Goal: Task Accomplishment & Management: Complete application form

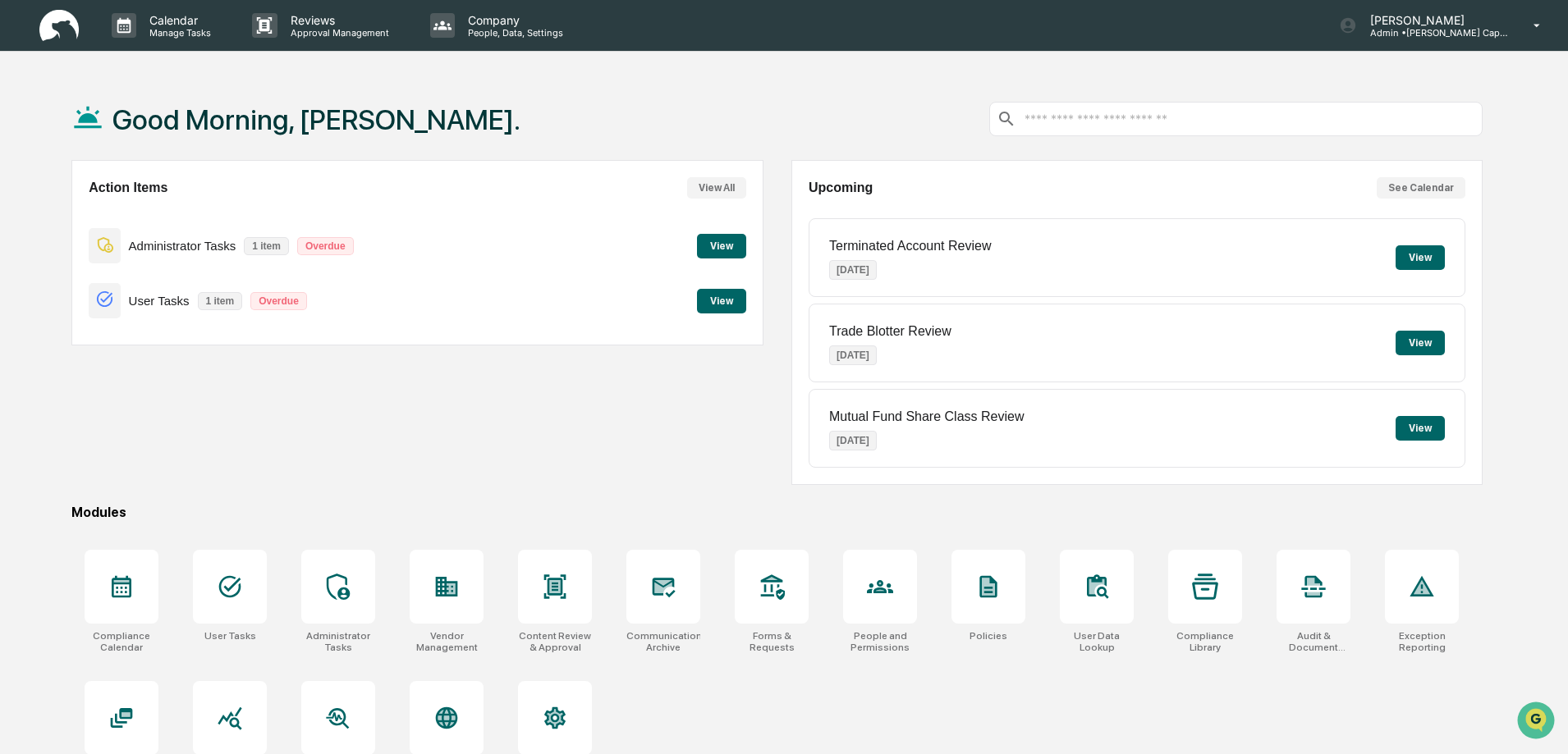
click at [721, 239] on button "View" at bounding box center [721, 246] width 49 height 24
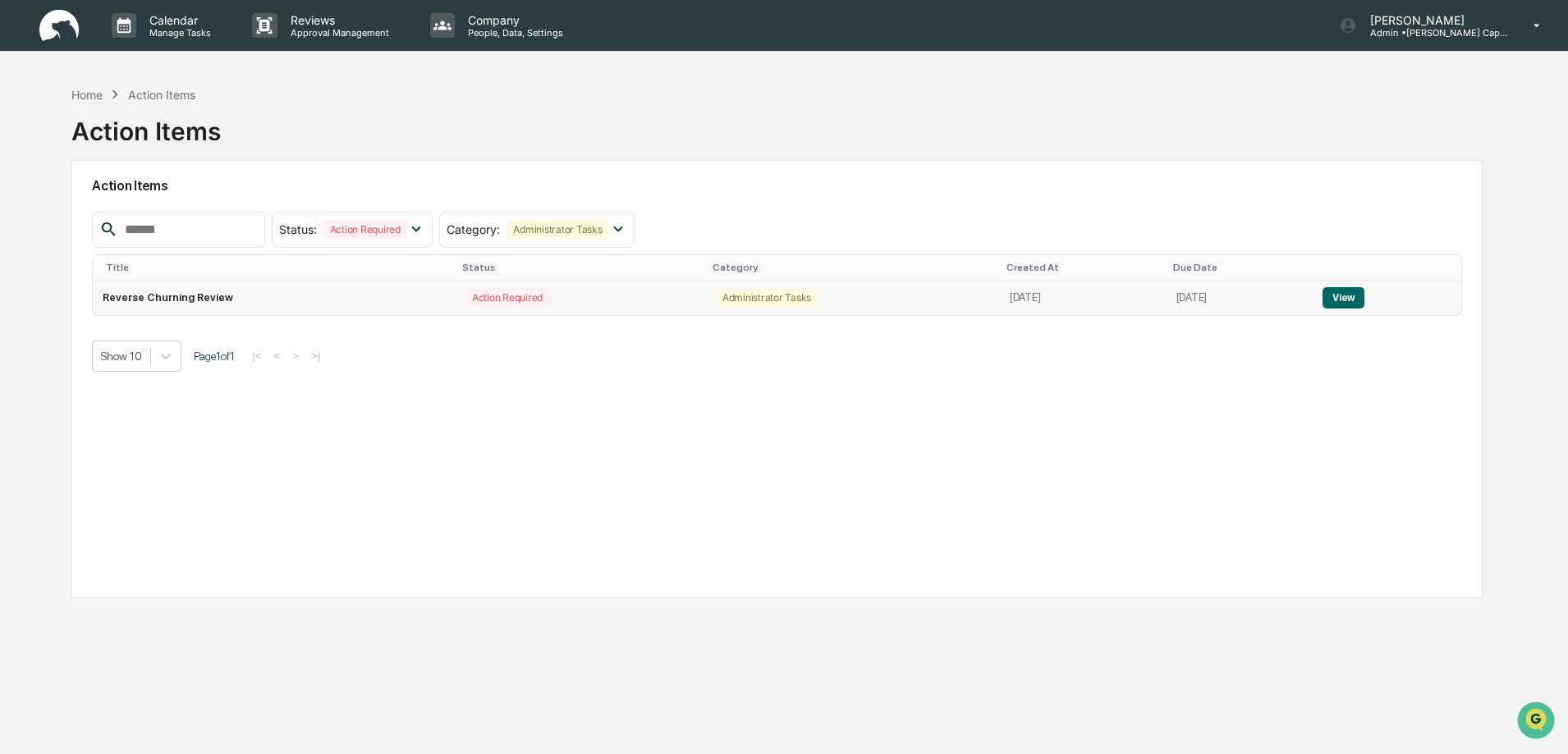
click at [1359, 296] on button "View" at bounding box center [1343, 297] width 42 height 21
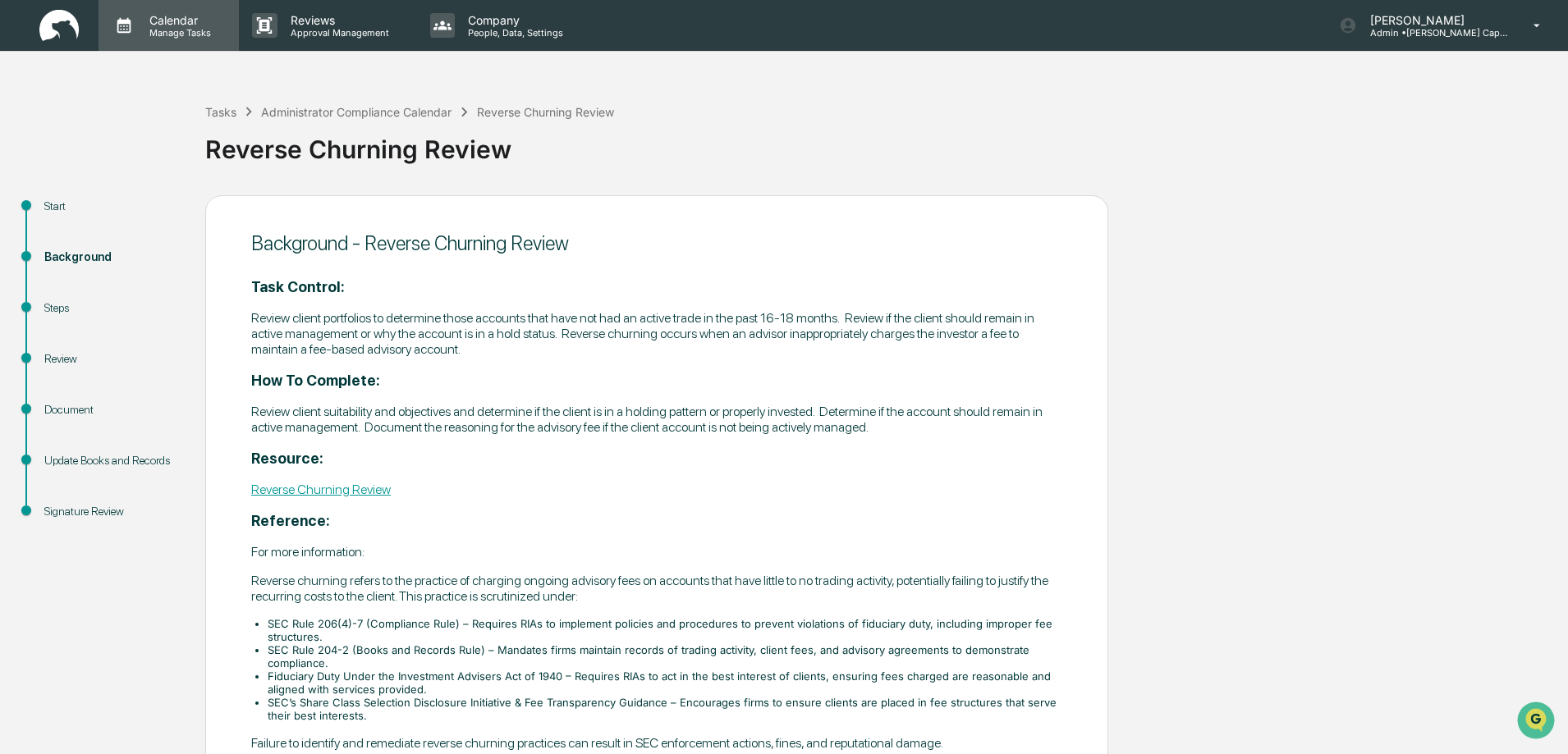
click at [148, 28] on p "Manage Tasks" at bounding box center [178, 33] width 83 height 12
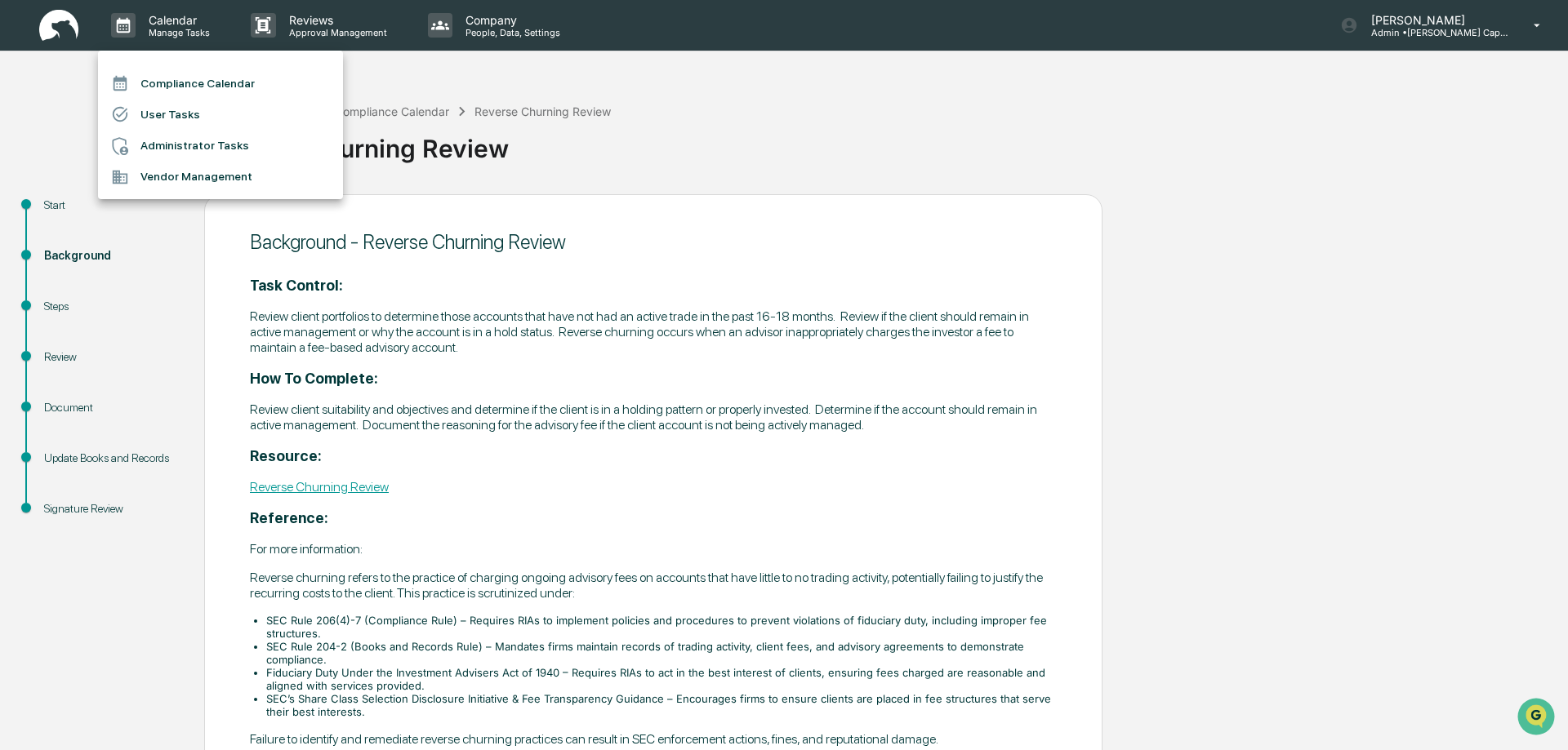
click at [191, 110] on li "User Tasks" at bounding box center [220, 114] width 245 height 31
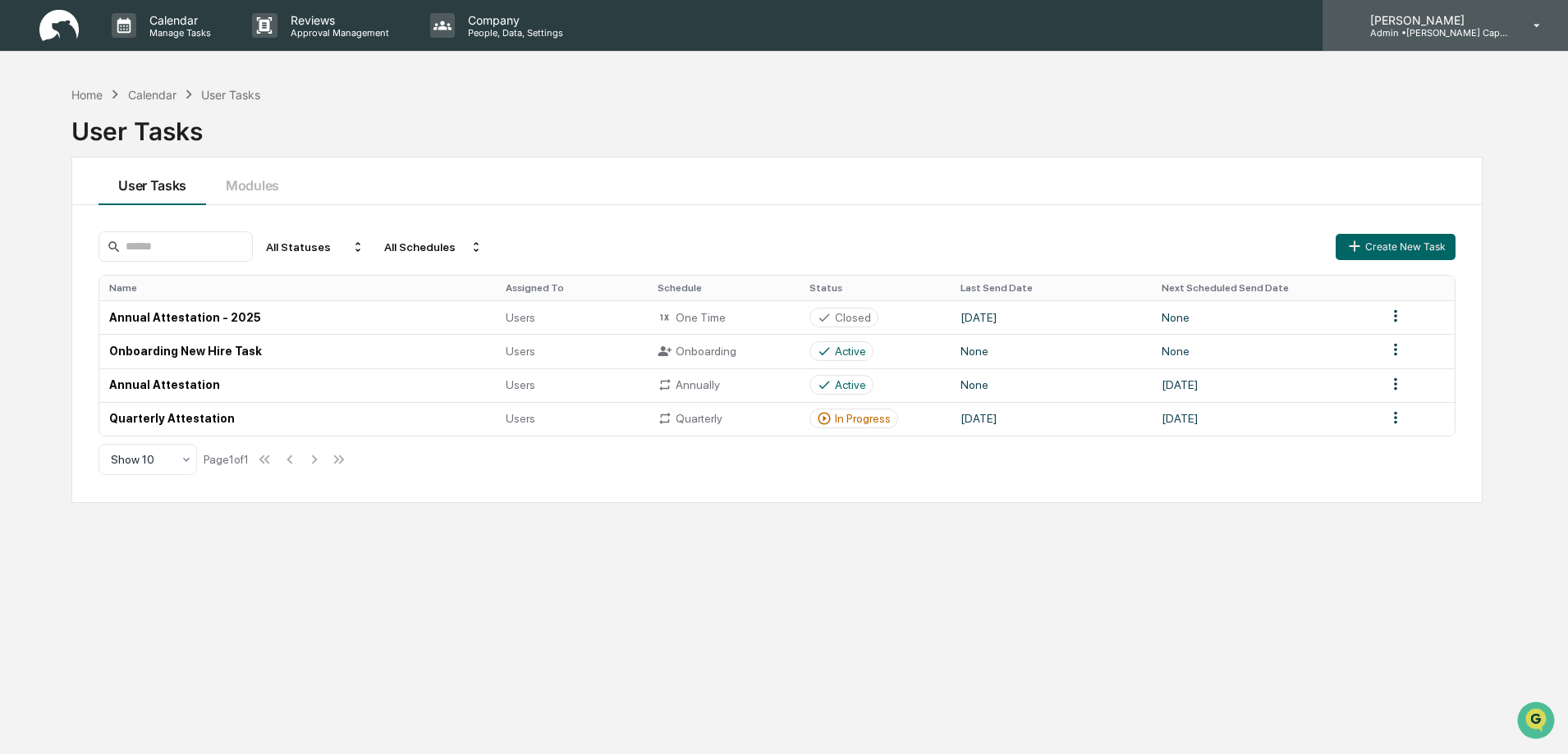
click at [1424, 23] on p "[PERSON_NAME]" at bounding box center [1432, 20] width 153 height 14
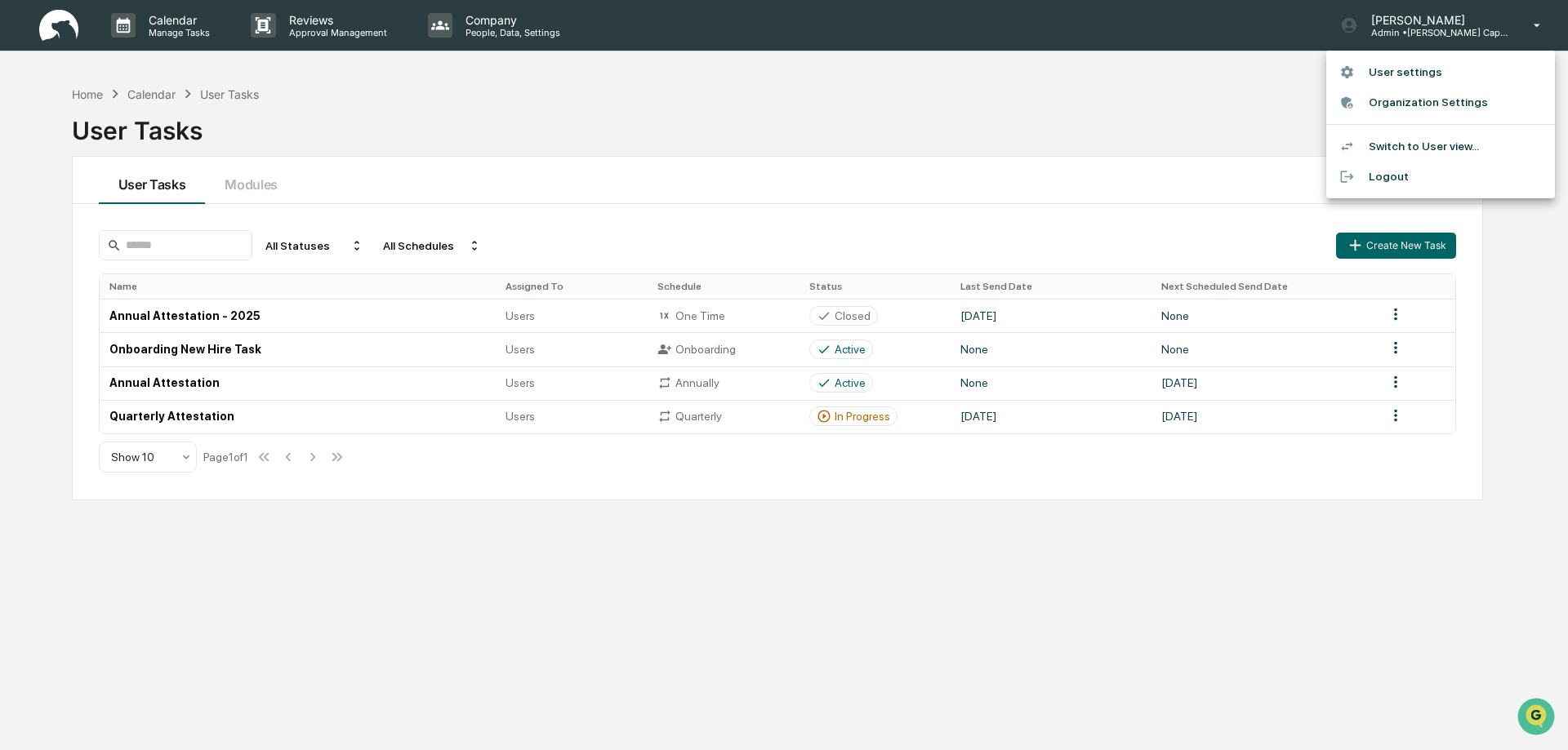
click at [1391, 150] on li "Switch to User view..." at bounding box center [1440, 147] width 229 height 30
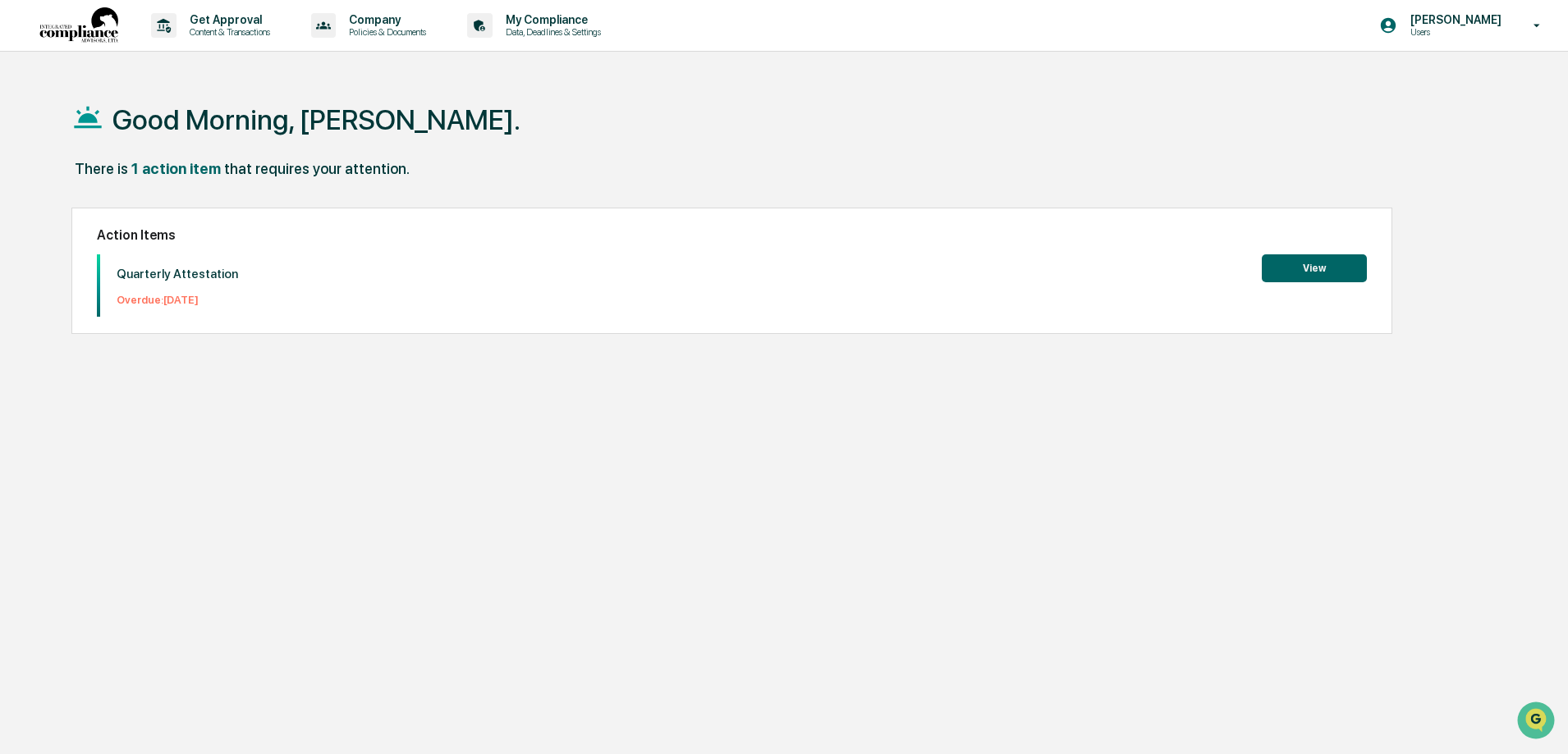
click at [1298, 268] on button "View" at bounding box center [1314, 268] width 105 height 28
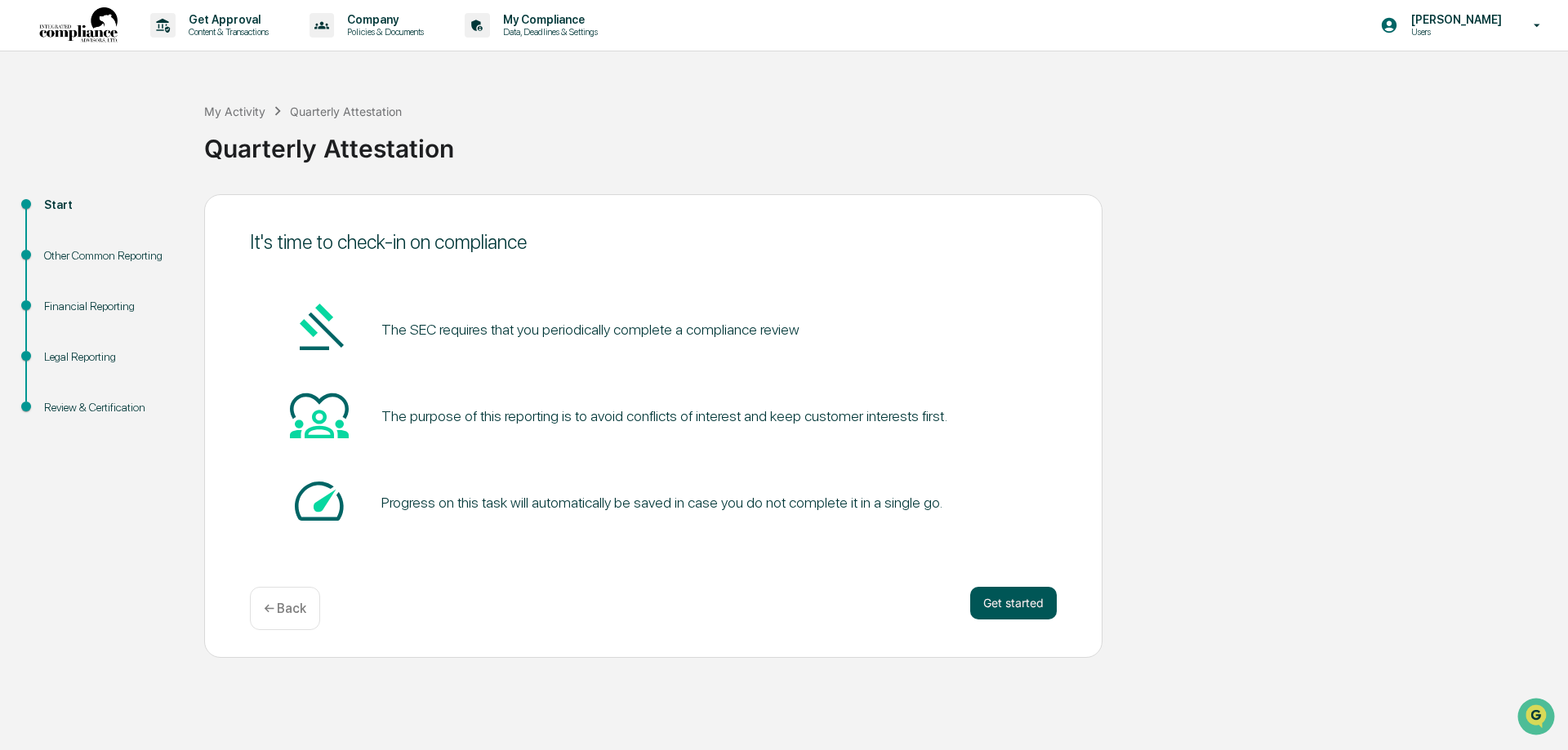
click at [979, 600] on button "Get started" at bounding box center [1012, 603] width 86 height 33
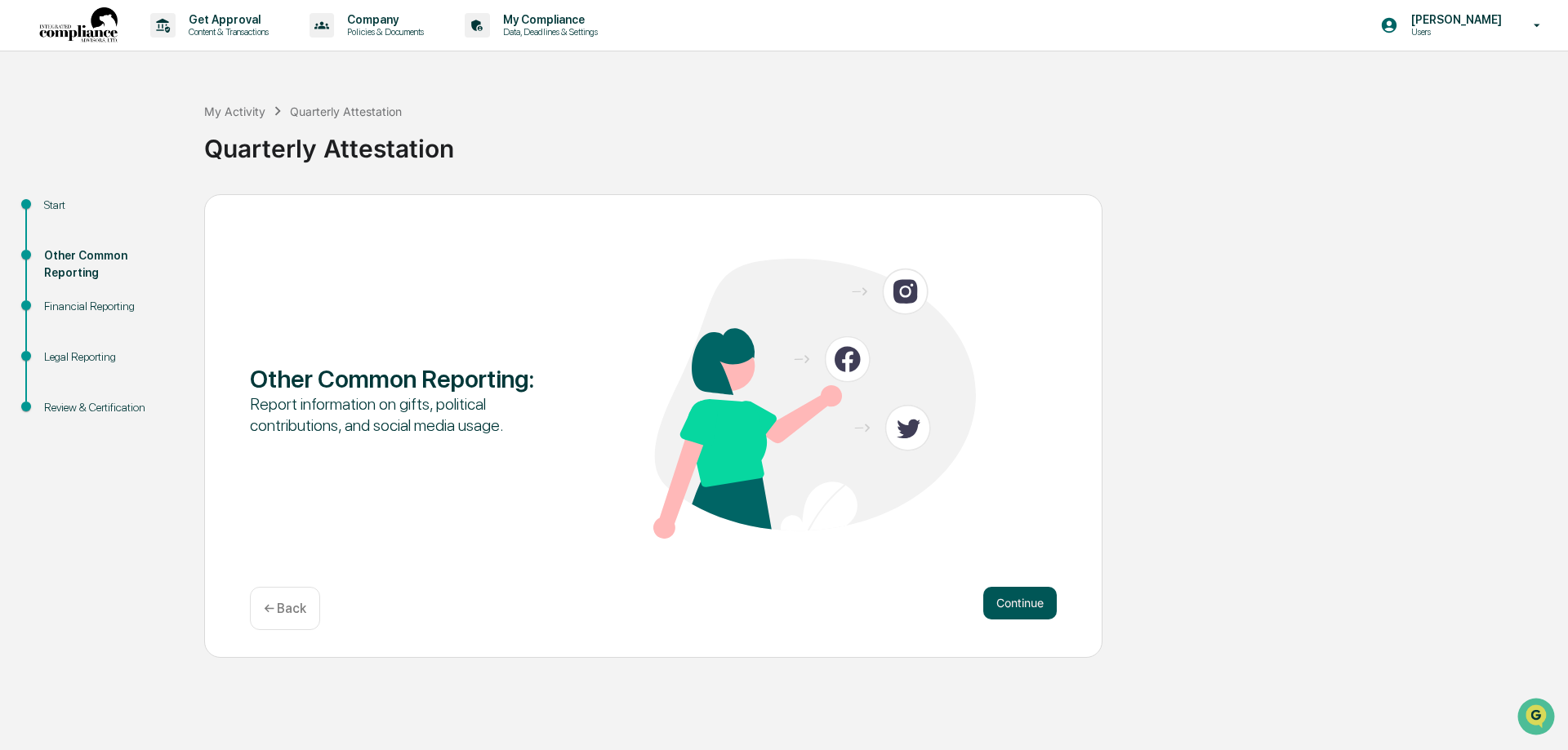
click at [993, 601] on button "Continue" at bounding box center [1020, 603] width 74 height 33
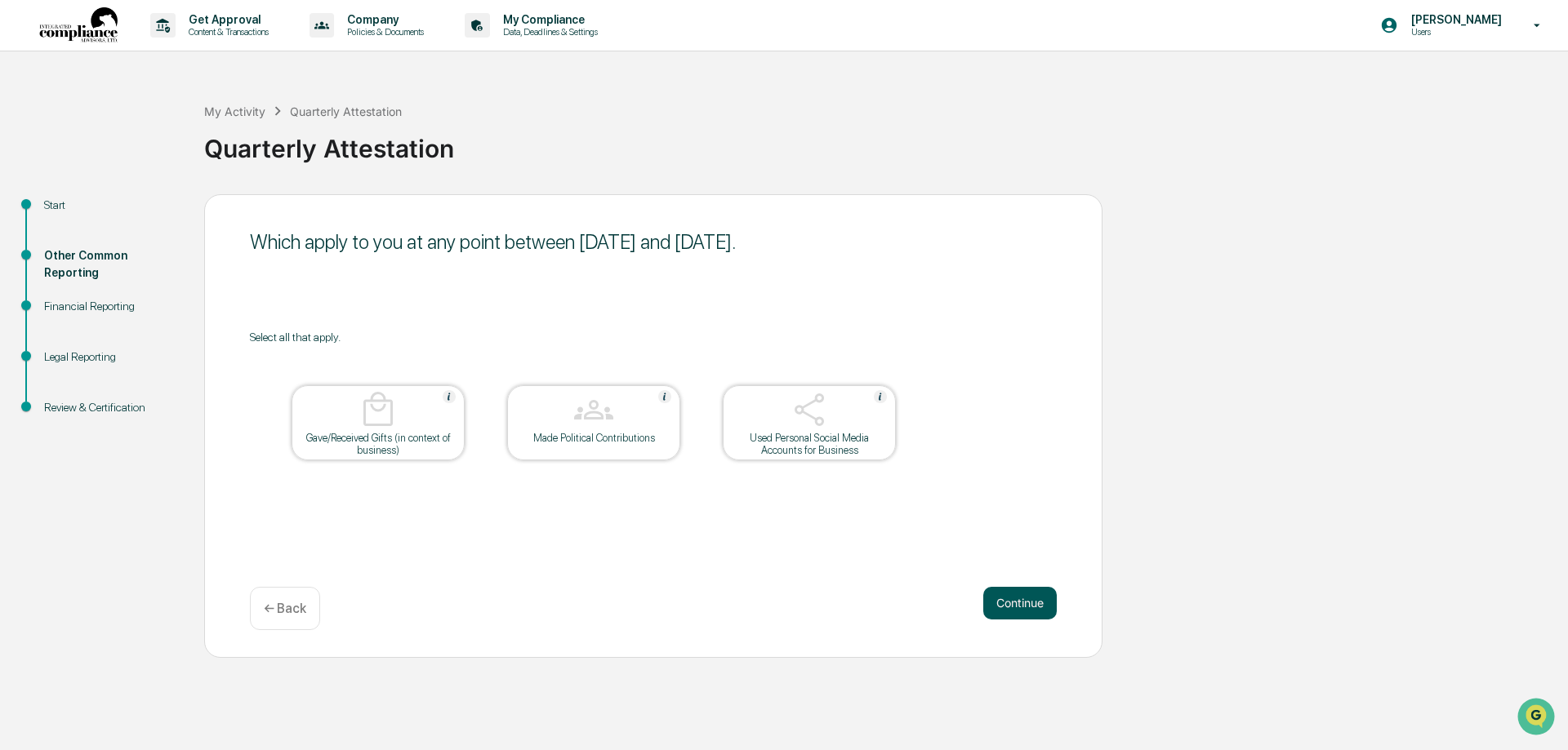
click at [1017, 614] on button "Continue" at bounding box center [1020, 603] width 74 height 33
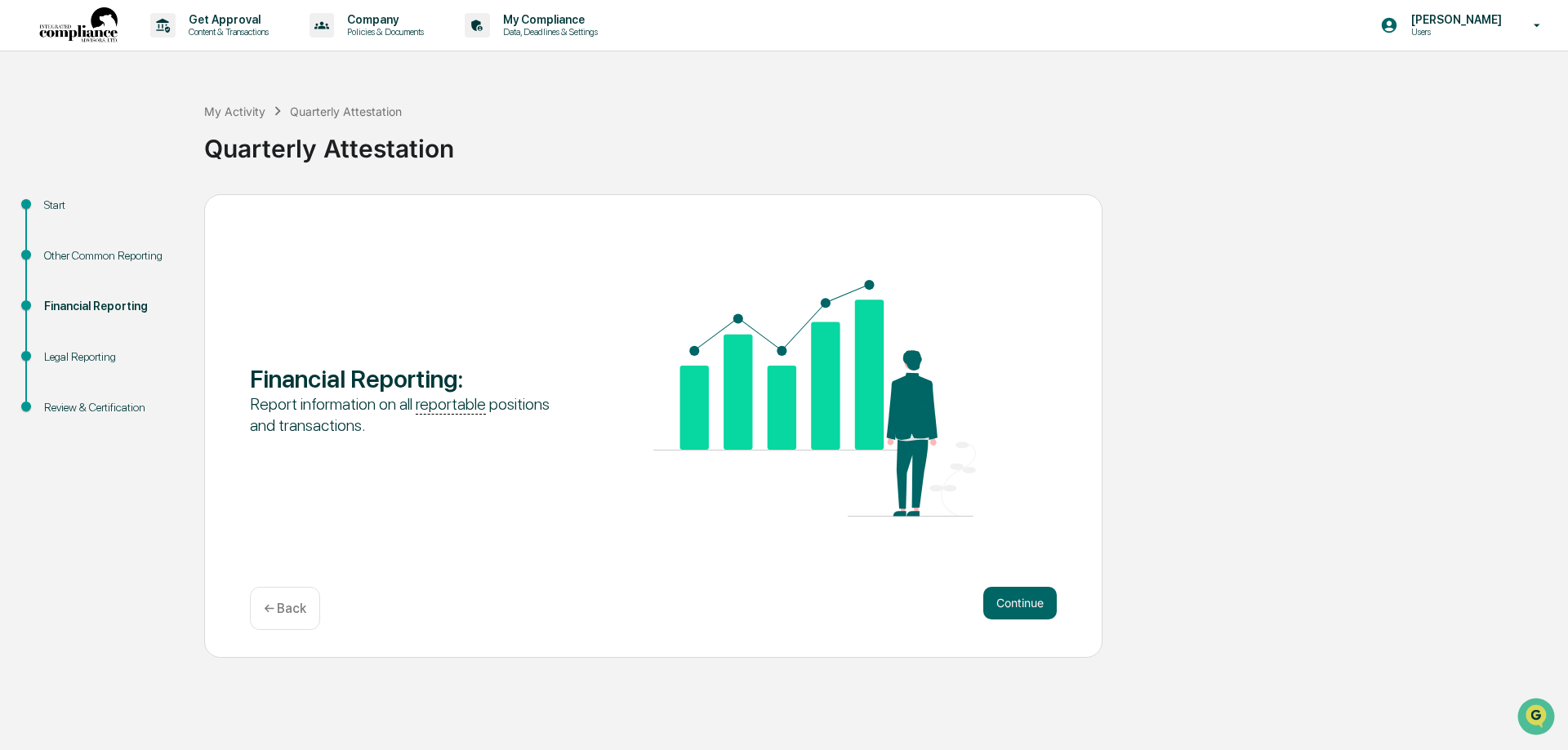
click at [1017, 614] on button "Continue" at bounding box center [1020, 603] width 74 height 33
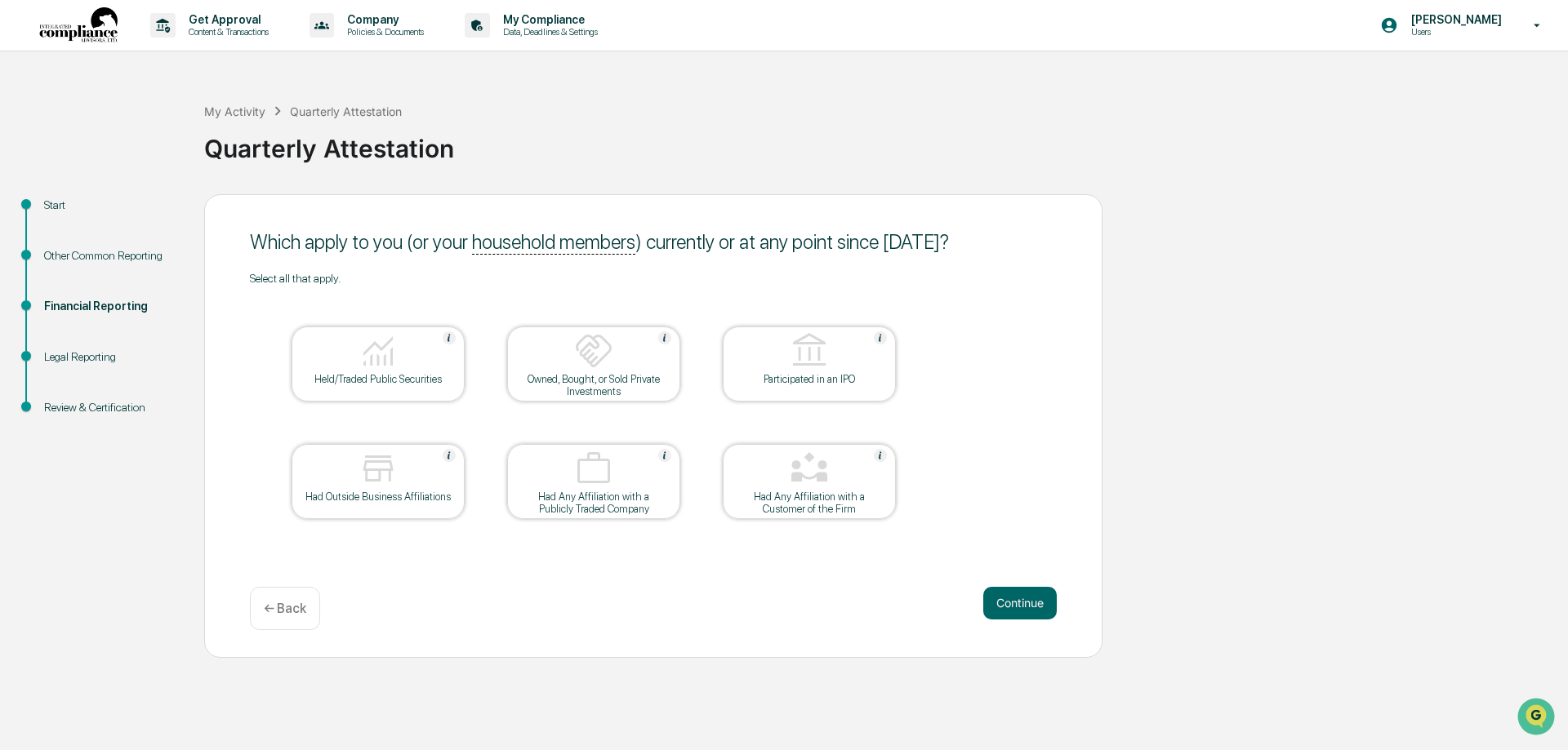
click at [438, 354] on div at bounding box center [378, 353] width 163 height 42
click at [814, 468] on img at bounding box center [809, 468] width 39 height 39
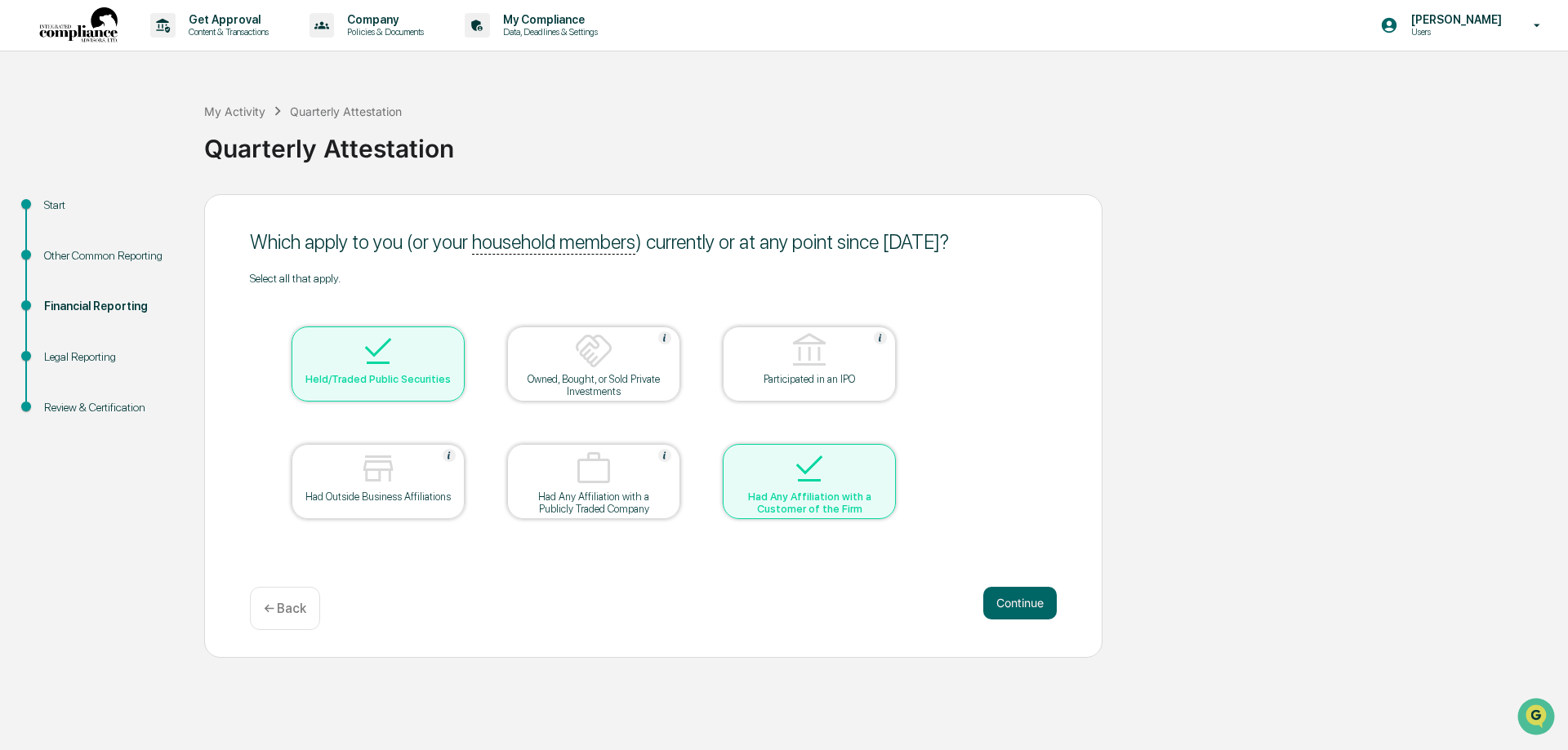
click at [396, 349] on img at bounding box center [378, 351] width 39 height 39
click at [345, 345] on div at bounding box center [378, 353] width 163 height 42
click at [1031, 610] on button "Continue" at bounding box center [1020, 603] width 74 height 33
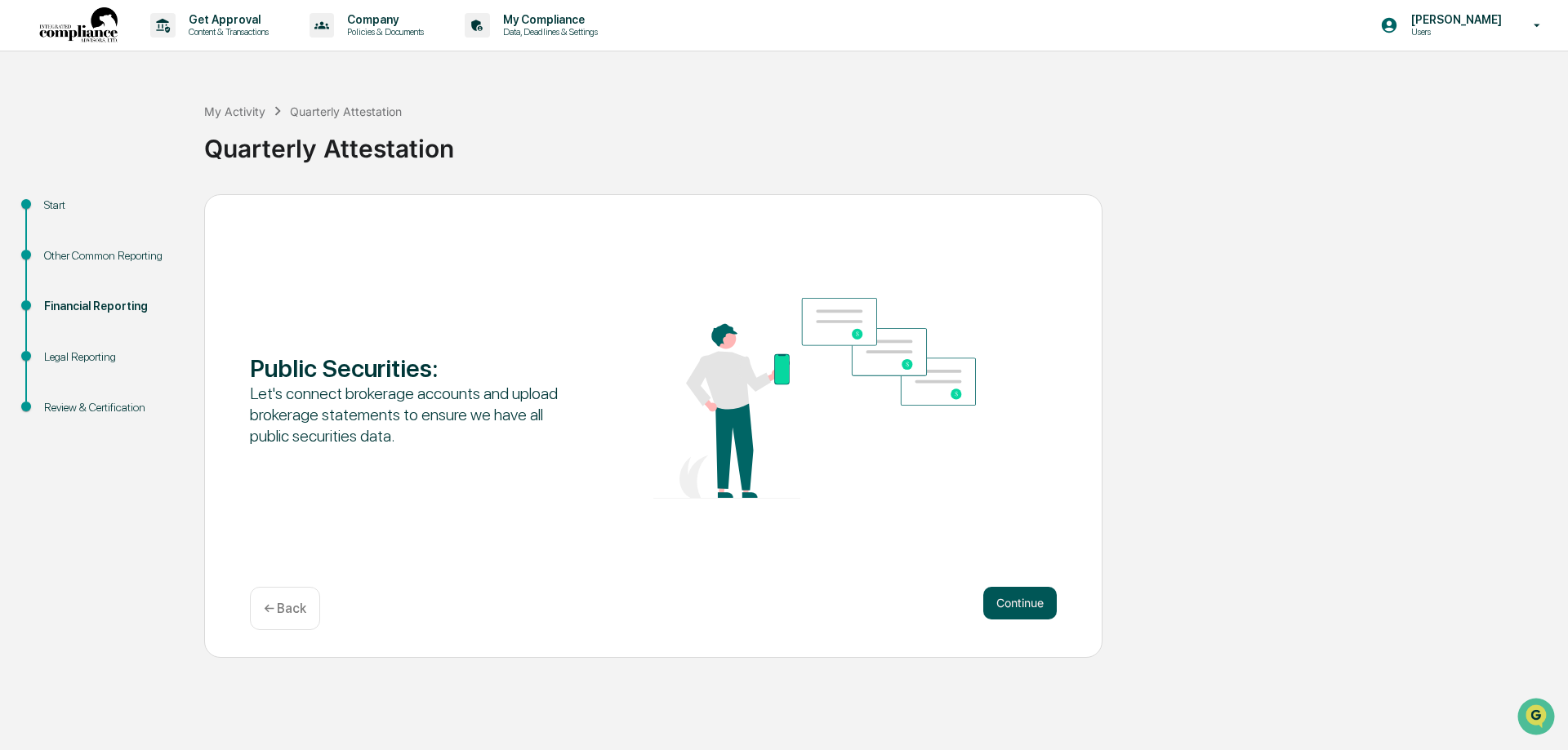
click at [1031, 600] on button "Continue" at bounding box center [1020, 603] width 74 height 33
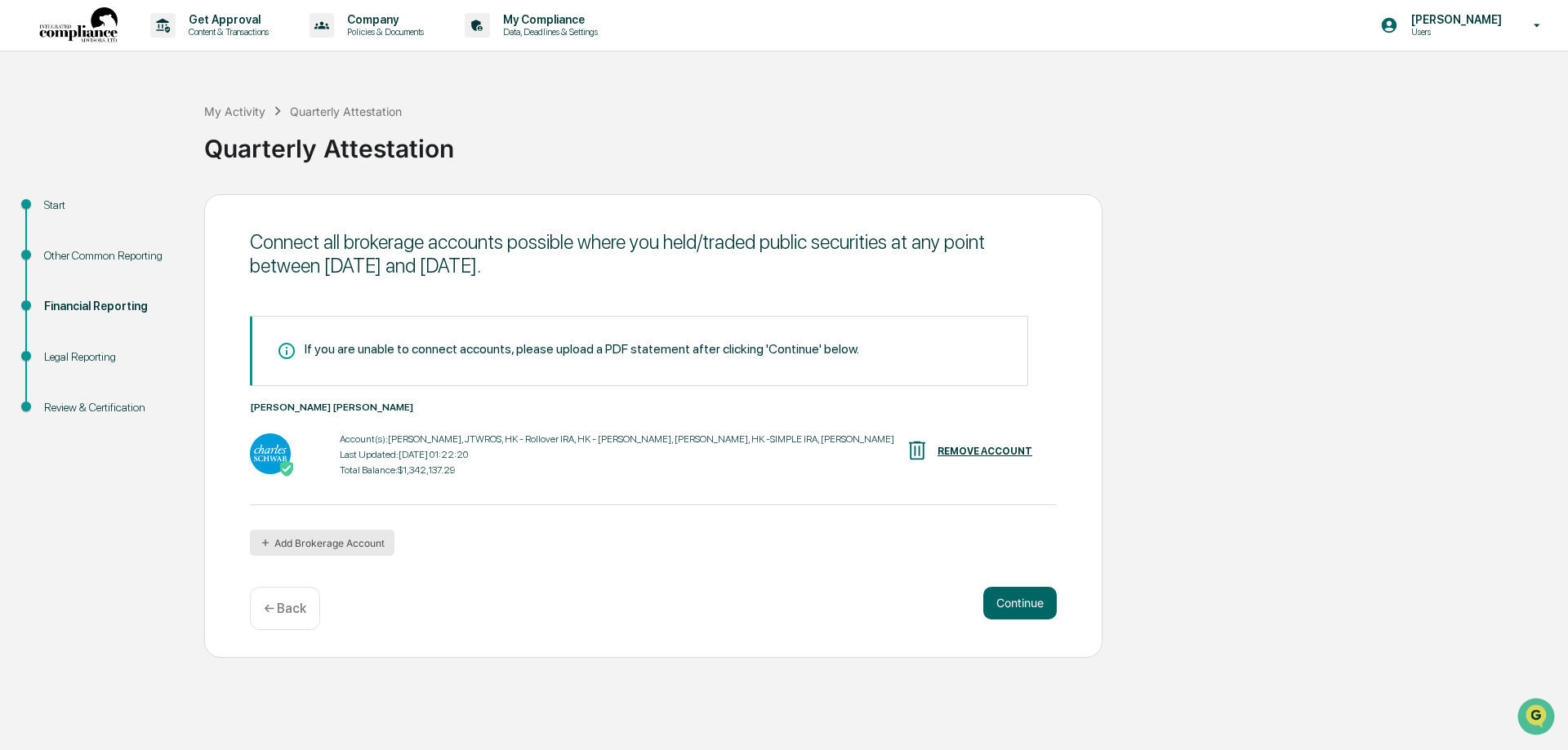
click at [272, 541] on button "Add Brokerage Account" at bounding box center [322, 542] width 144 height 26
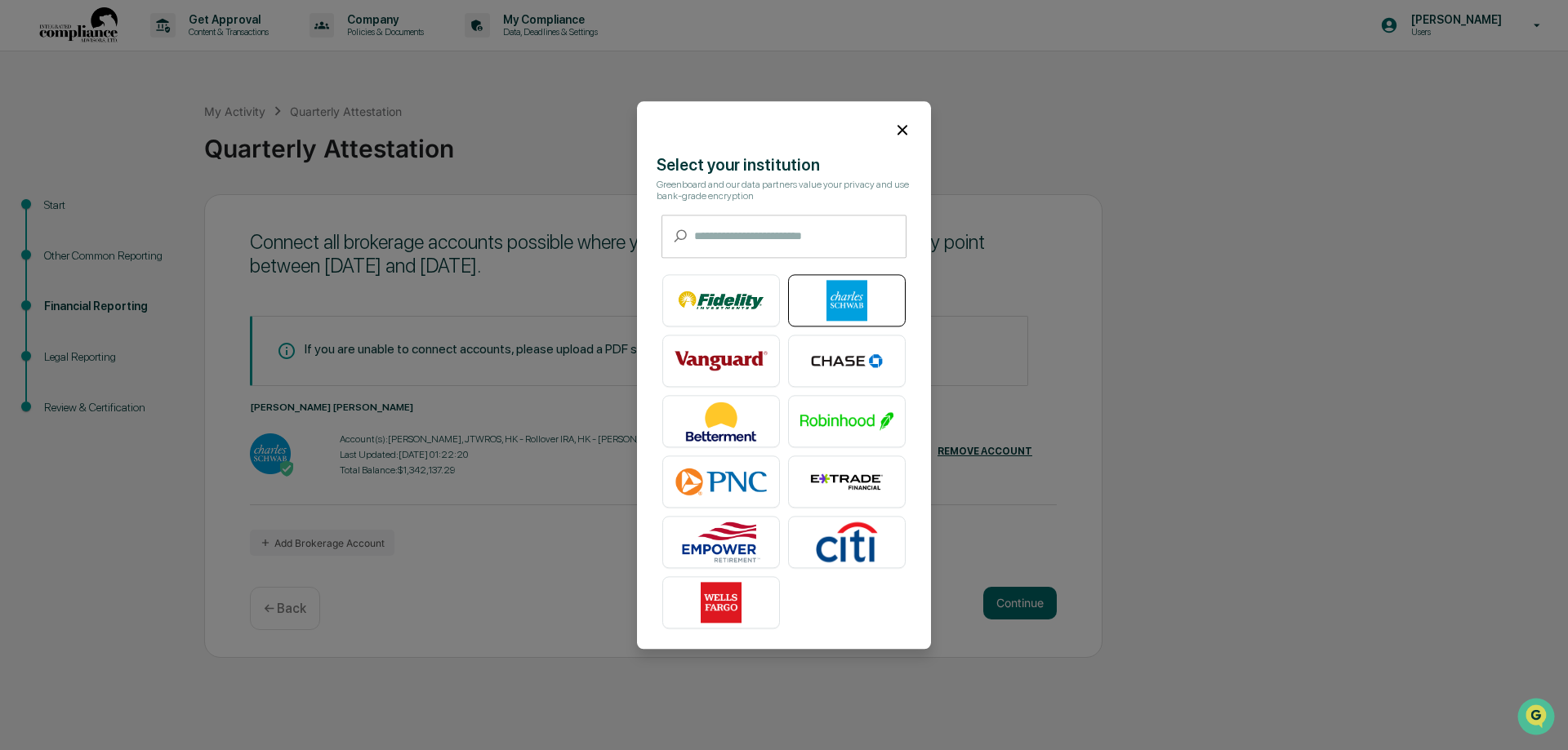
click at [836, 286] on img at bounding box center [846, 300] width 93 height 41
click at [897, 131] on icon at bounding box center [902, 129] width 18 height 18
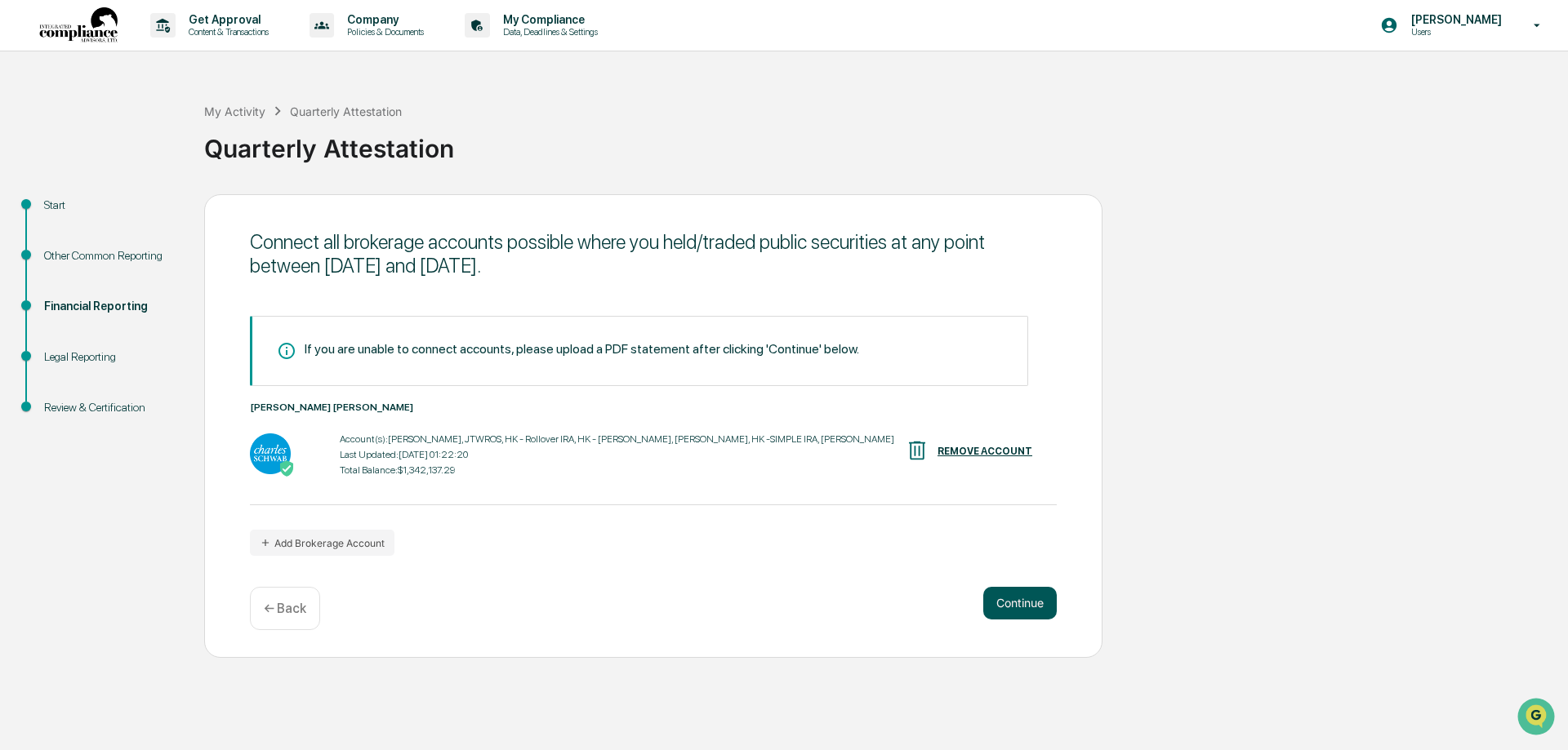
click at [1021, 601] on button "Continue" at bounding box center [1020, 603] width 74 height 33
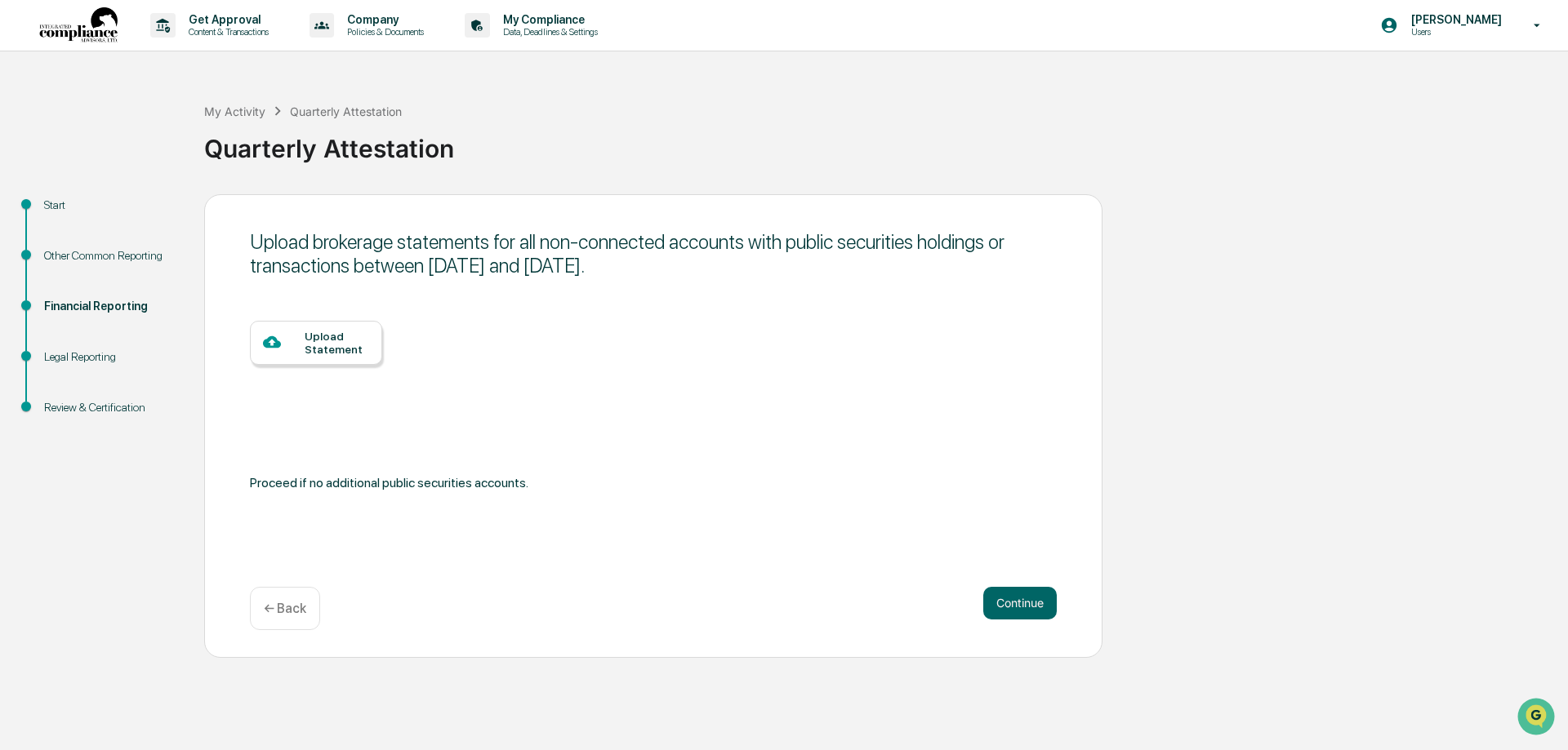
click at [296, 597] on div "← Back" at bounding box center [285, 608] width 70 height 44
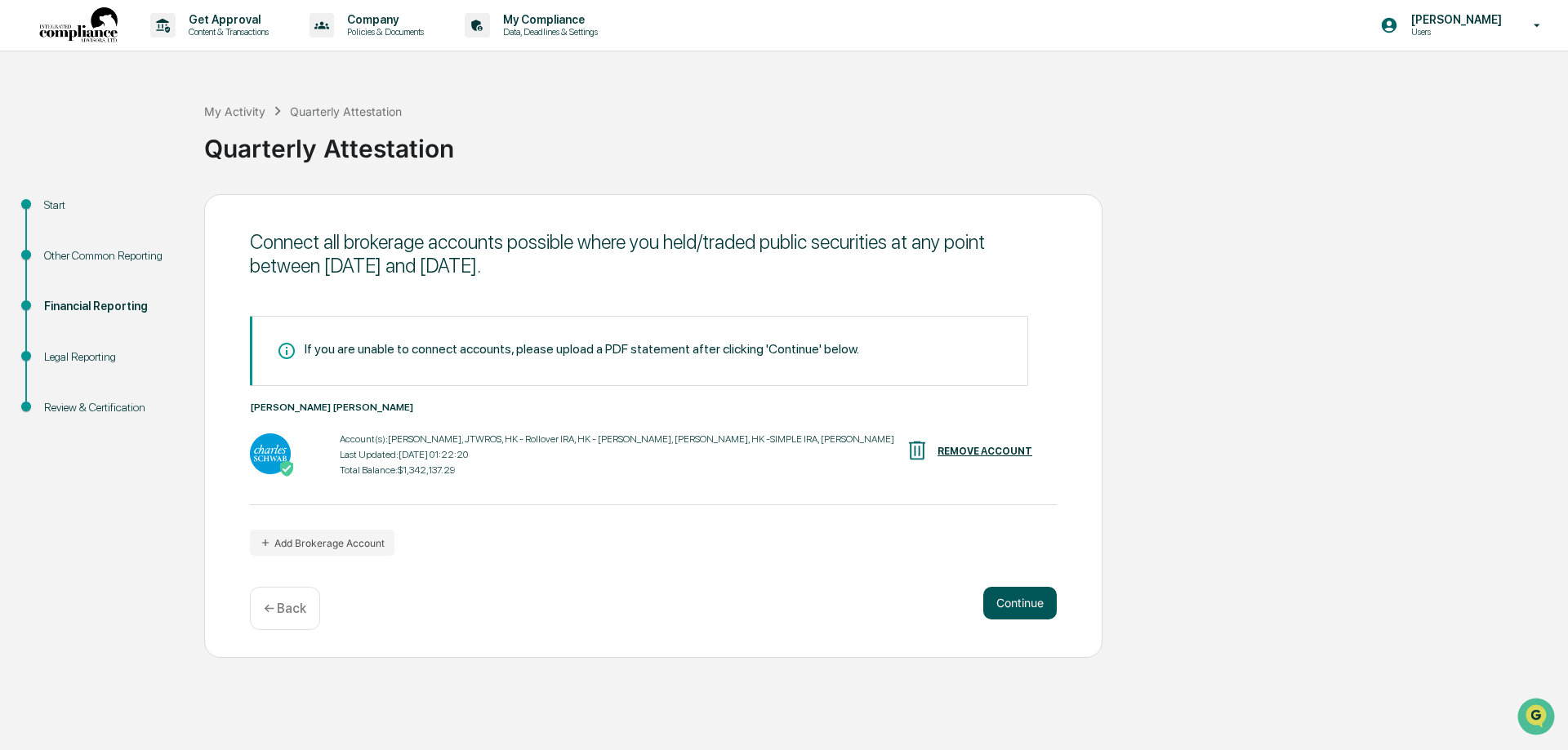
click at [1012, 606] on button "Continue" at bounding box center [1020, 603] width 74 height 33
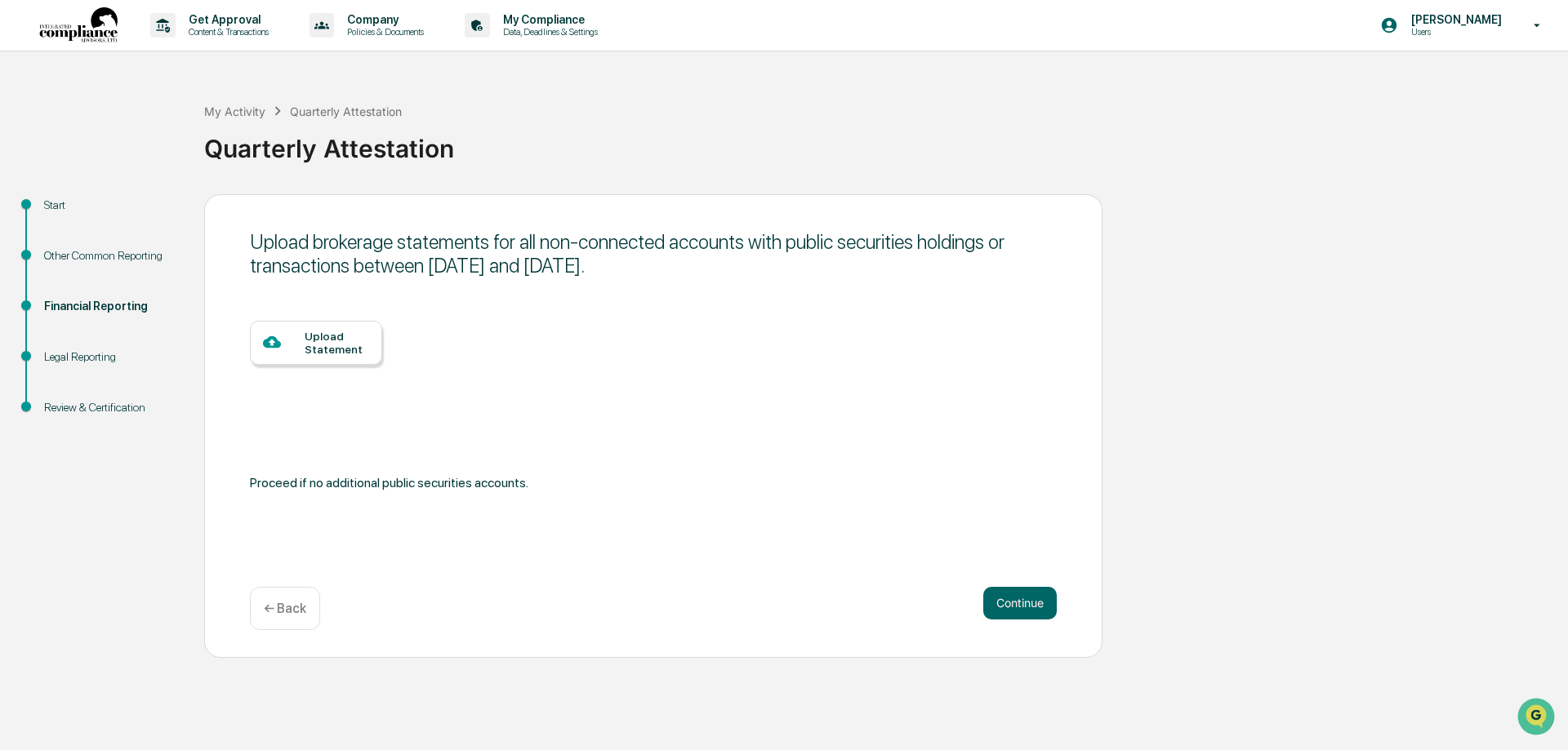
click at [353, 356] on div "Upload Statement" at bounding box center [336, 343] width 65 height 26
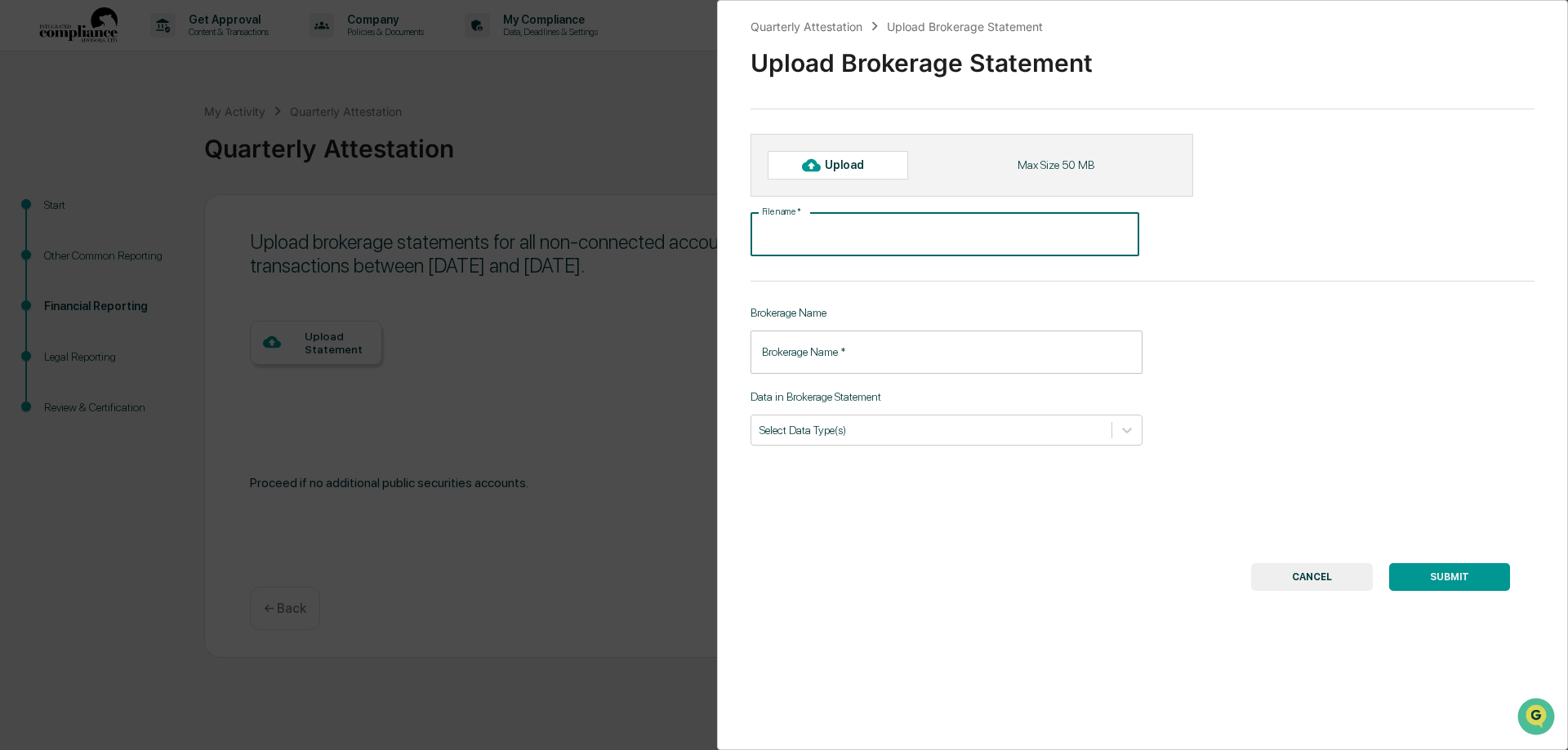
click at [846, 240] on input "File name   *" at bounding box center [944, 235] width 389 height 44
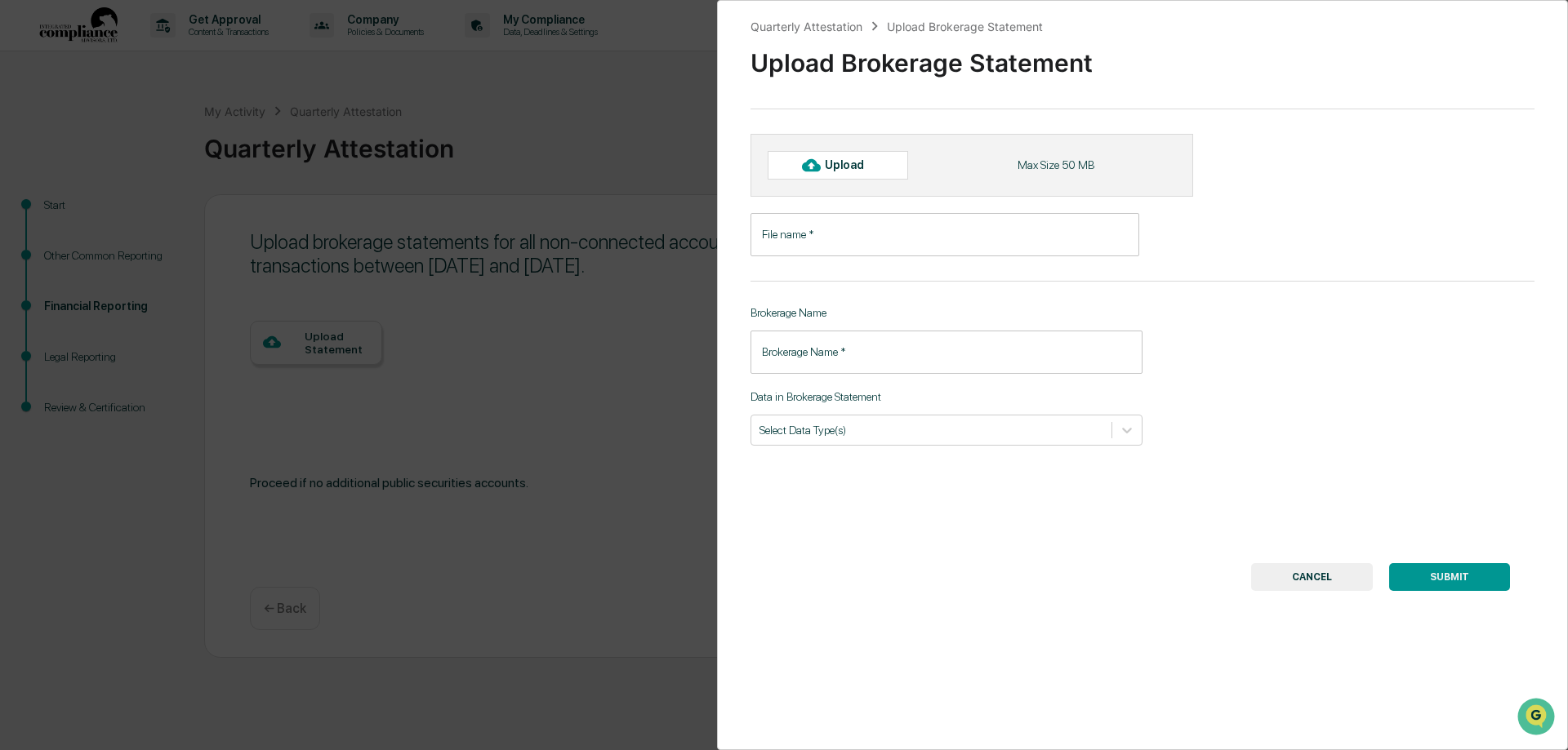
click at [888, 233] on input "File name   *" at bounding box center [944, 235] width 389 height 44
click at [851, 164] on div "Upload" at bounding box center [851, 165] width 53 height 13
type input "**********"
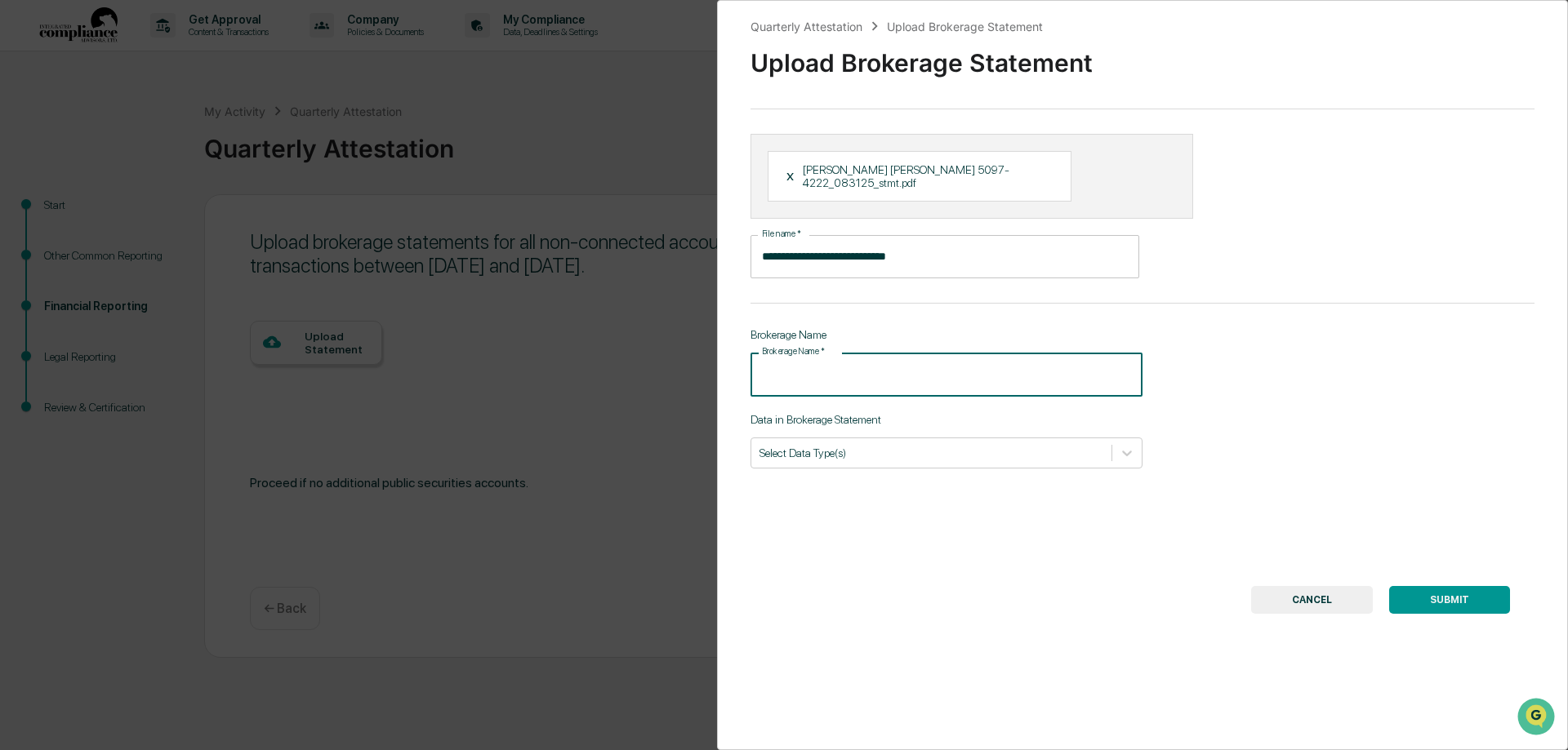
click at [938, 361] on input "Brokerage Name   *" at bounding box center [946, 375] width 392 height 44
type input "******"
click at [1040, 499] on div "**********" at bounding box center [1141, 375] width 851 height 750
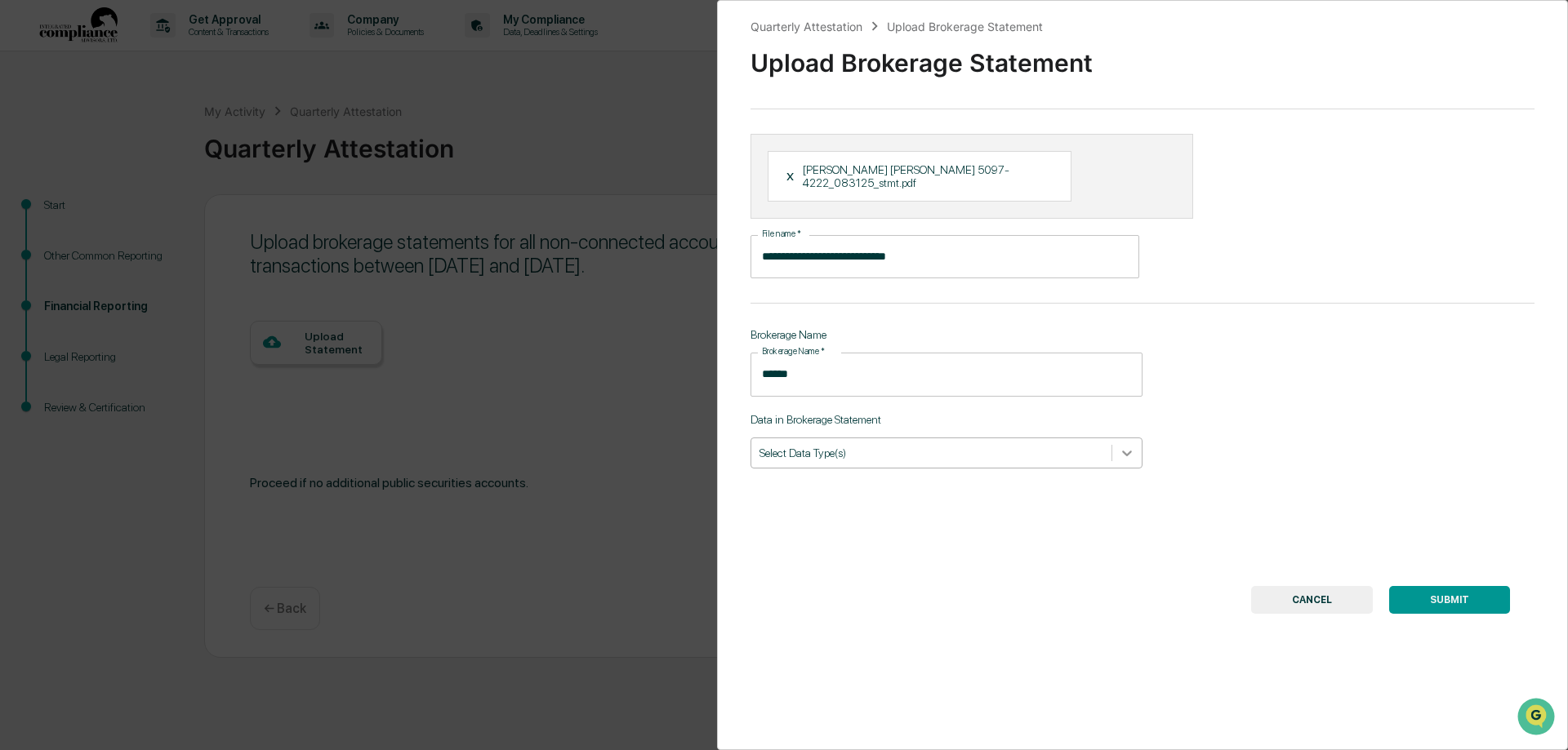
click at [1123, 451] on icon at bounding box center [1127, 453] width 10 height 6
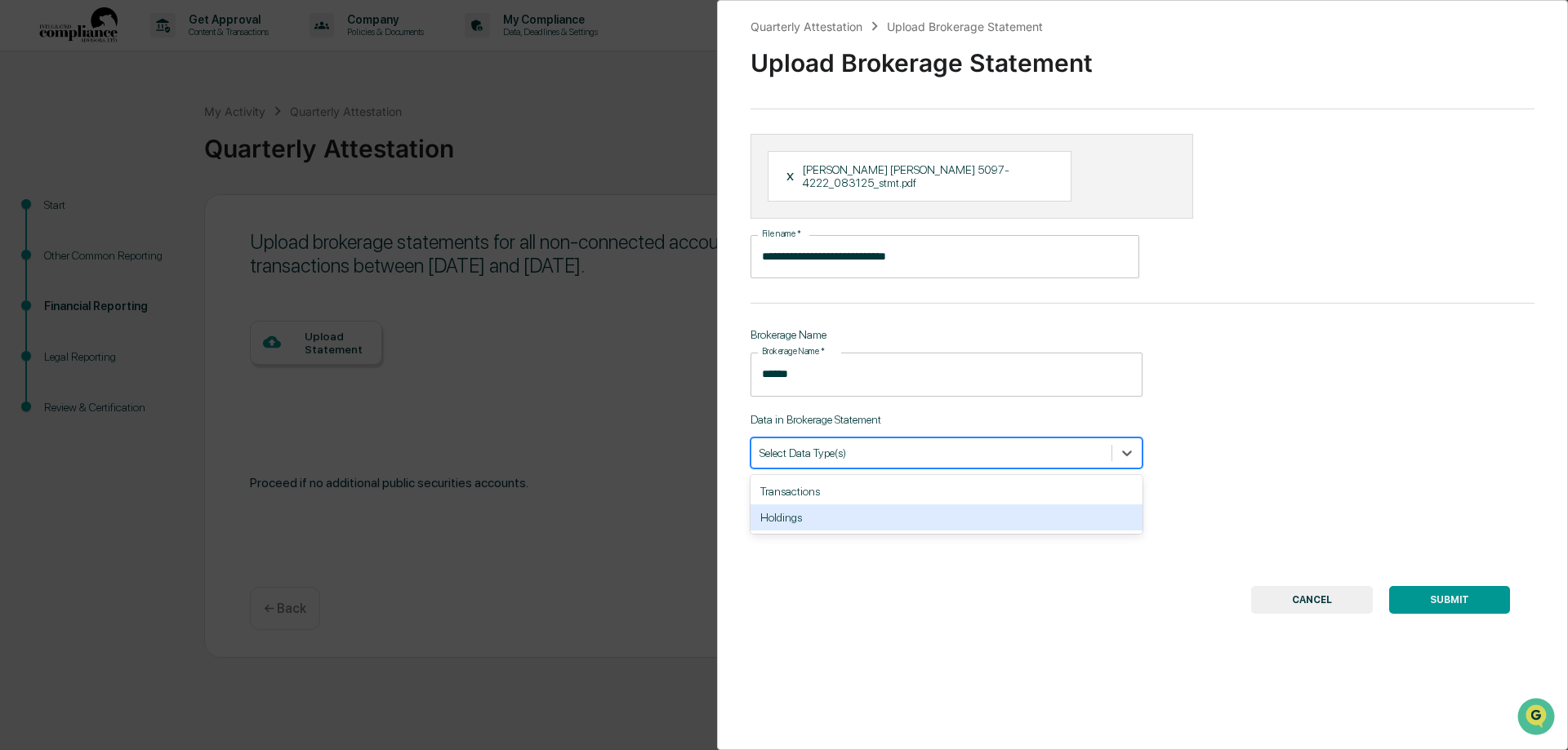
click at [901, 504] on div "Holdings" at bounding box center [946, 517] width 392 height 26
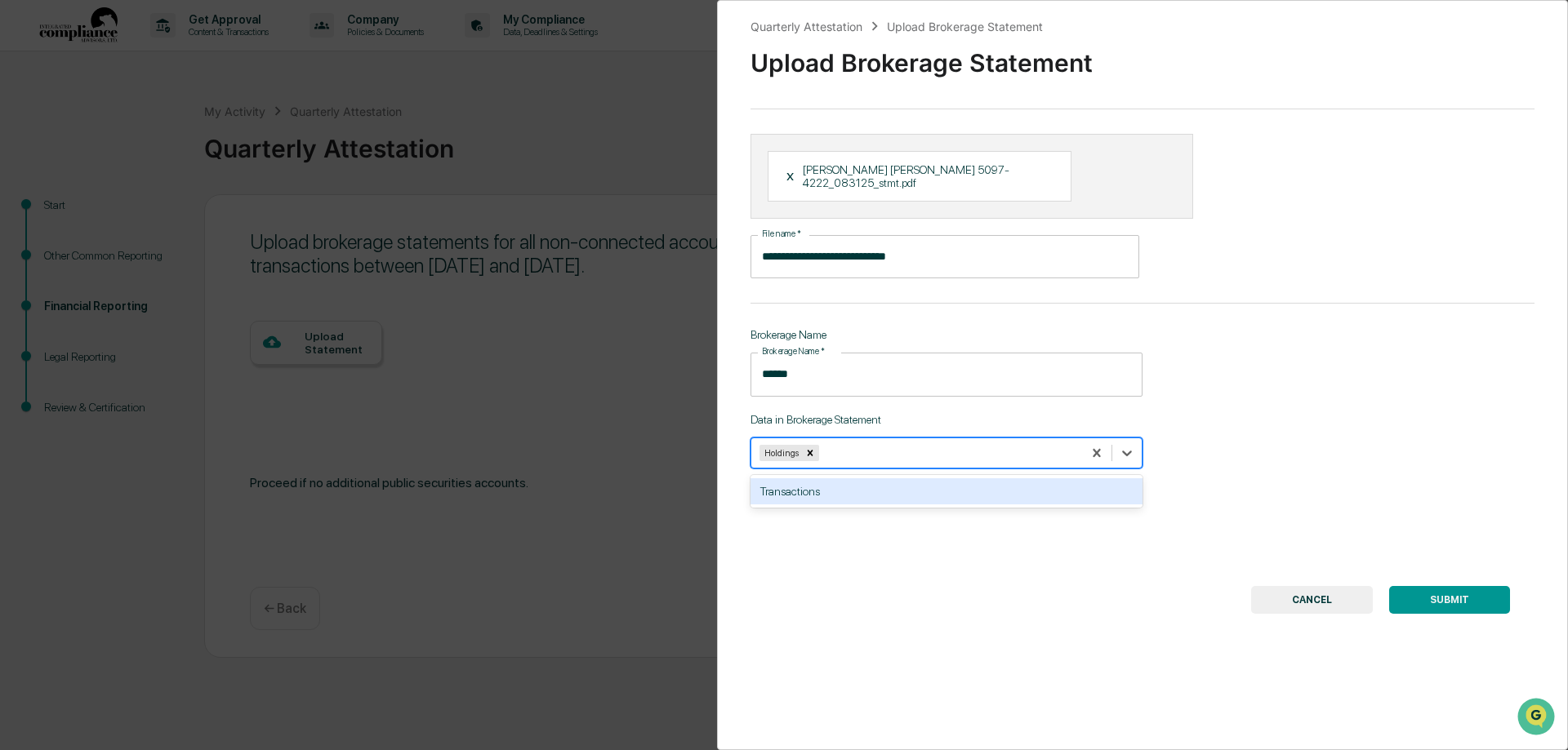
click at [901, 484] on div "Transactions" at bounding box center [946, 491] width 392 height 26
click at [1439, 587] on button "SUBMIT" at bounding box center [1449, 600] width 121 height 28
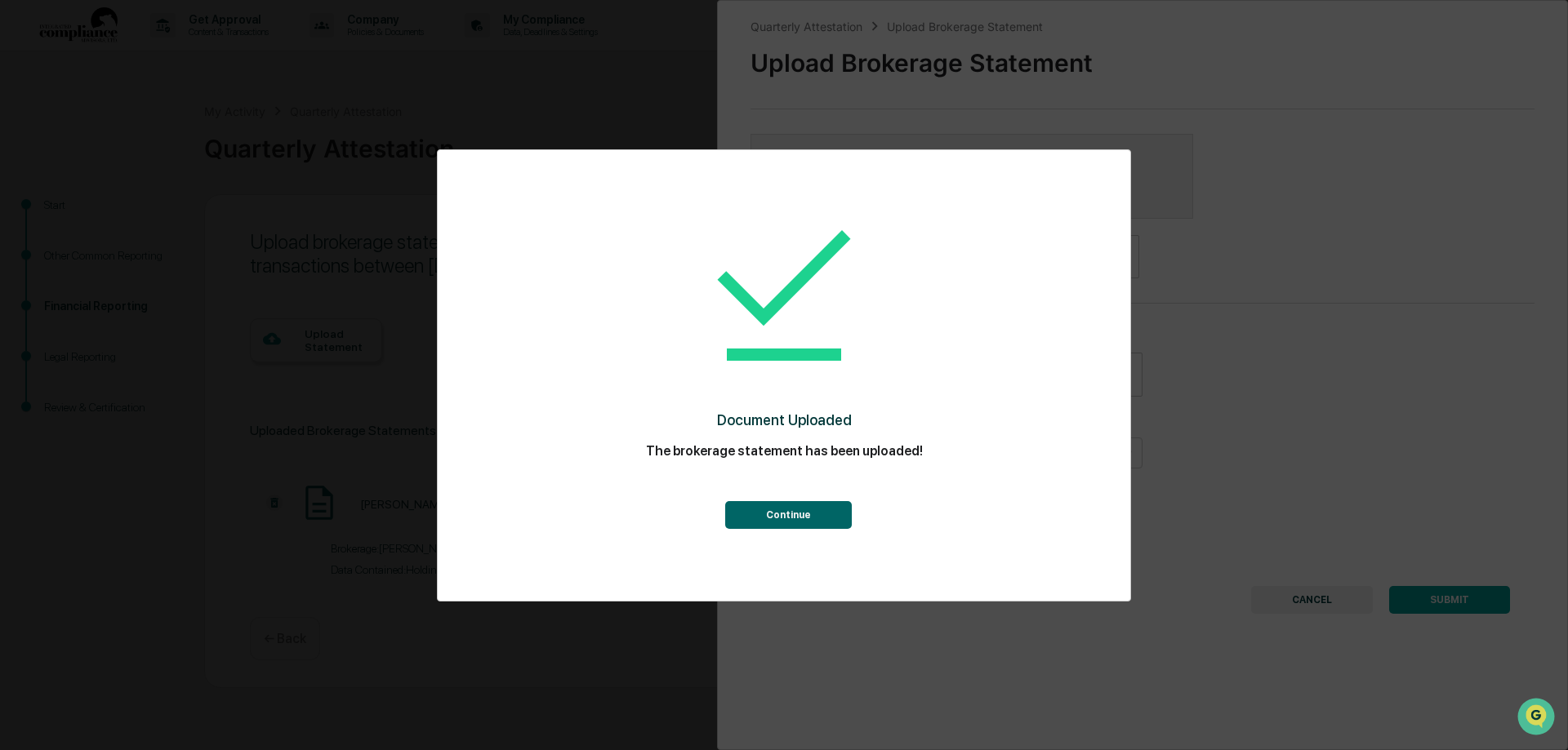
click at [784, 512] on button "Continue" at bounding box center [788, 515] width 127 height 28
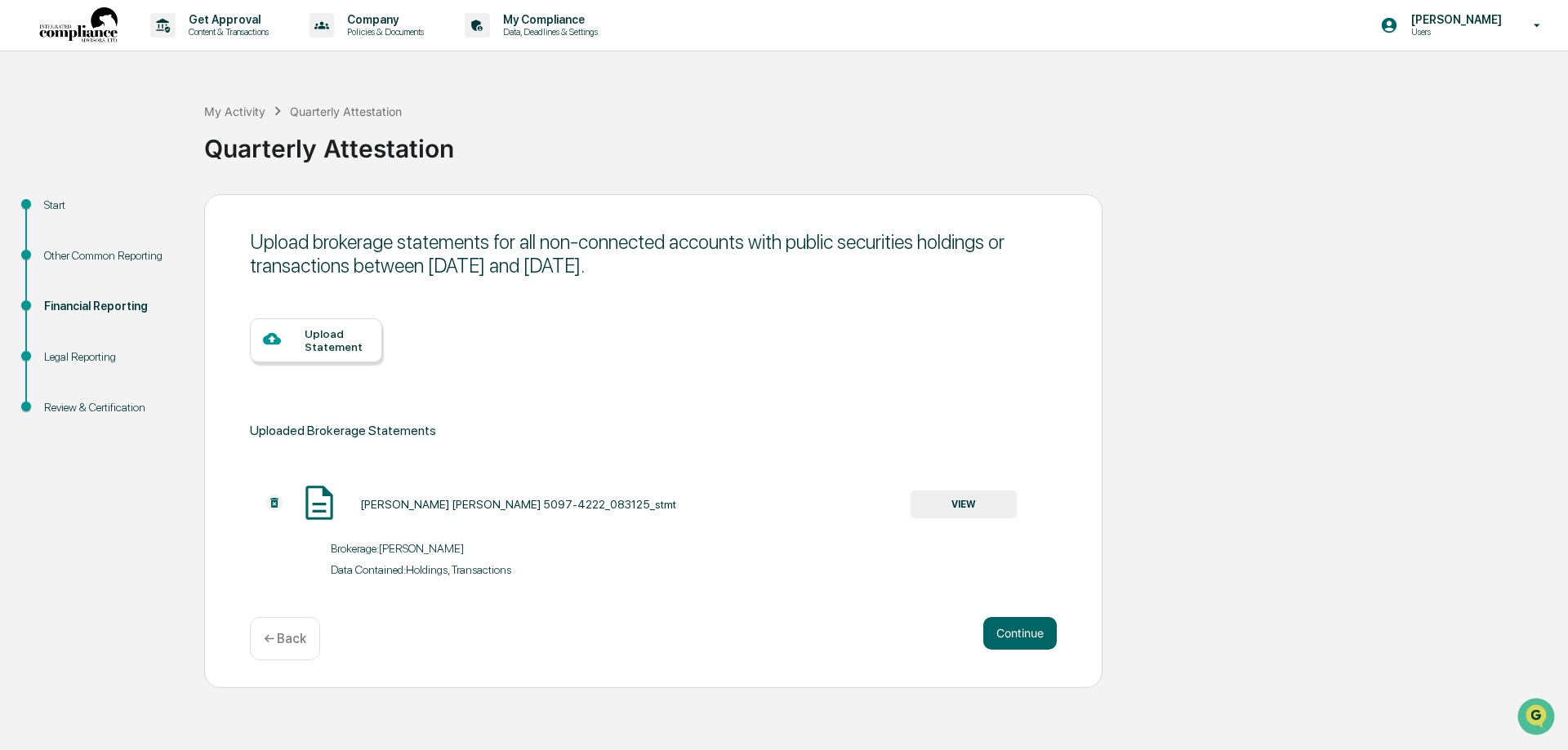
click at [307, 344] on div "Upload Statement" at bounding box center [336, 340] width 65 height 26
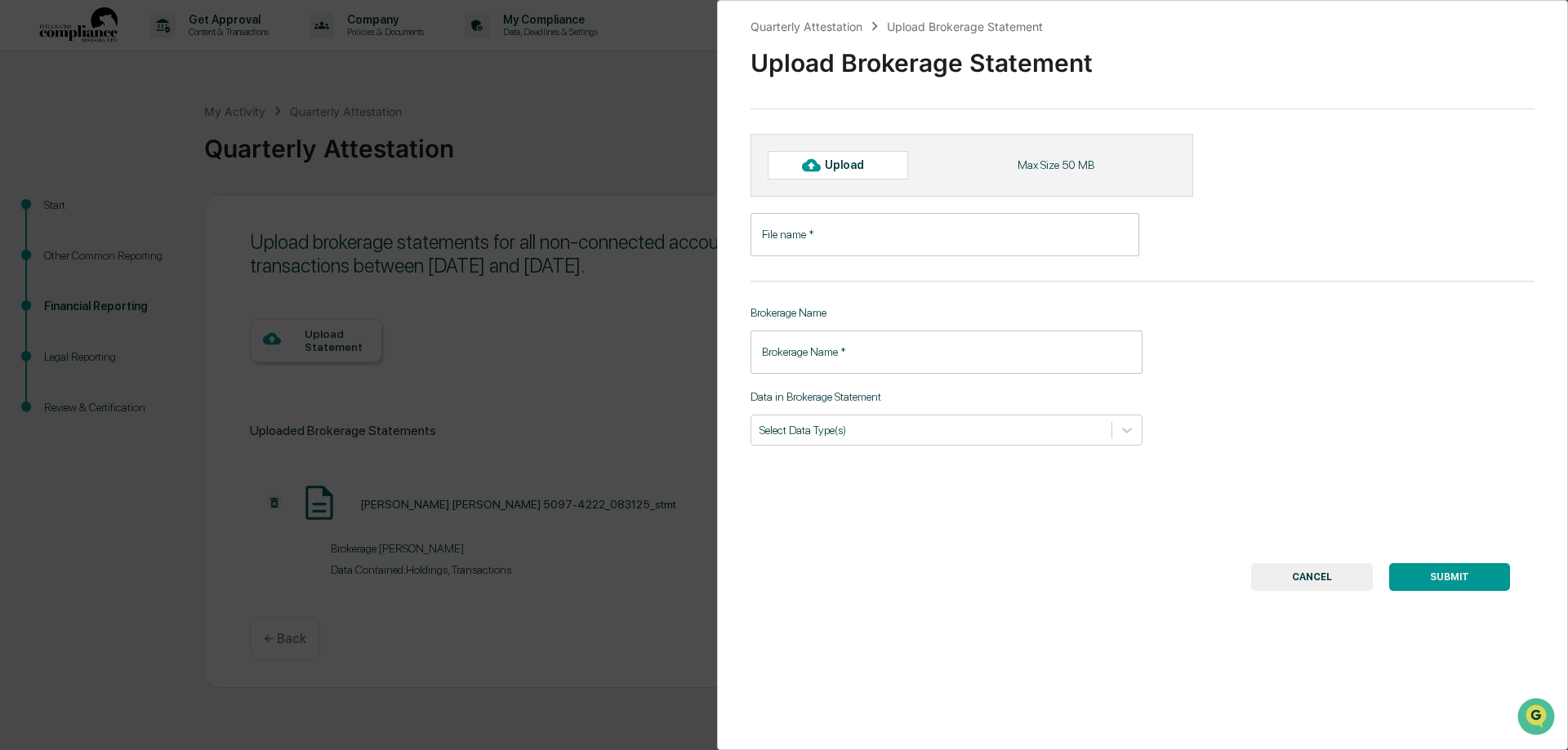
click at [856, 159] on div "Upload" at bounding box center [851, 165] width 53 height 13
type input "**********"
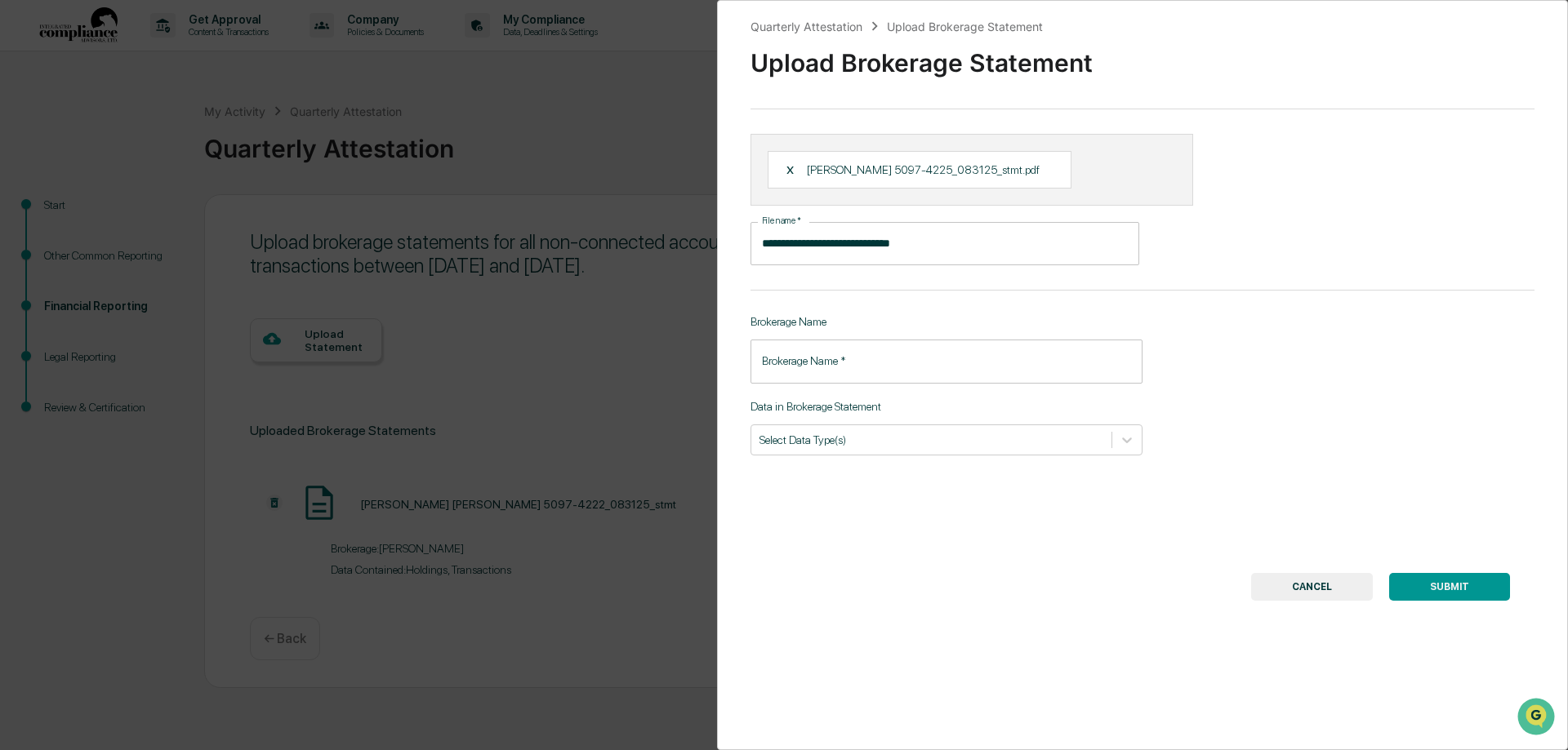
click at [868, 365] on input "Brokerage Name   *" at bounding box center [946, 361] width 392 height 44
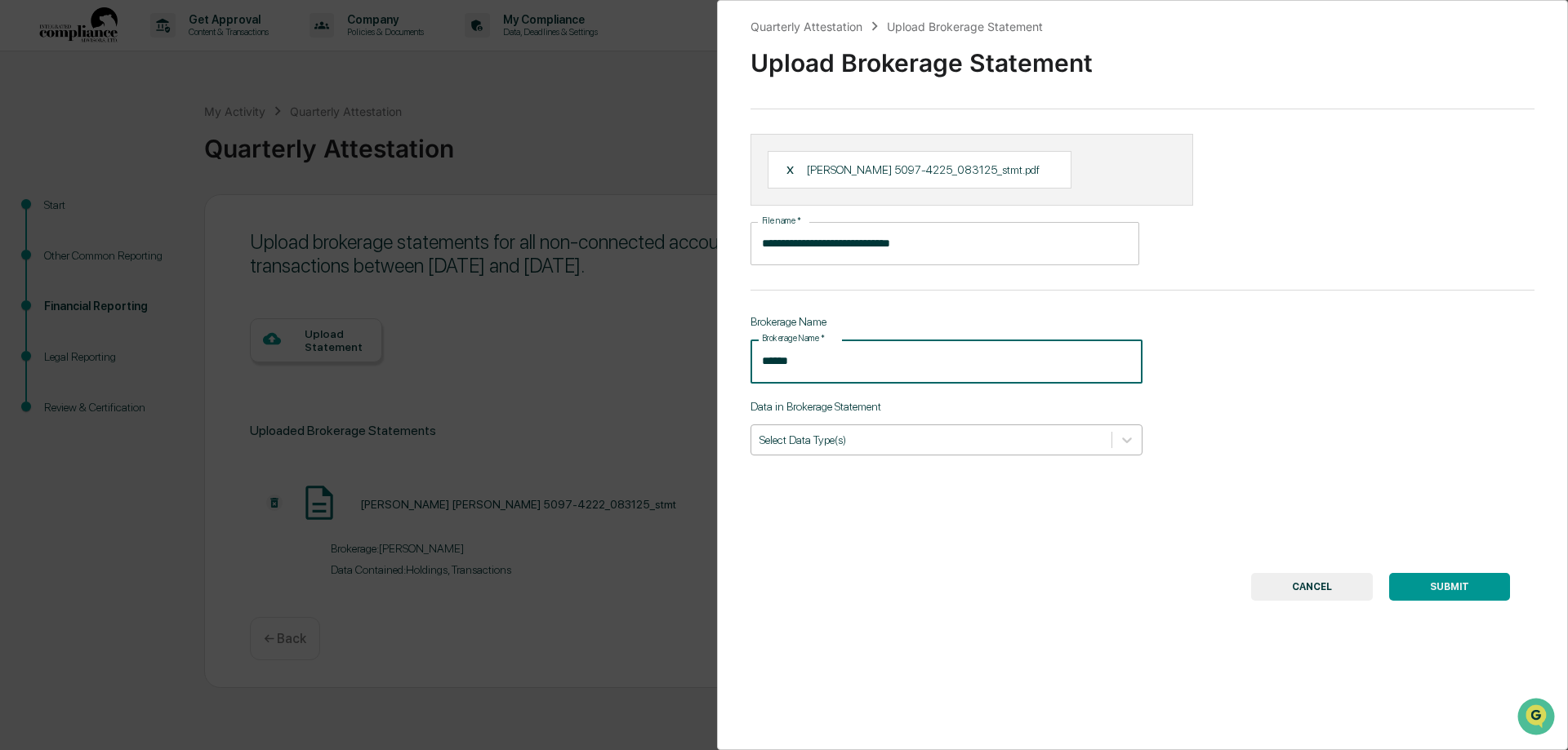
type input "******"
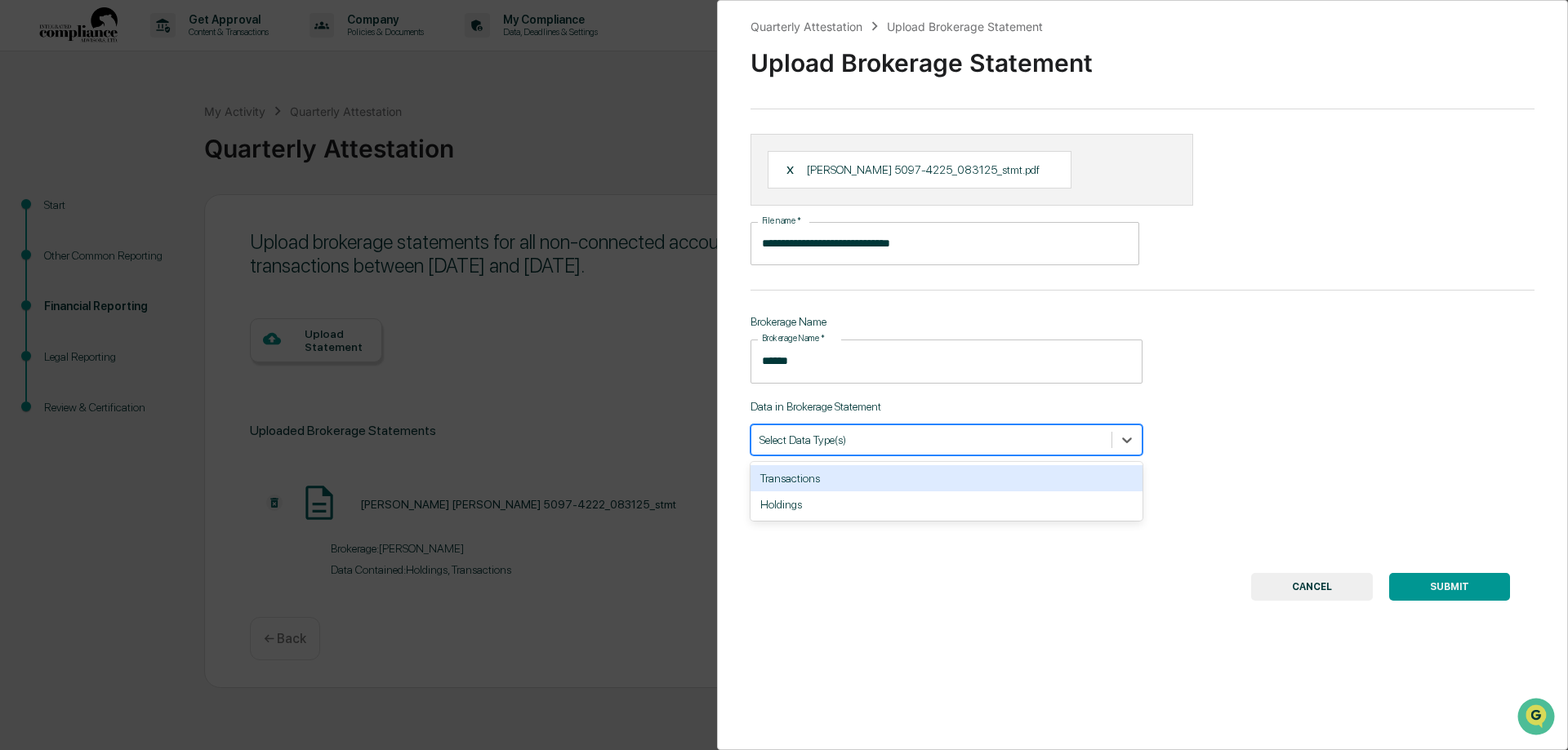
click at [861, 447] on div at bounding box center [931, 439] width 344 height 16
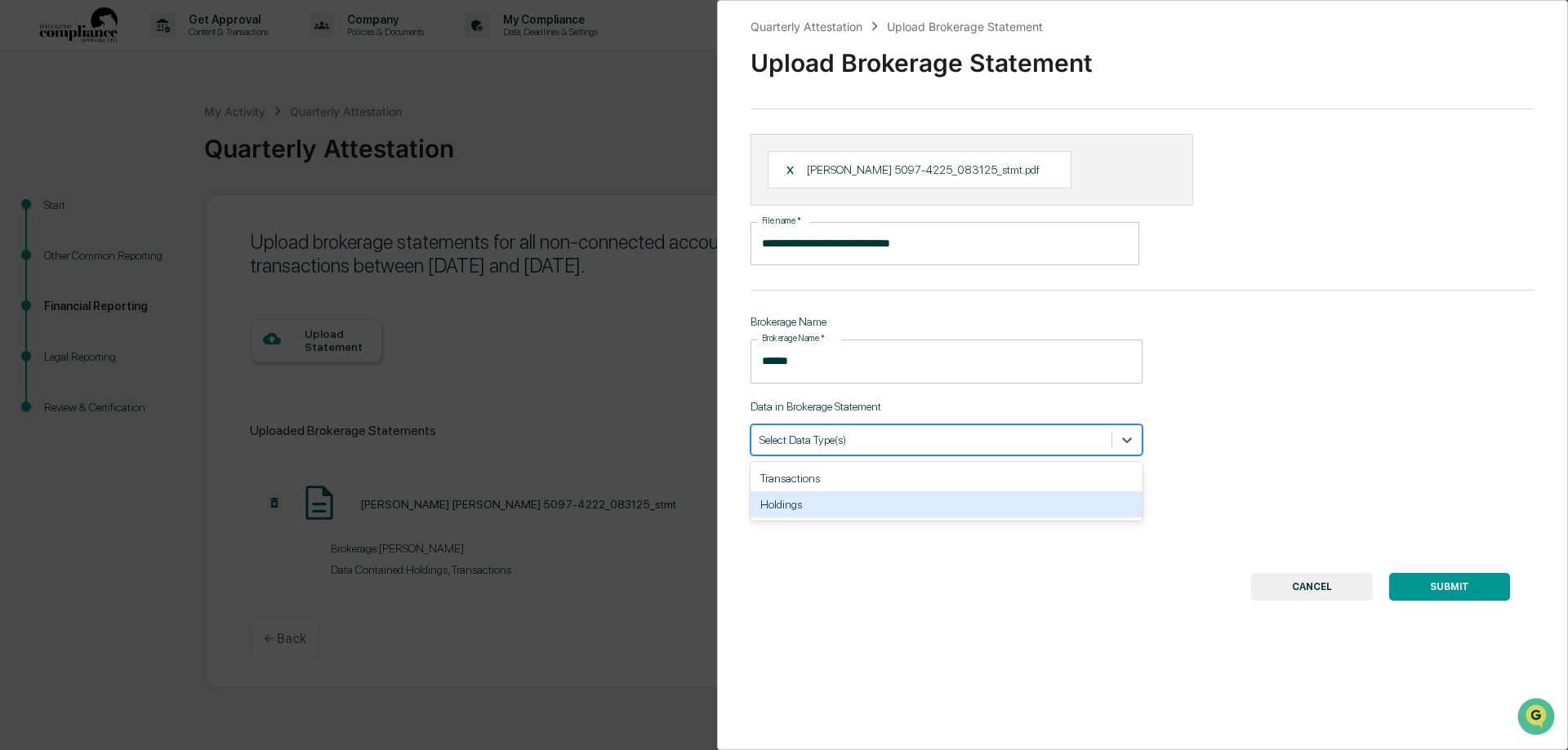
click at [783, 504] on div "Holdings" at bounding box center [946, 504] width 392 height 26
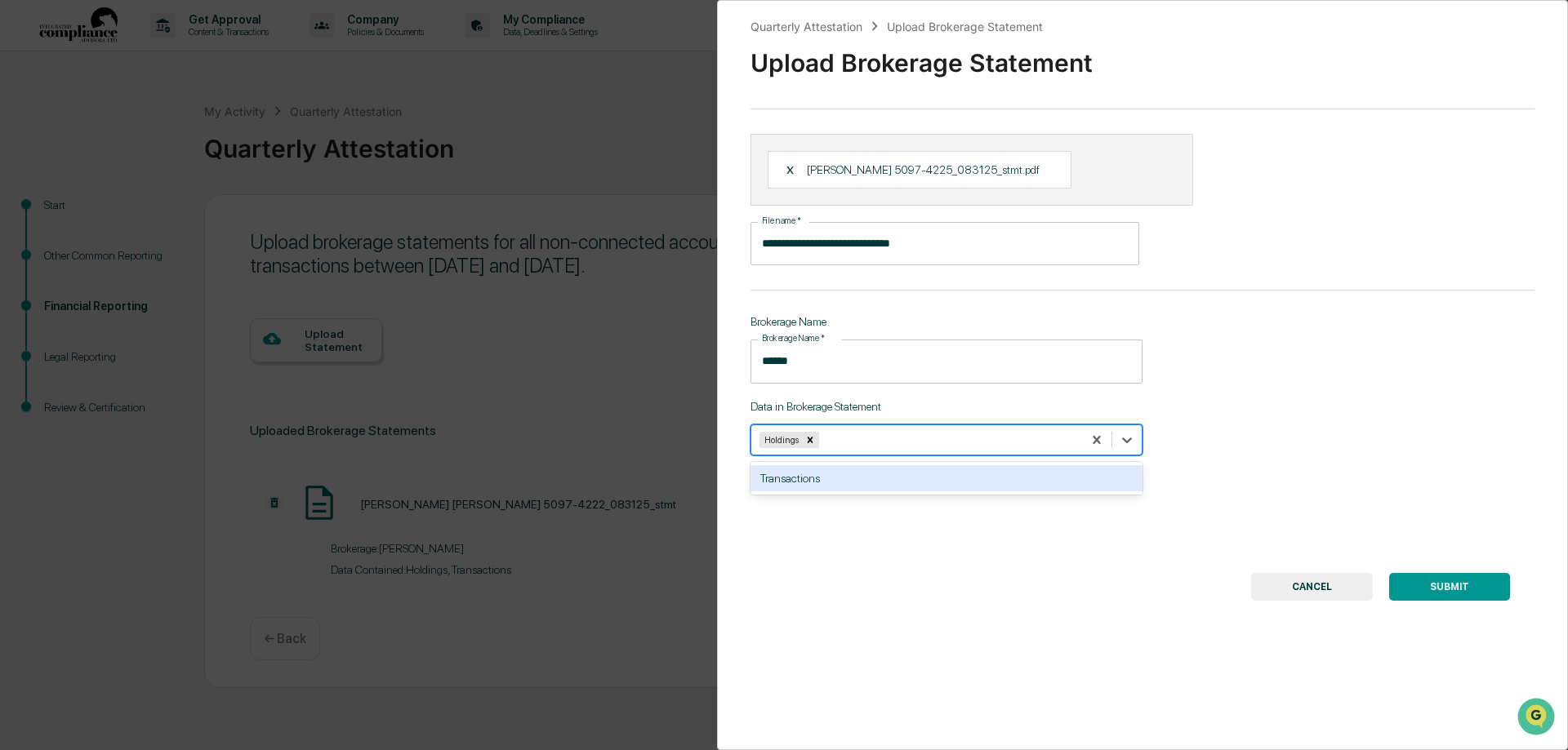
click at [796, 481] on div "Transactions" at bounding box center [946, 478] width 392 height 26
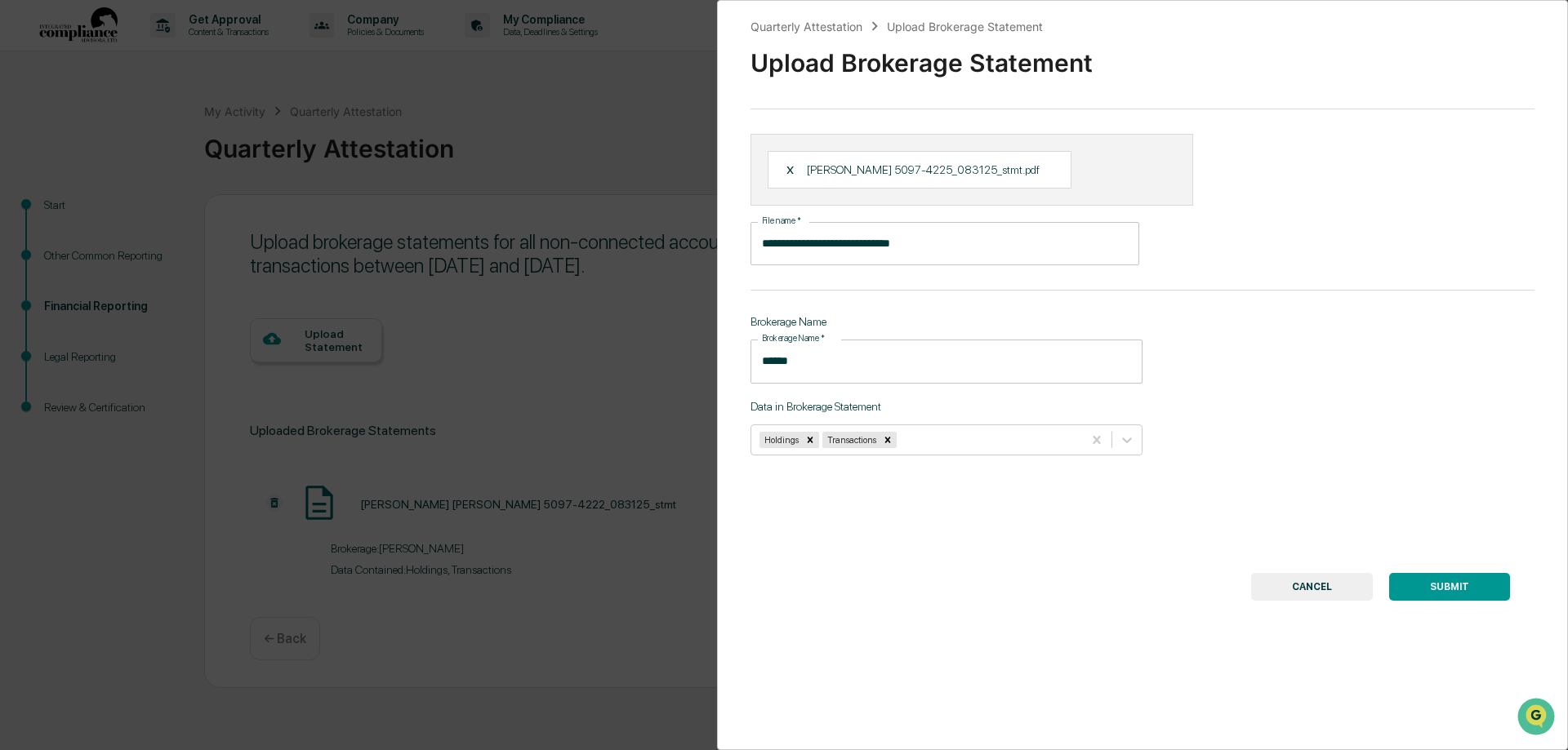
click at [1419, 587] on button "SUBMIT" at bounding box center [1449, 587] width 121 height 28
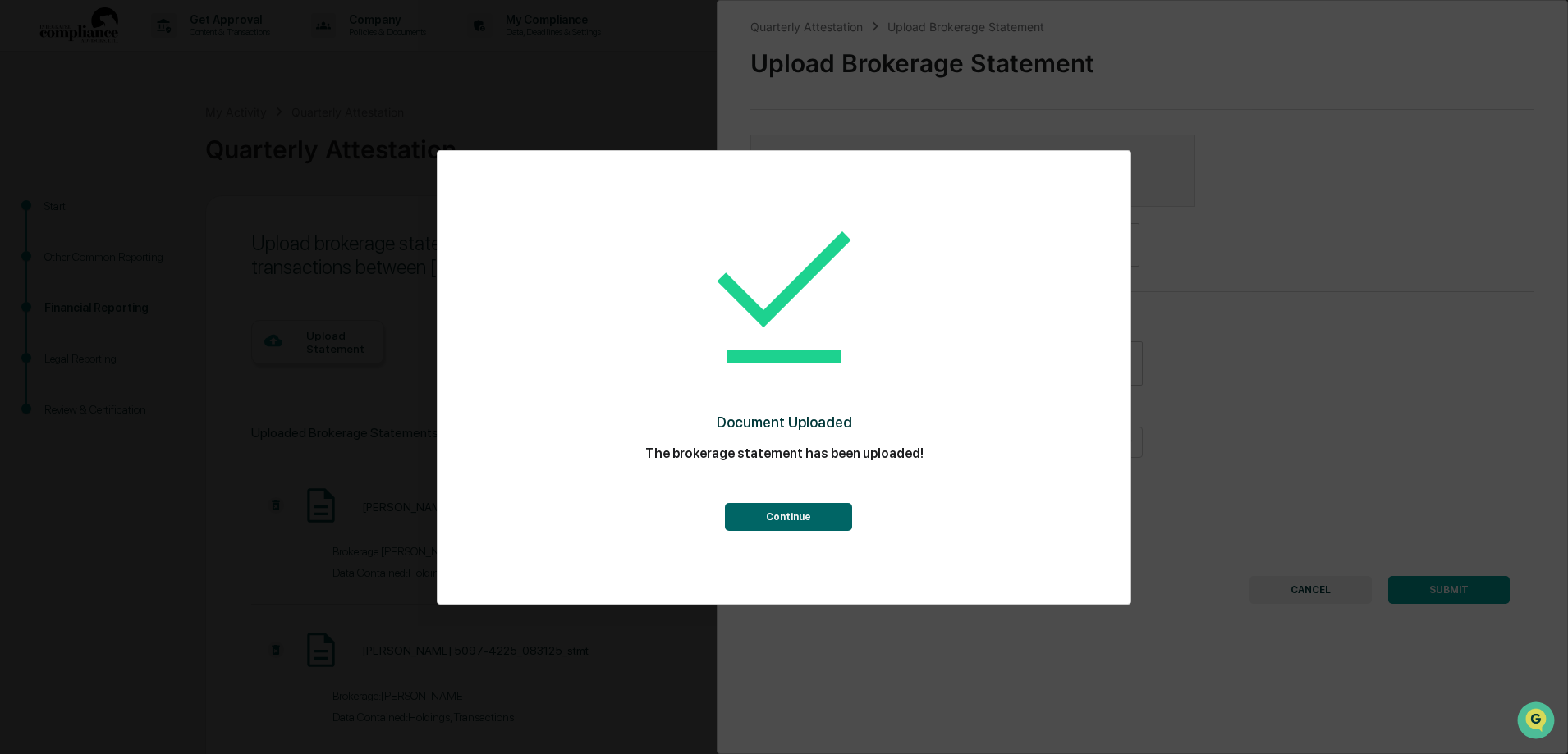
click at [811, 519] on button "Continue" at bounding box center [788, 516] width 127 height 28
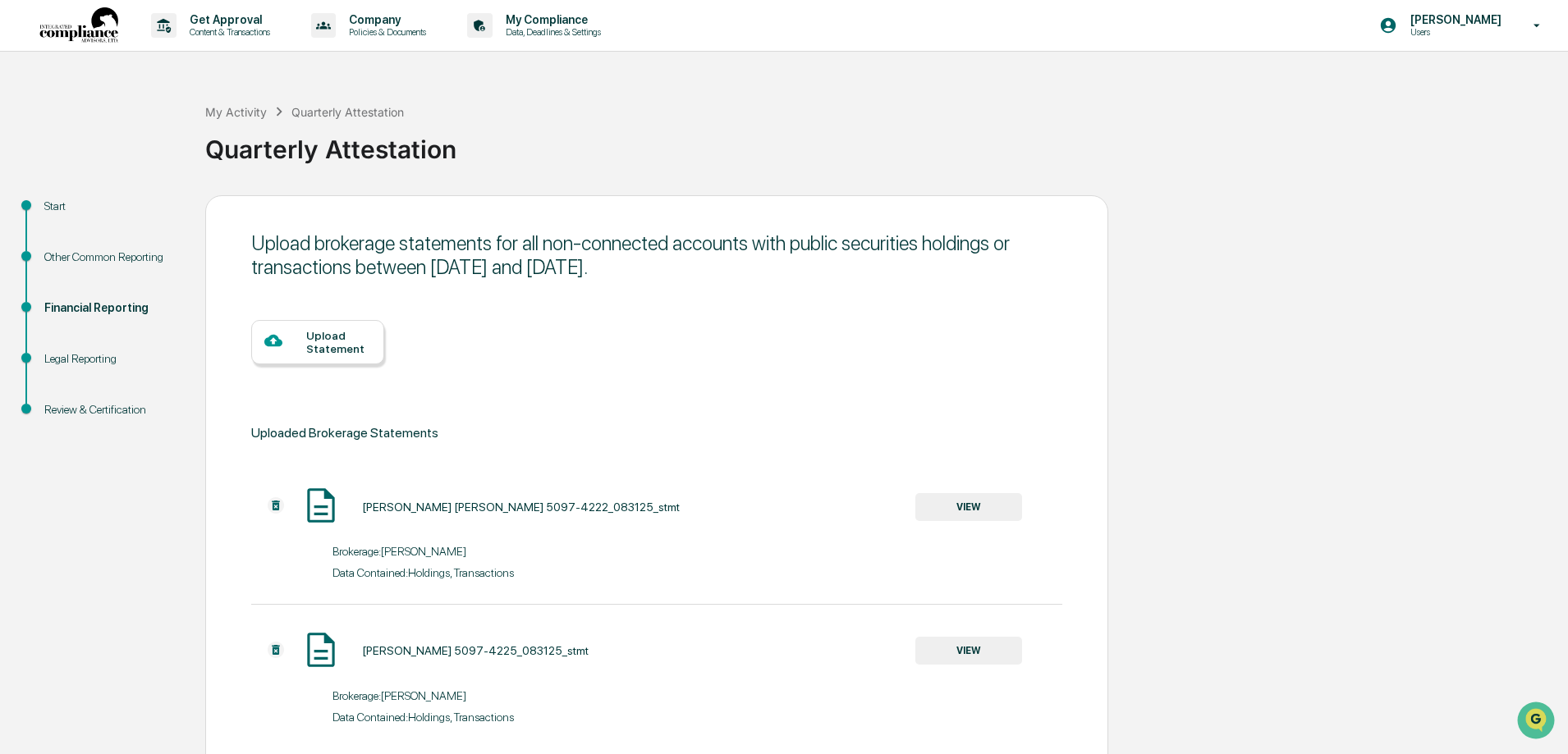
click at [356, 349] on div "Upload Statement" at bounding box center [338, 342] width 65 height 26
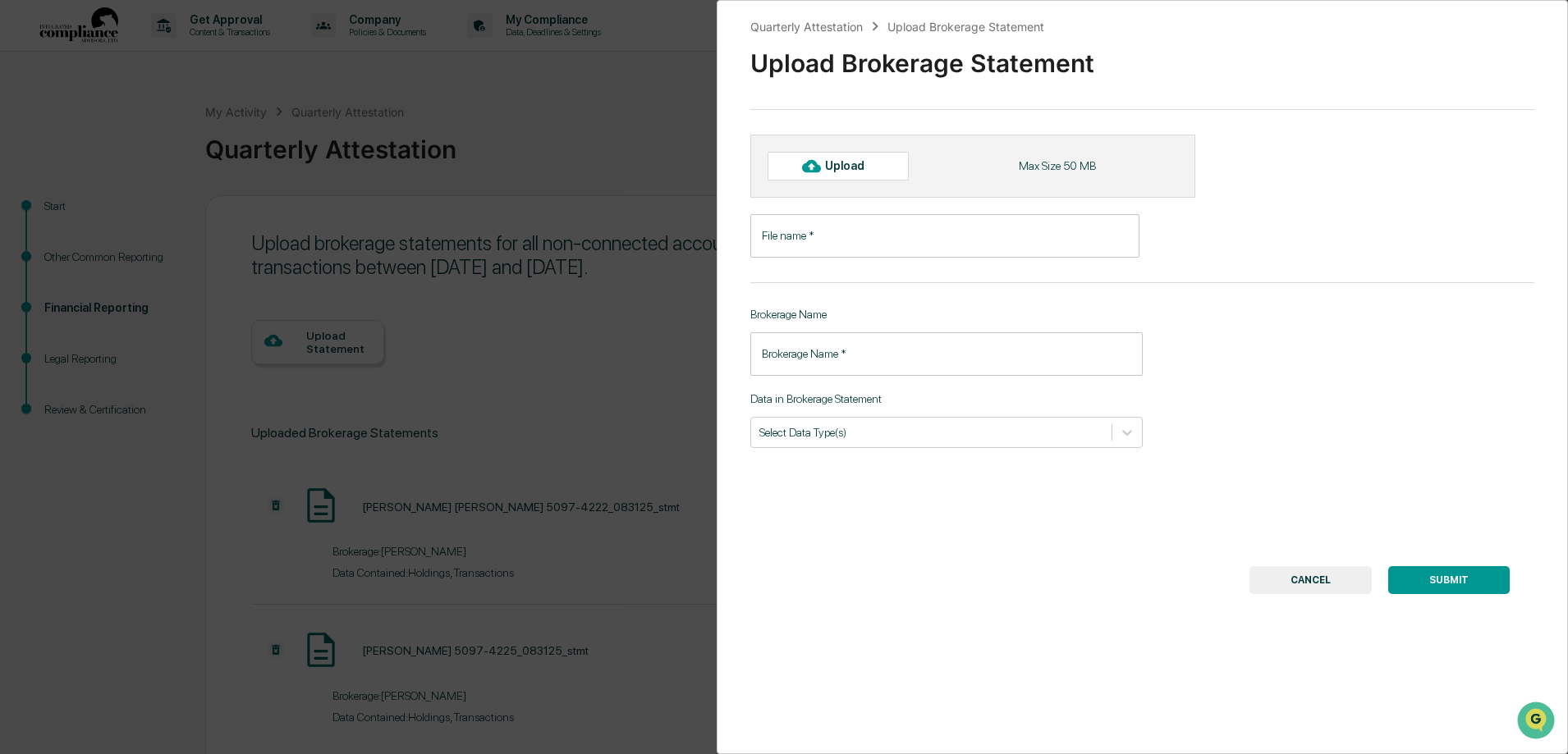
click at [858, 173] on div "Upload" at bounding box center [851, 166] width 53 height 13
type input "**********"
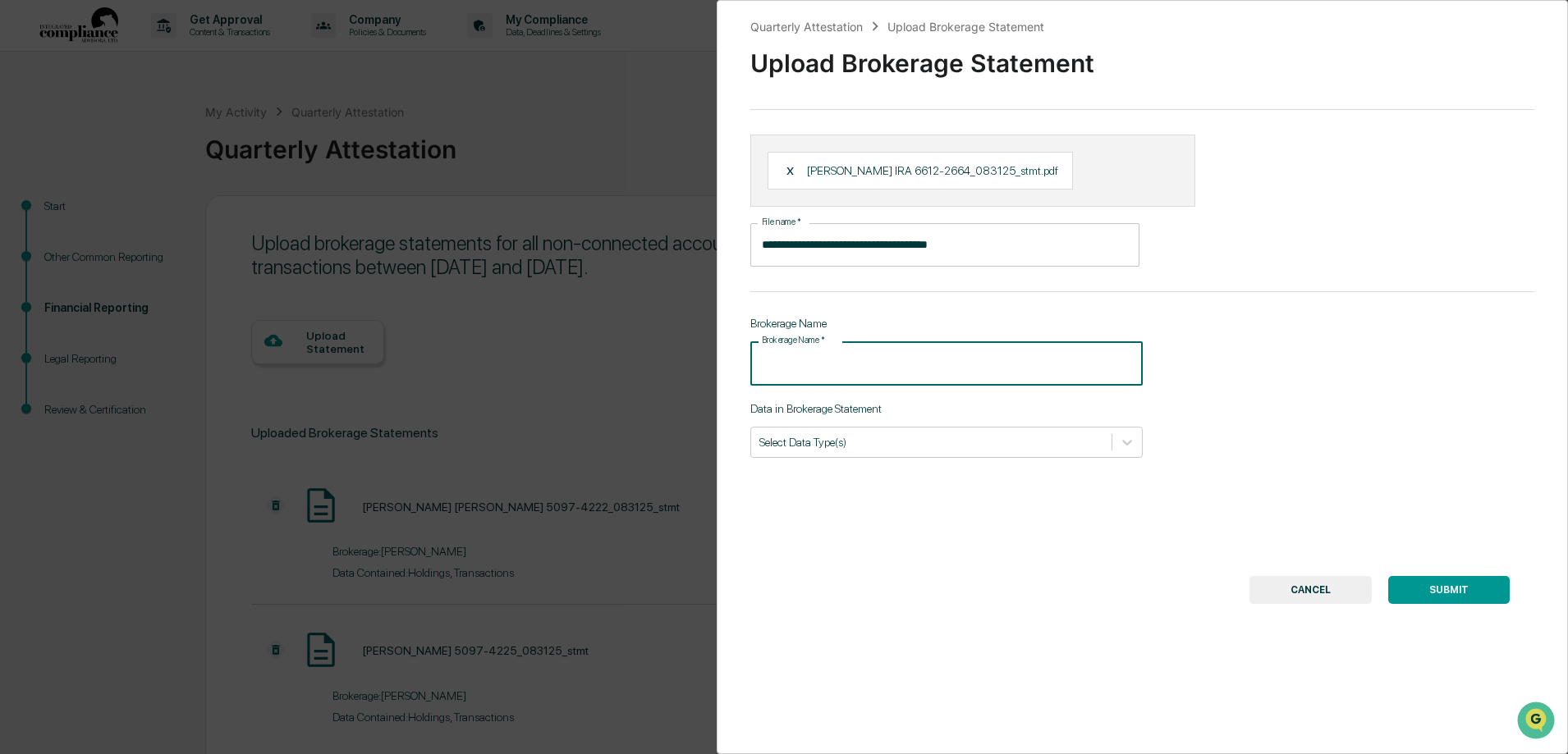
click at [871, 361] on input "Brokerage Name   *" at bounding box center [946, 363] width 393 height 44
type input "******"
click at [819, 449] on div at bounding box center [931, 441] width 344 height 16
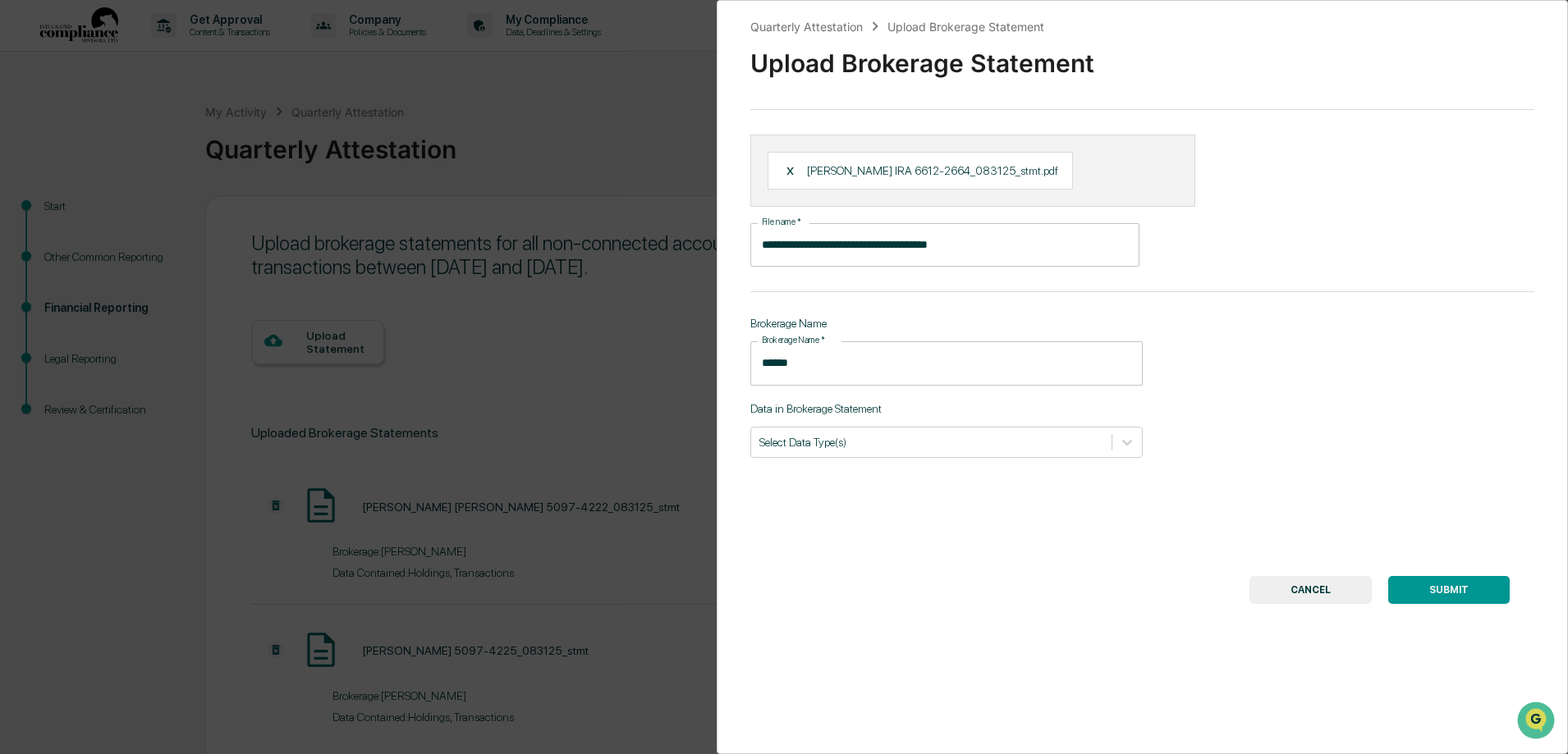
click at [888, 525] on div "**********" at bounding box center [1143, 377] width 851 height 754
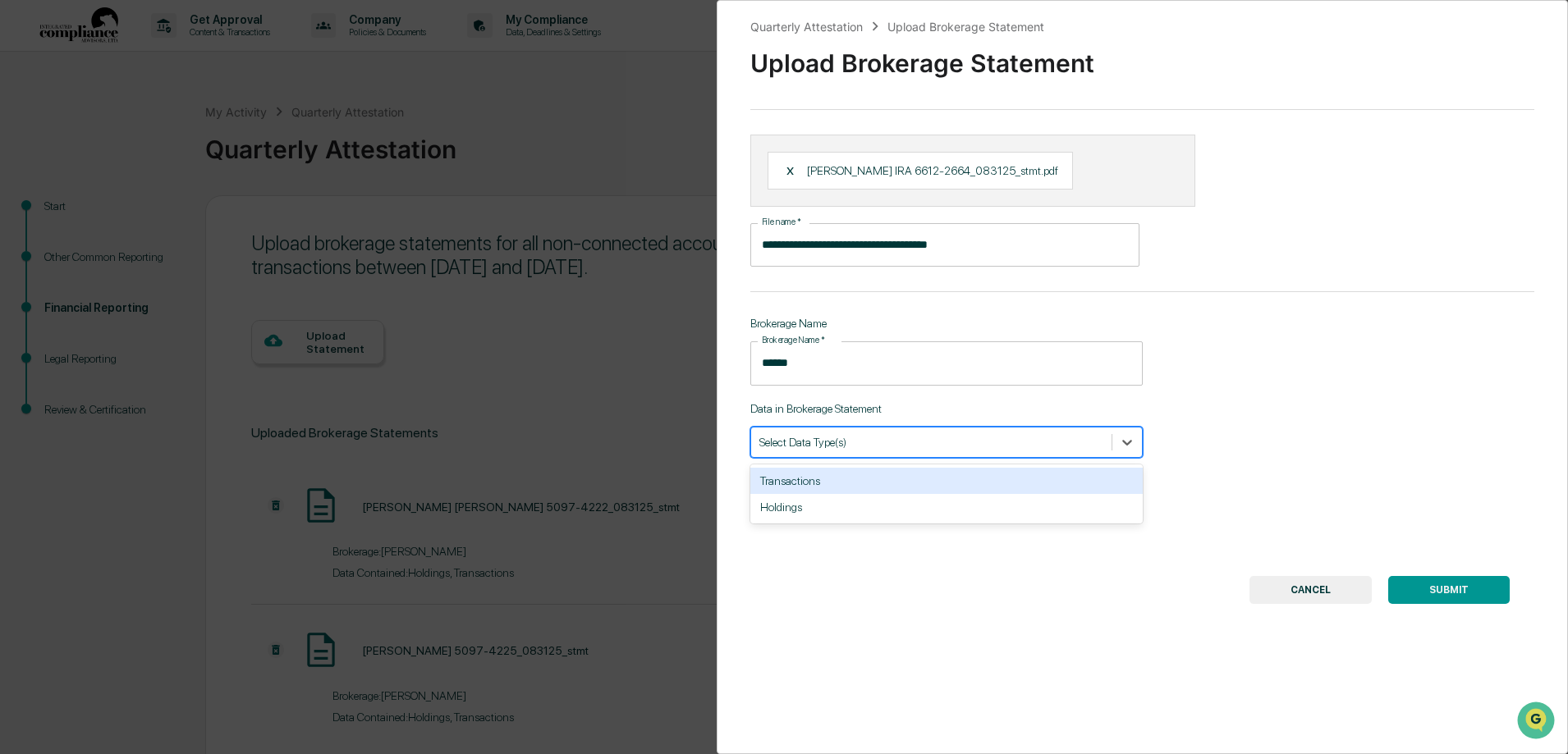
click at [884, 443] on div at bounding box center [931, 441] width 344 height 16
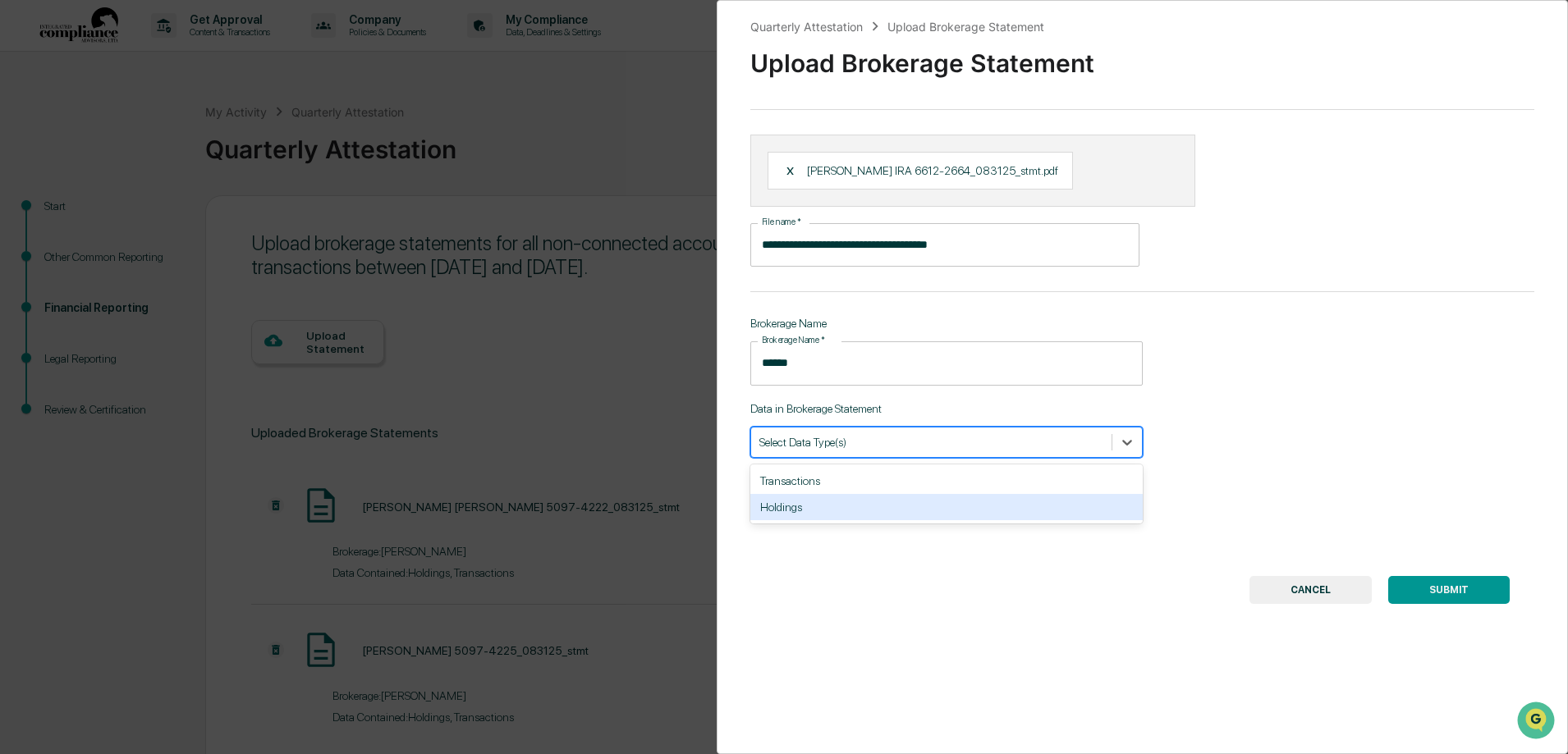
click at [838, 504] on div "Holdings" at bounding box center [946, 506] width 393 height 26
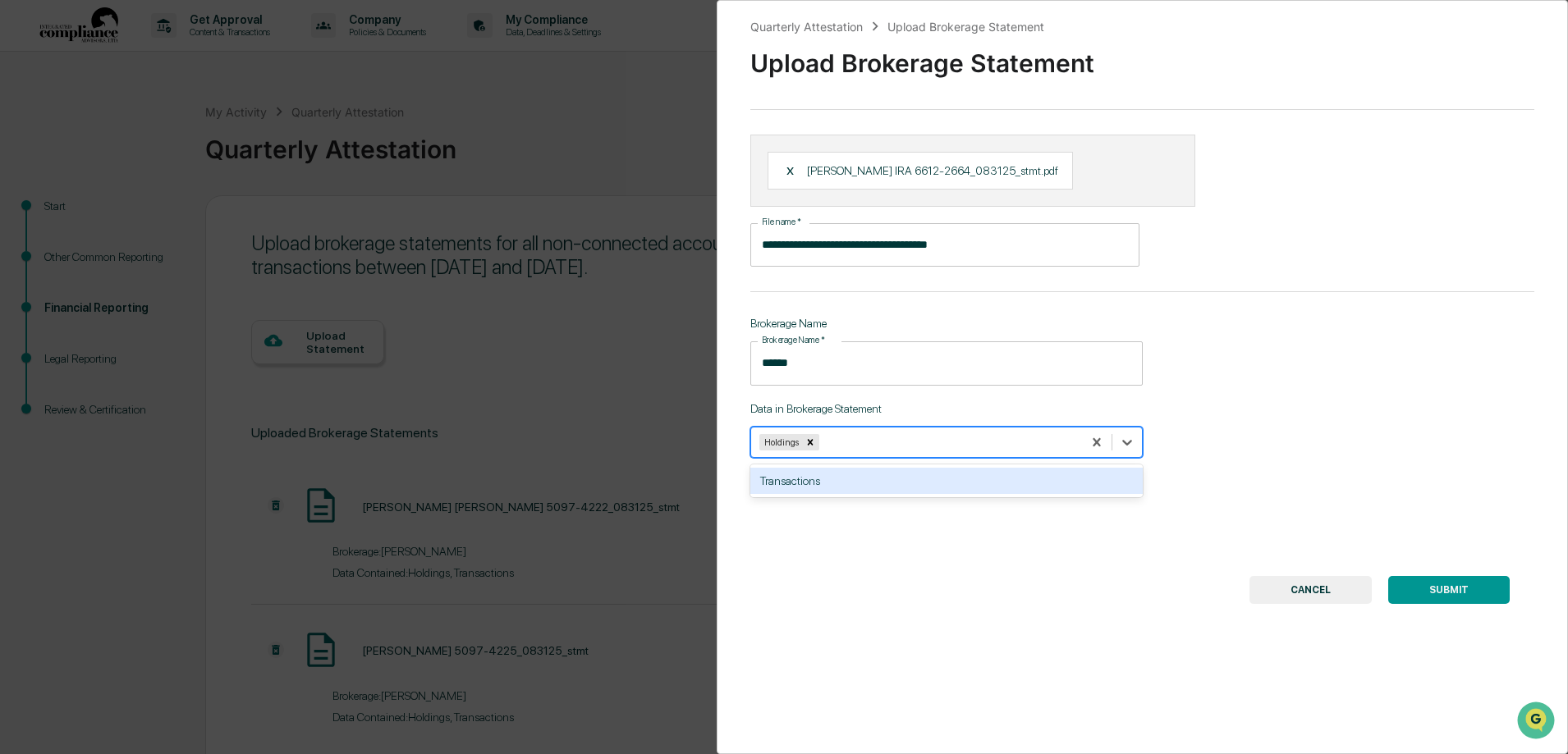
click at [823, 482] on div "Transactions" at bounding box center [946, 480] width 393 height 26
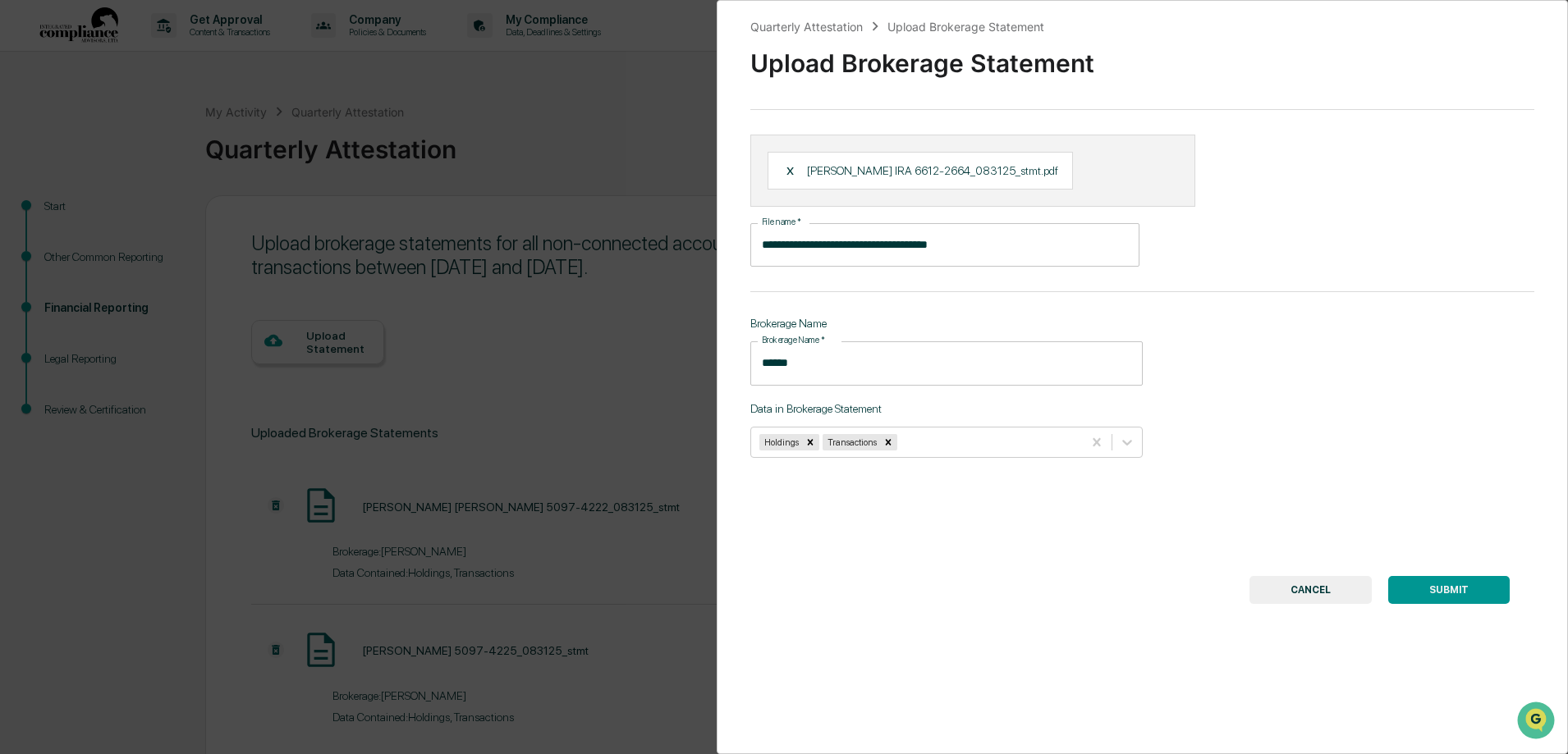
click at [1429, 591] on button "SUBMIT" at bounding box center [1448, 590] width 121 height 28
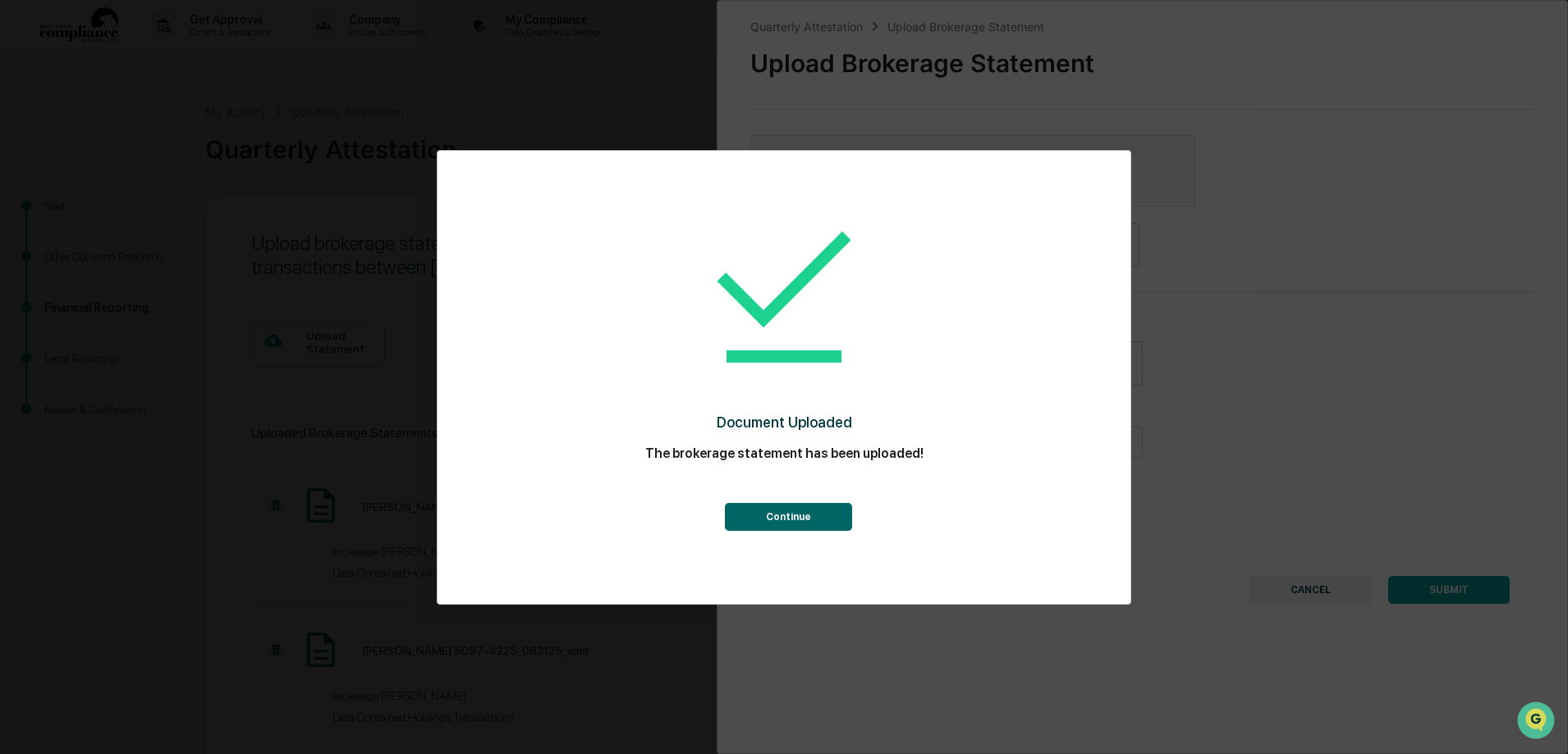
click at [795, 516] on button "Continue" at bounding box center [788, 516] width 127 height 28
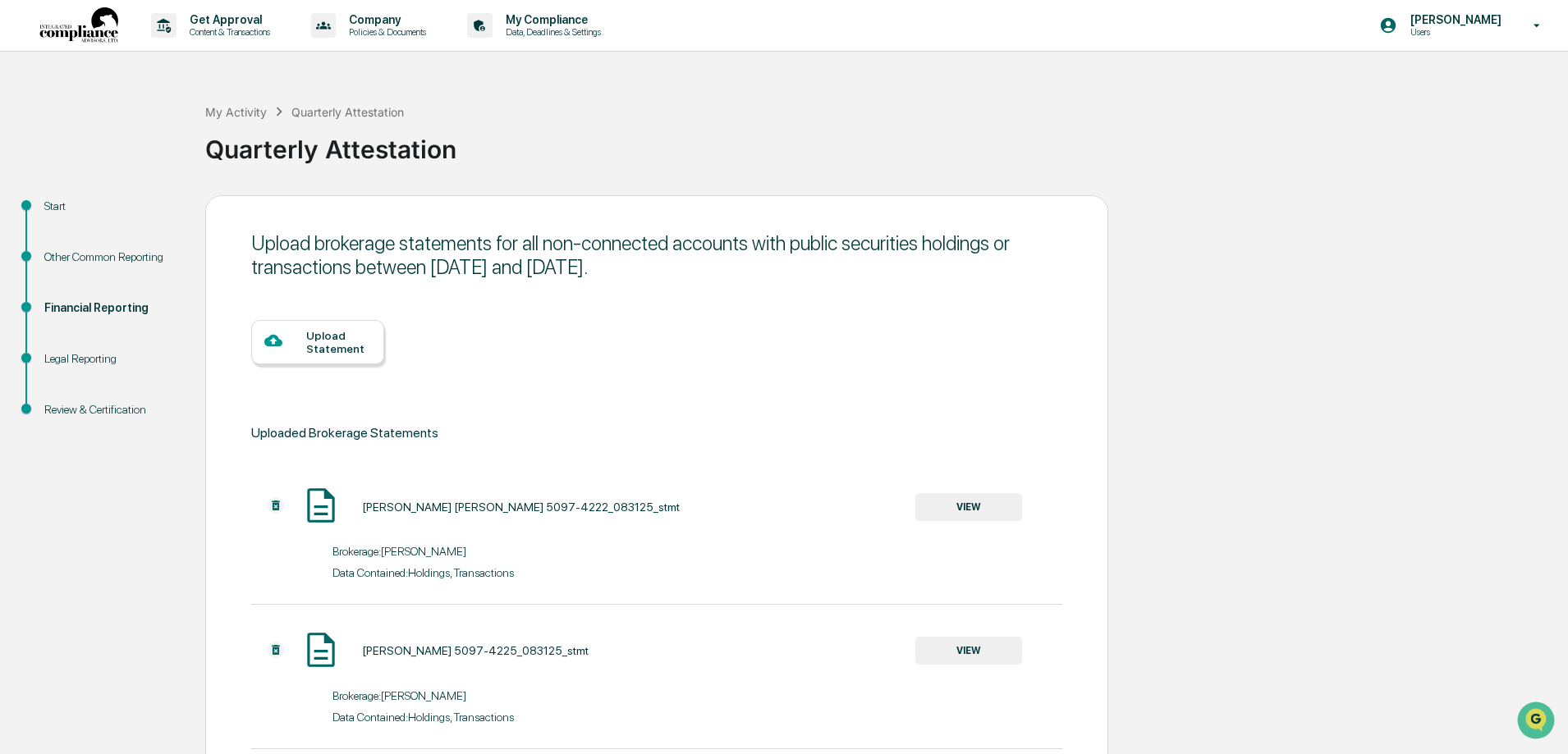
click at [323, 349] on div "Upload Statement" at bounding box center [338, 342] width 65 height 26
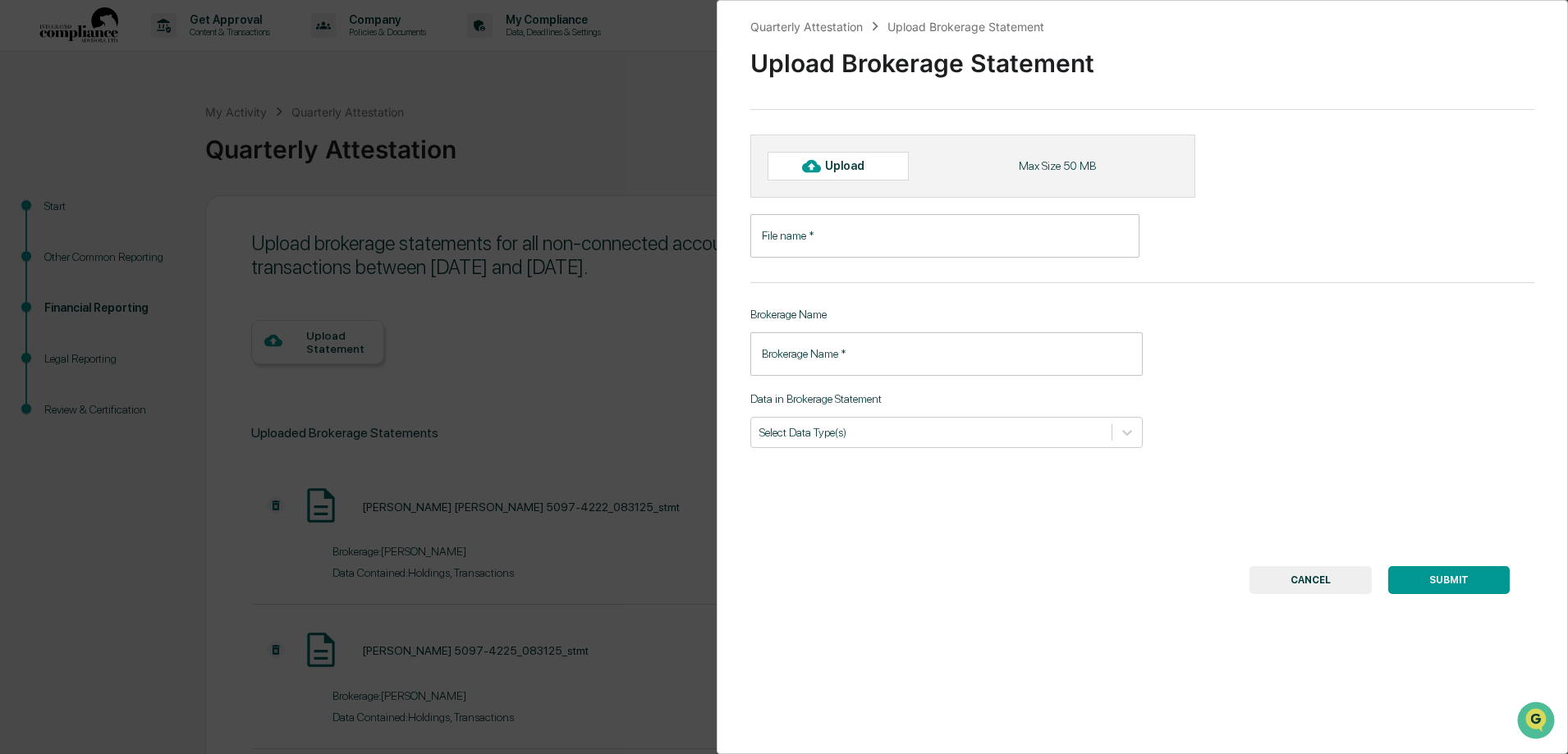
click at [864, 171] on div "Upload" at bounding box center [851, 166] width 53 height 13
type input "**********"
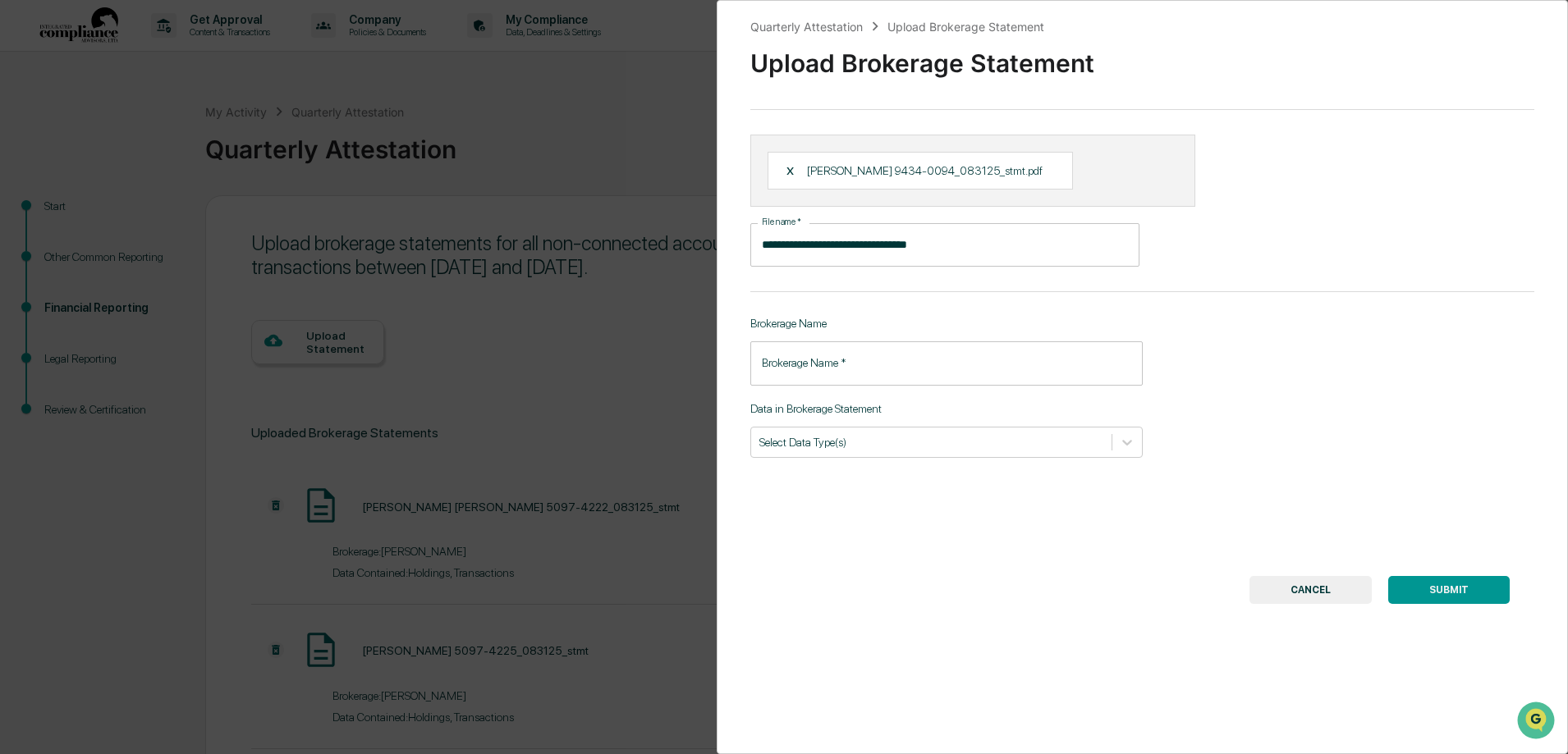
click at [809, 362] on input "Brokerage Name   *" at bounding box center [946, 363] width 393 height 44
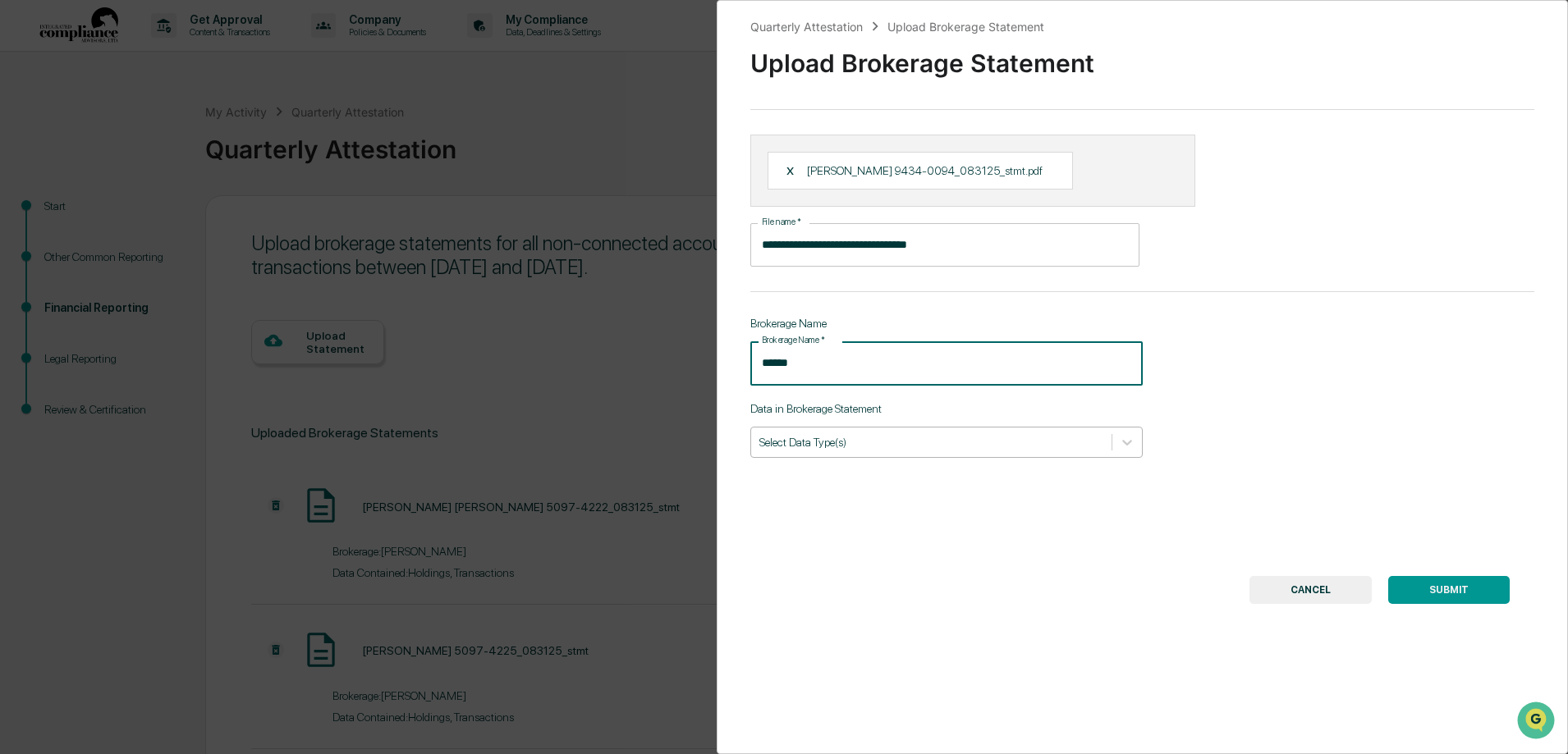
type input "******"
click at [932, 447] on div at bounding box center [931, 441] width 344 height 16
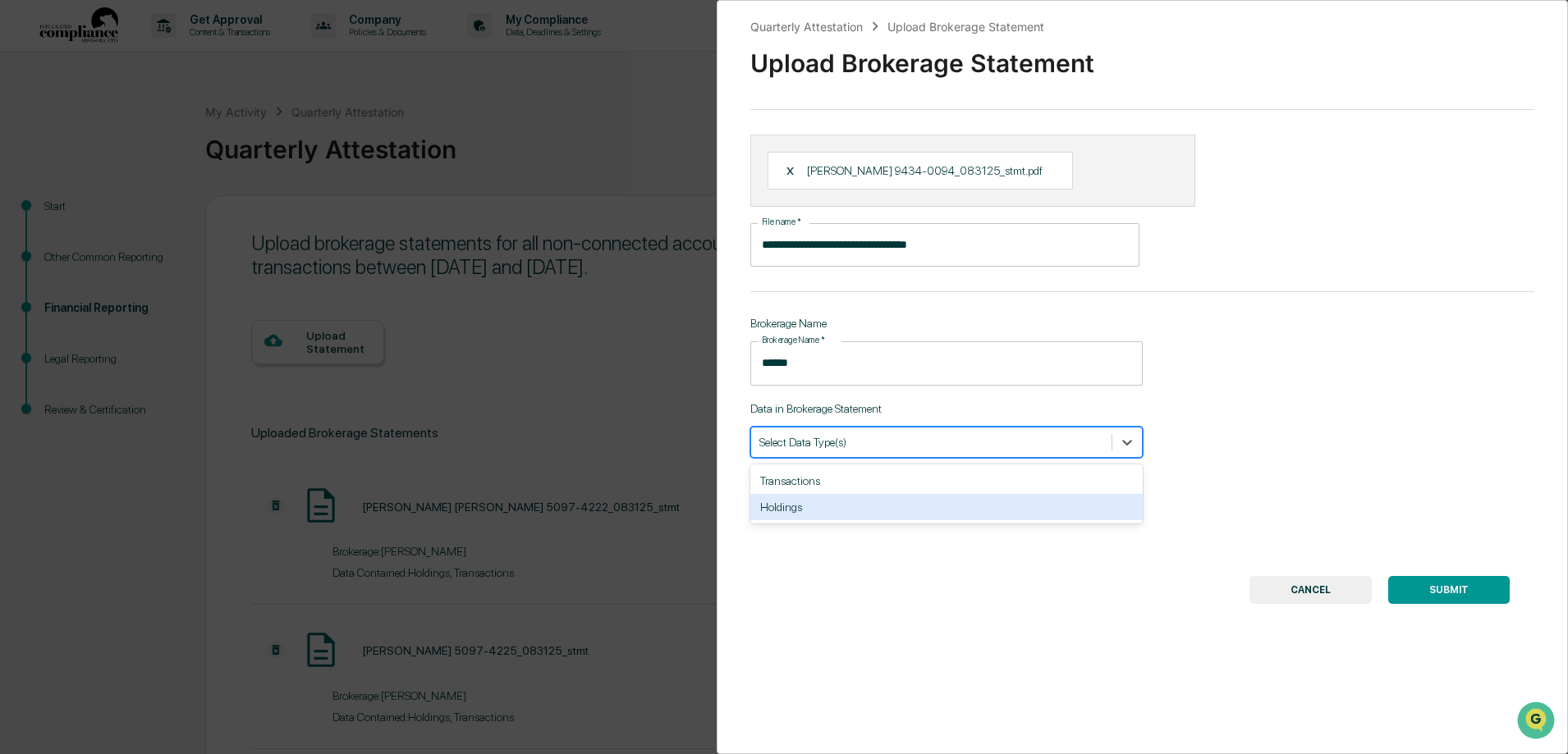
click at [892, 507] on div "Holdings" at bounding box center [946, 506] width 393 height 26
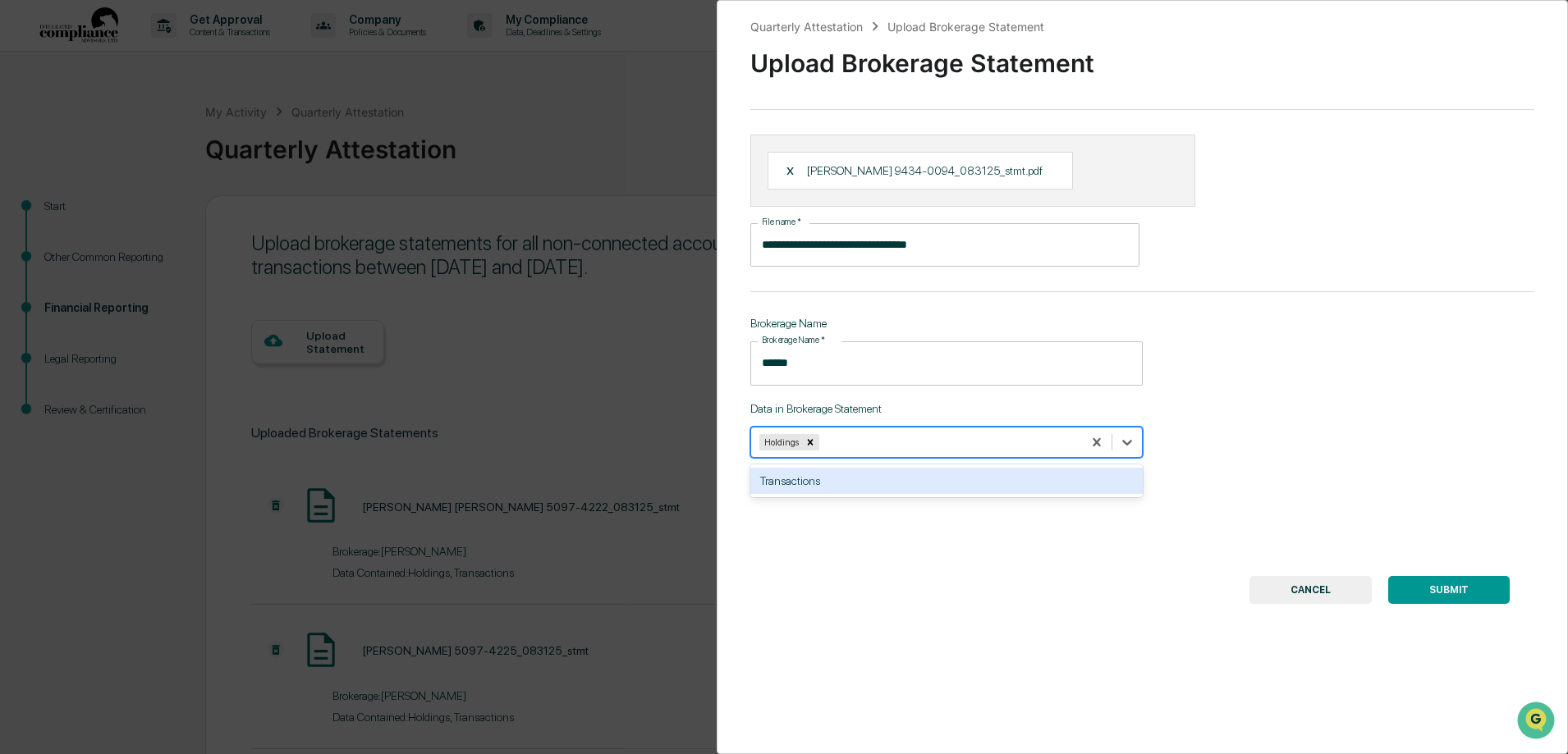
click at [895, 481] on div "Transactions" at bounding box center [946, 480] width 393 height 26
click at [1426, 592] on button "SUBMIT" at bounding box center [1448, 590] width 121 height 28
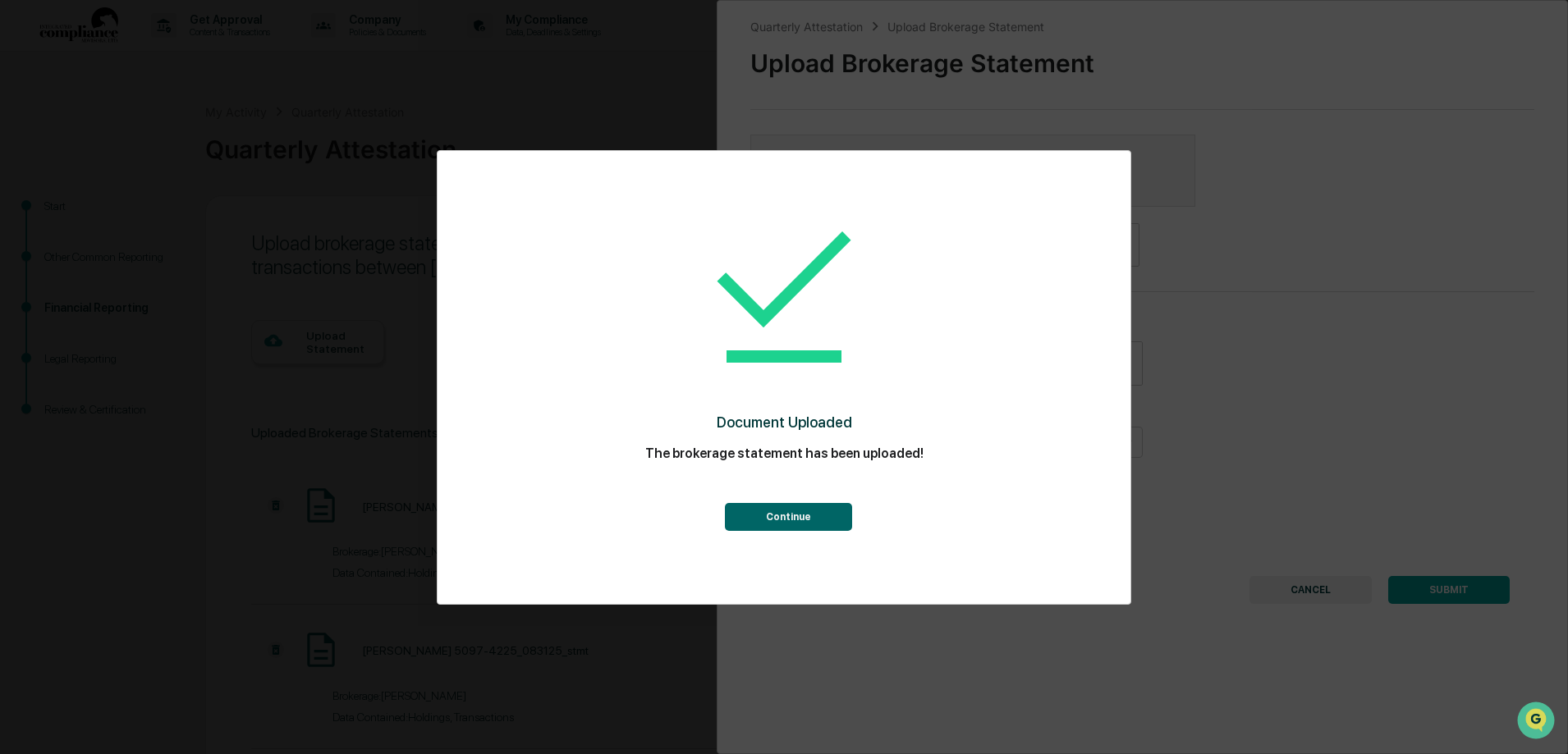
click at [770, 522] on button "Continue" at bounding box center [788, 516] width 127 height 28
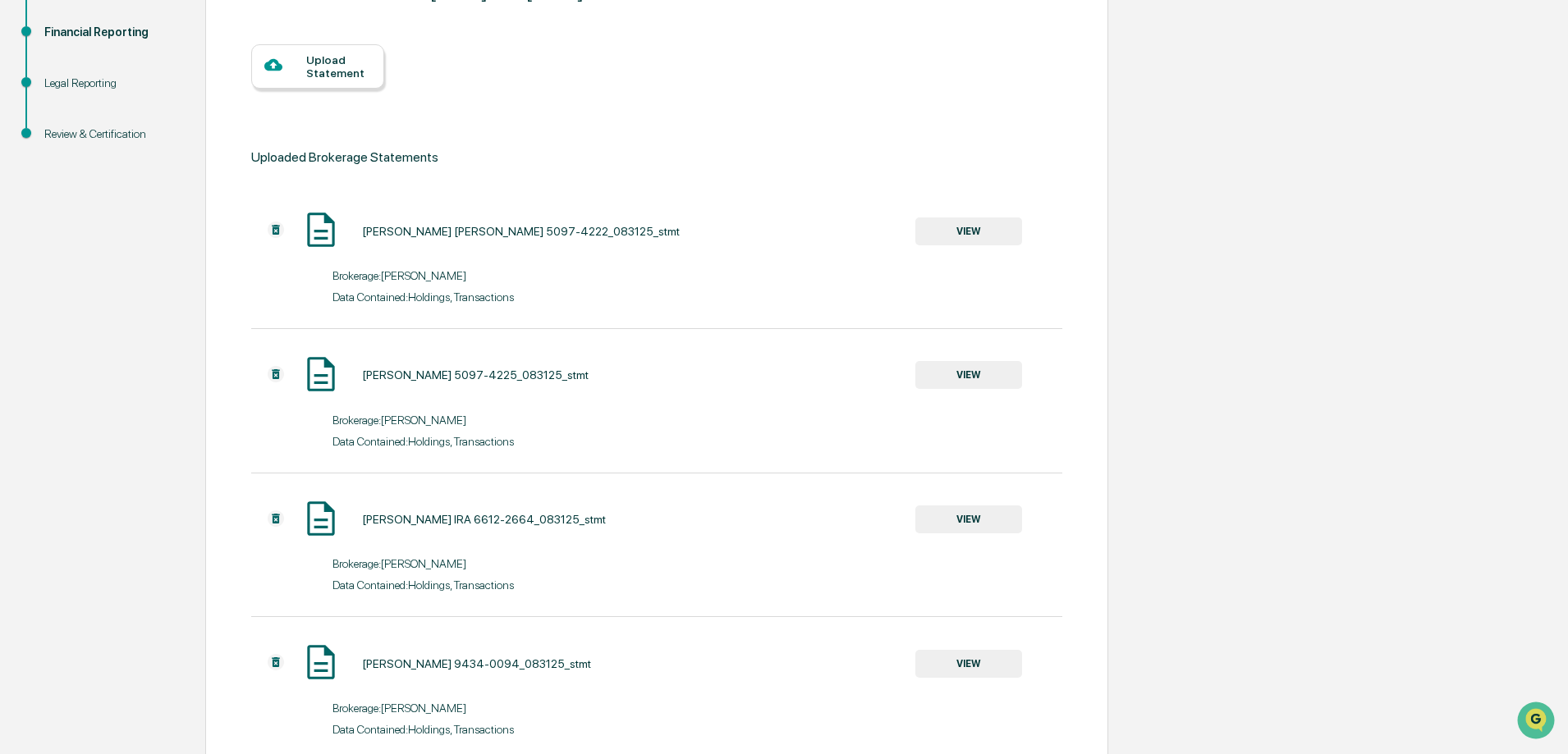
scroll to position [370, 0]
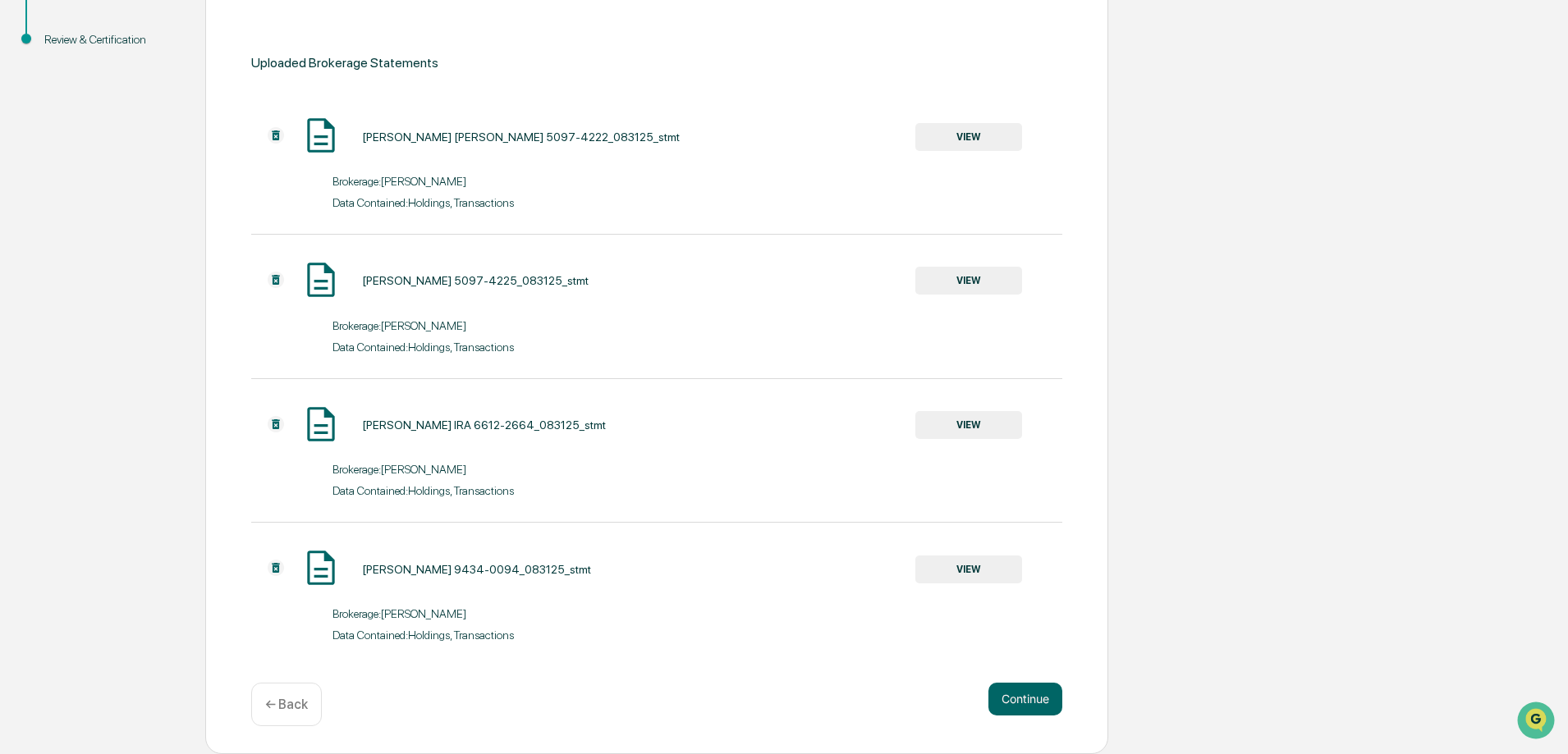
click at [288, 694] on div "← Back" at bounding box center [286, 705] width 71 height 44
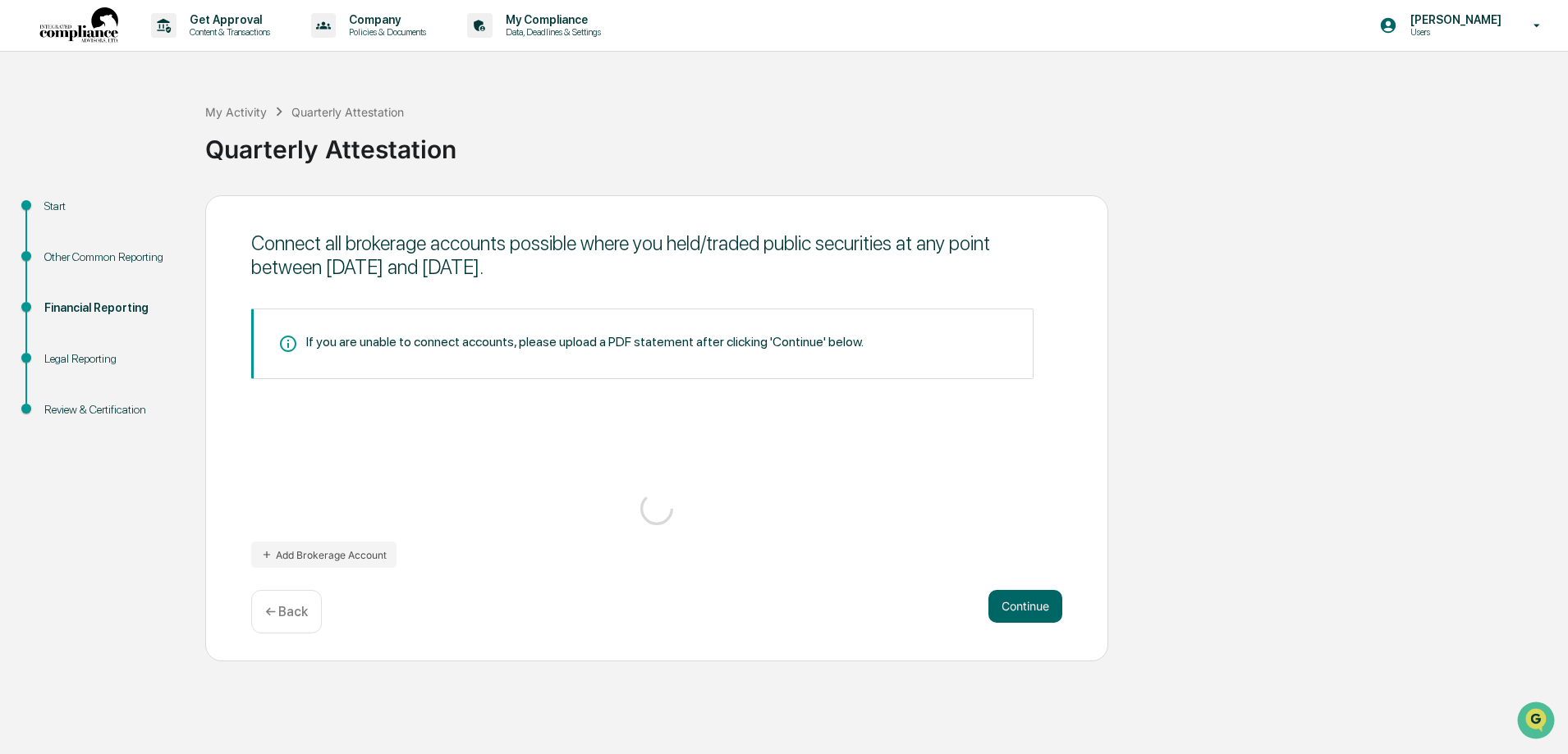
scroll to position [0, 0]
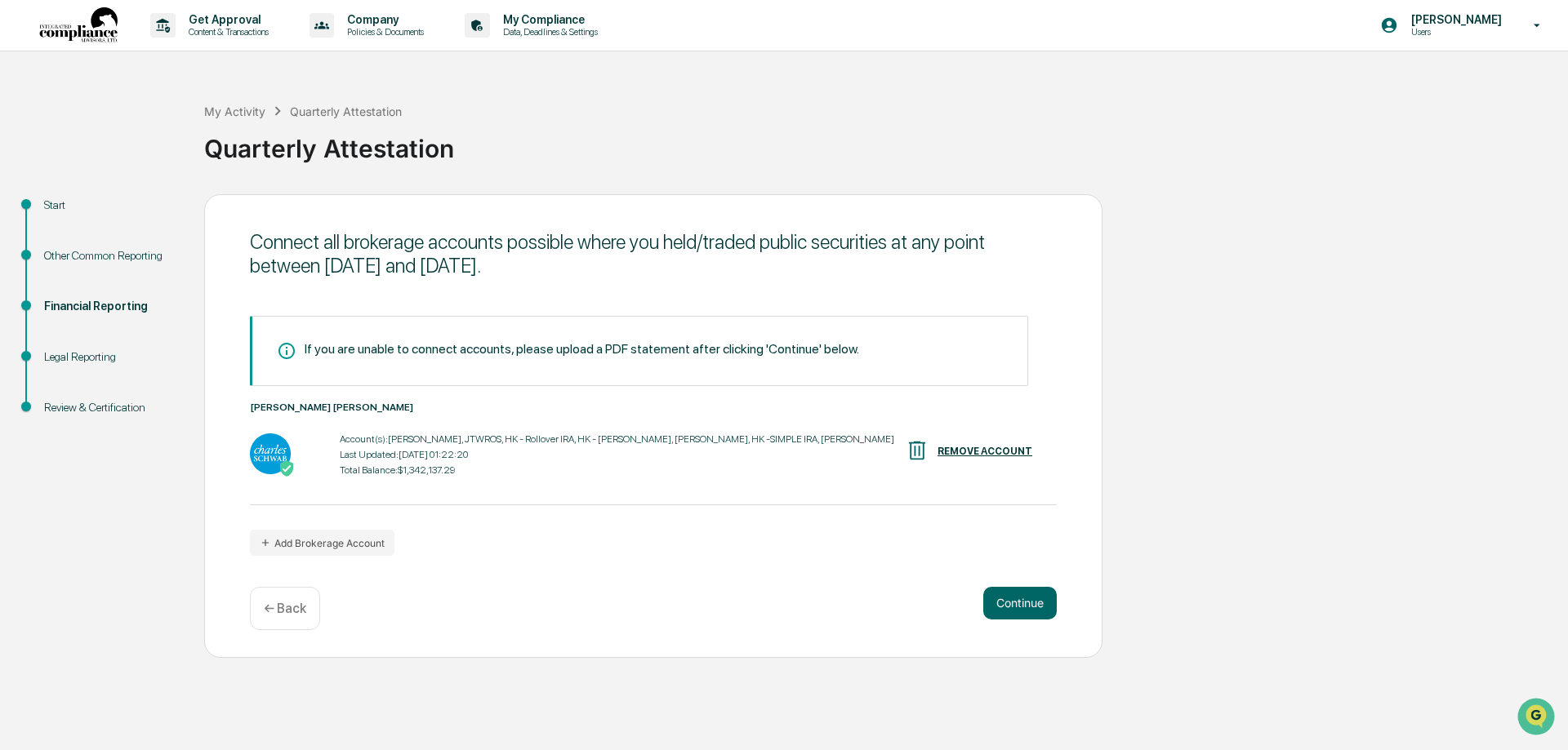
click at [301, 614] on p "← Back" at bounding box center [285, 608] width 43 height 16
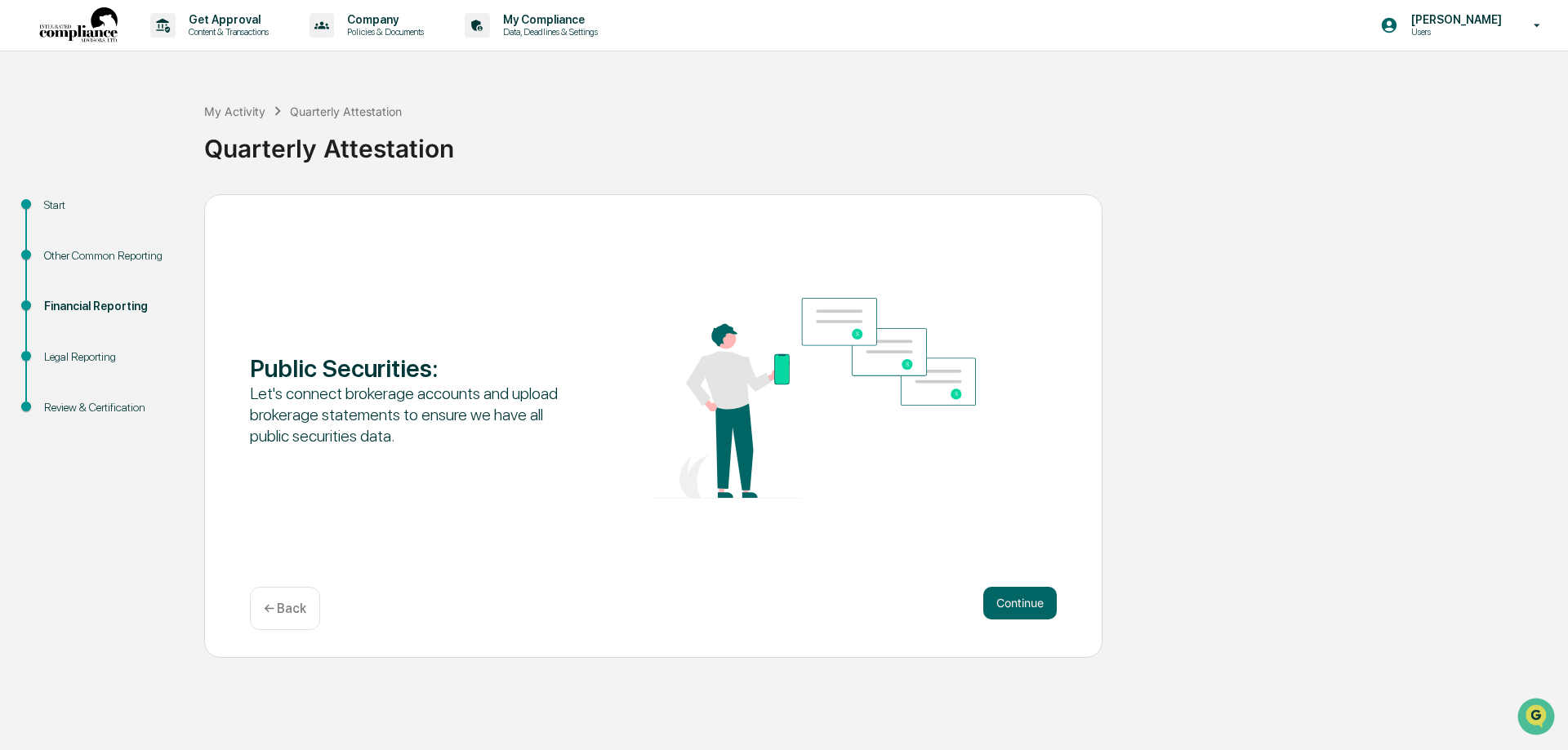
click at [277, 608] on p "← Back" at bounding box center [285, 608] width 43 height 16
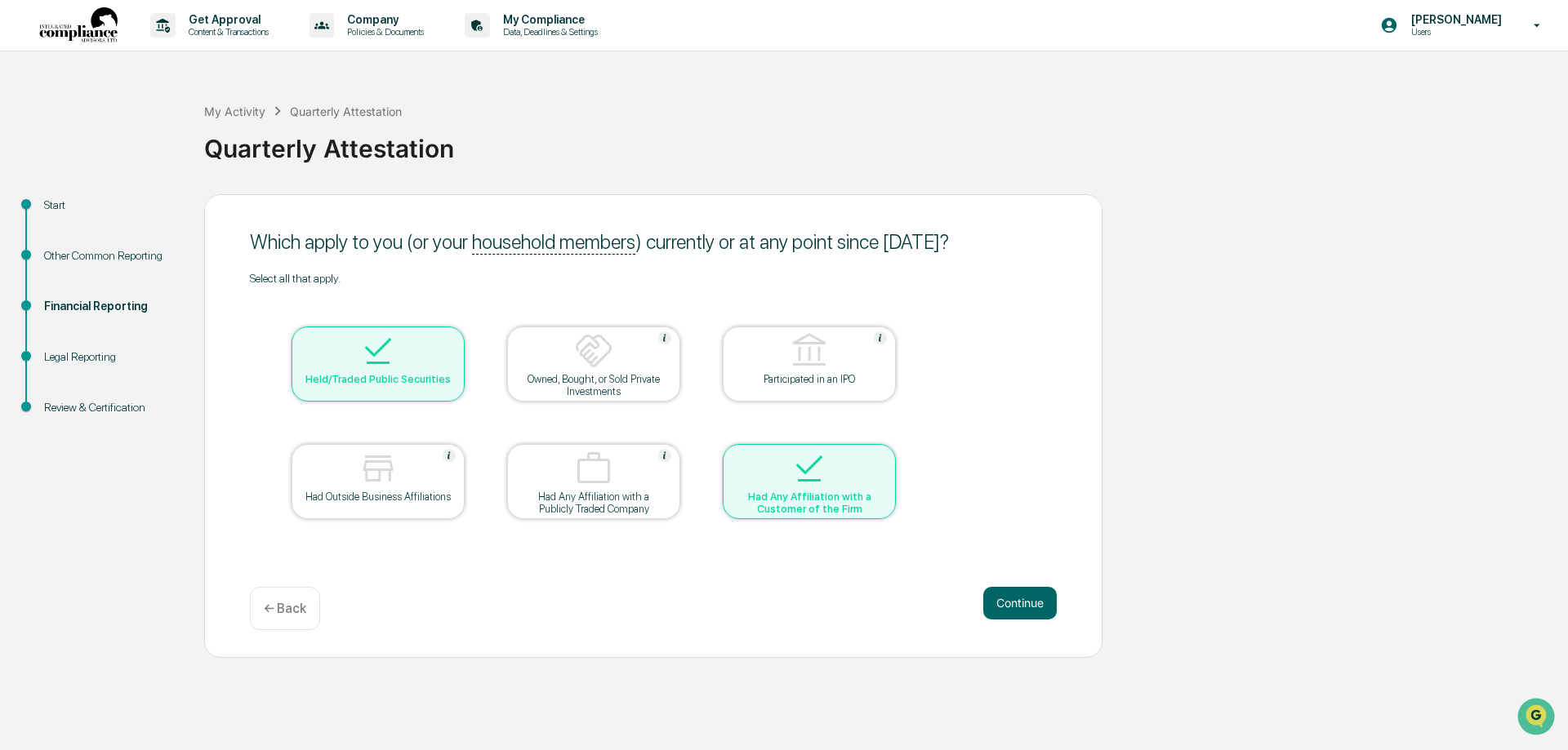
click at [429, 353] on div at bounding box center [378, 353] width 163 height 42
click at [366, 343] on img at bounding box center [378, 351] width 39 height 39
click at [877, 465] on div at bounding box center [809, 470] width 163 height 42
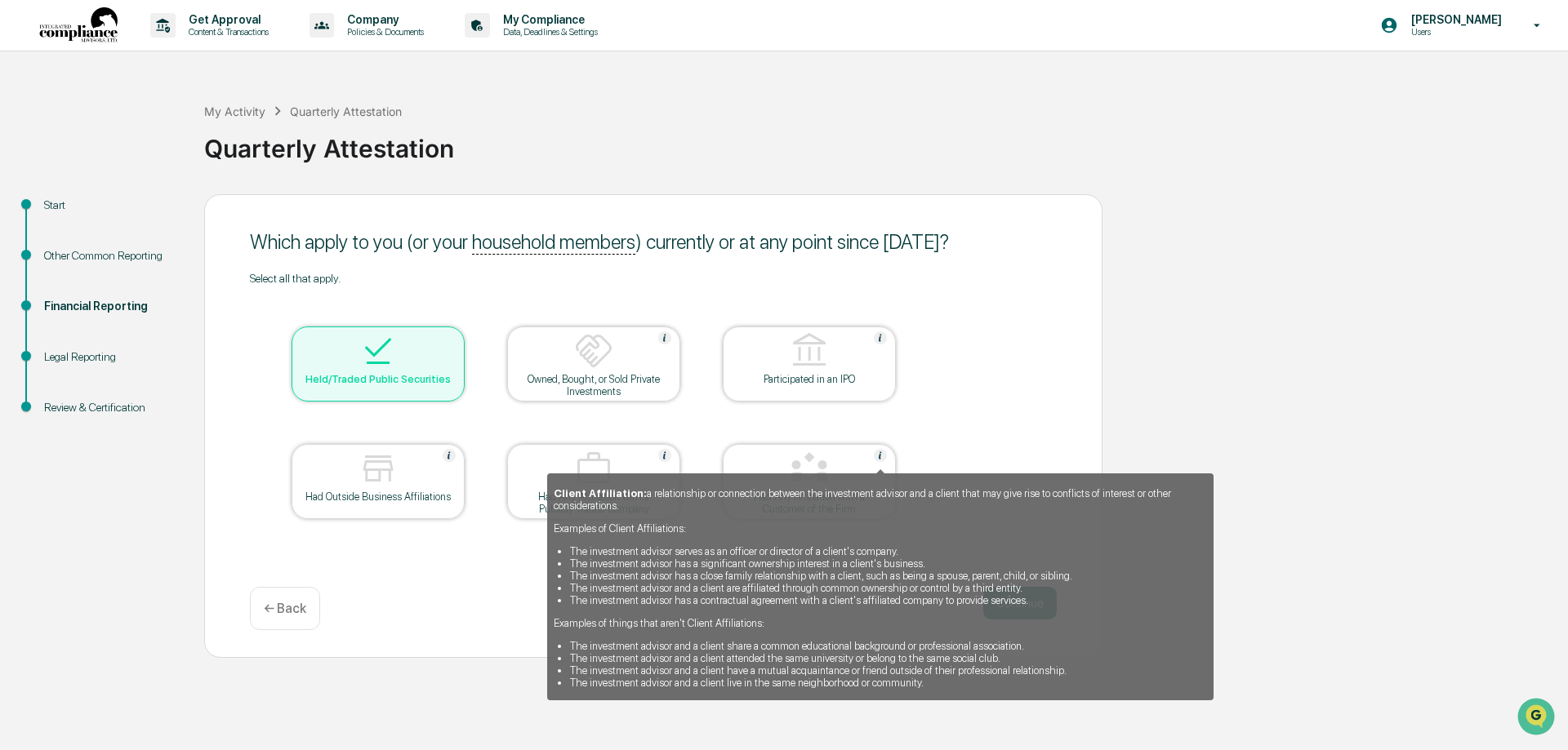
click at [879, 455] on img at bounding box center [880, 456] width 13 height 13
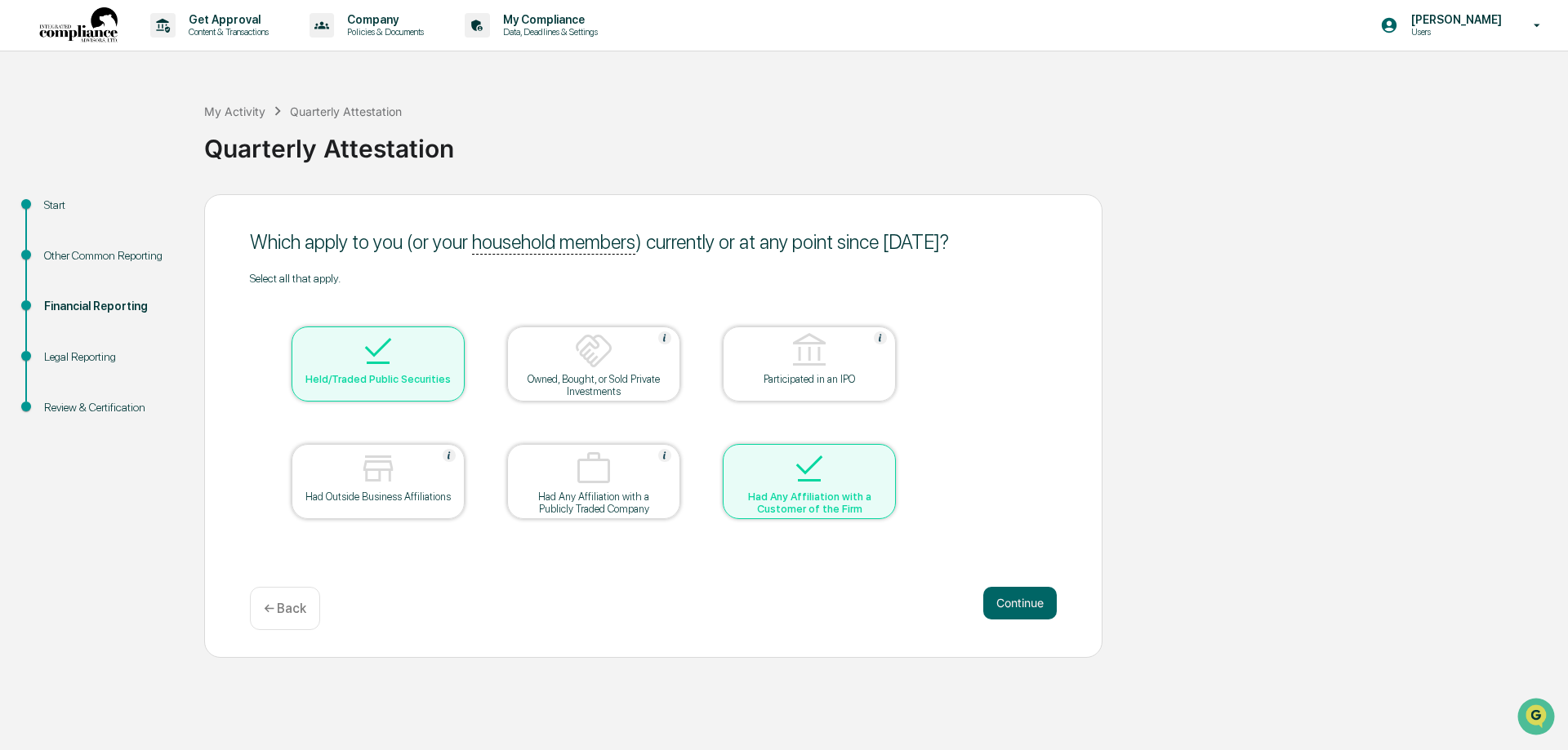
click at [386, 357] on img at bounding box center [378, 351] width 39 height 39
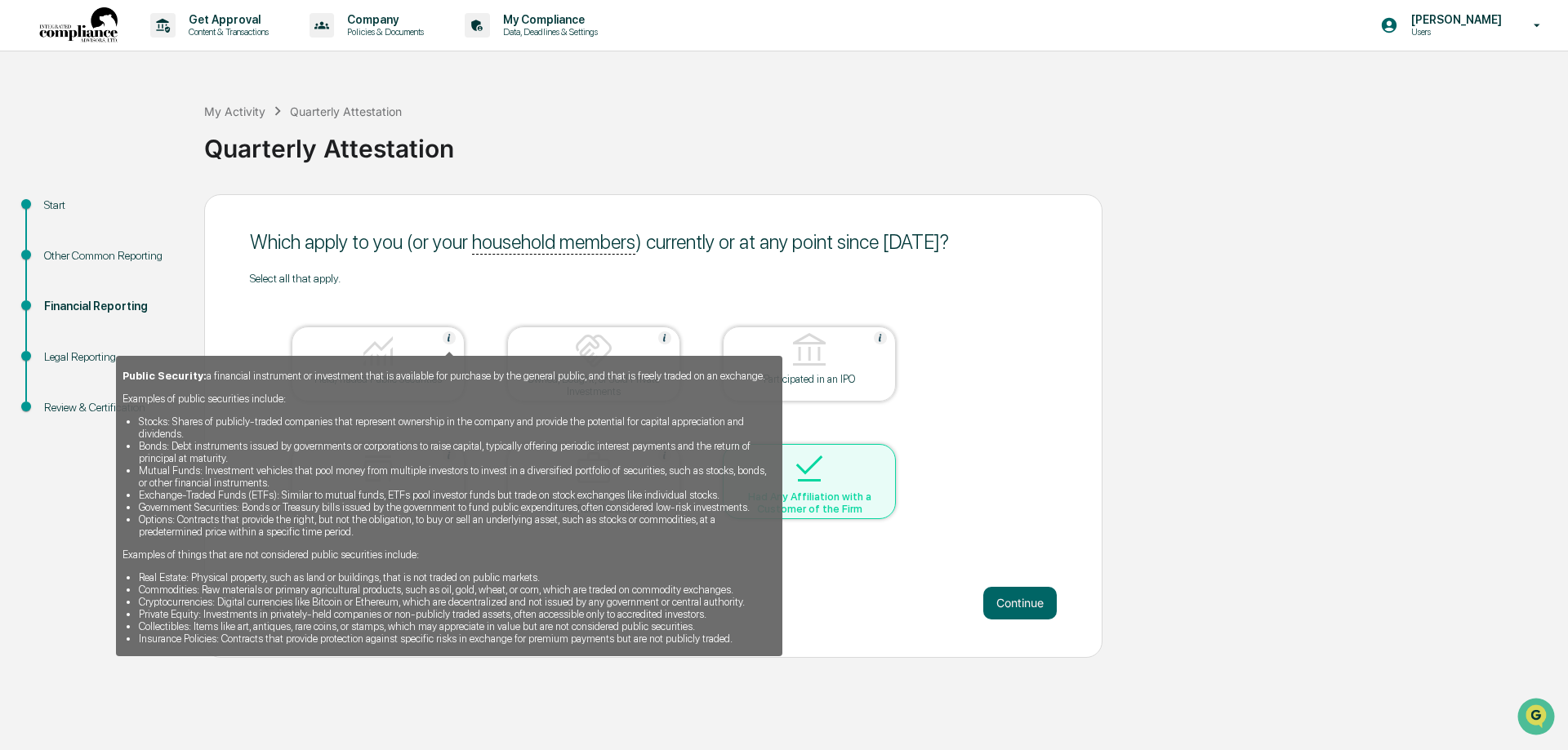
click at [451, 334] on img at bounding box center [449, 339] width 13 height 13
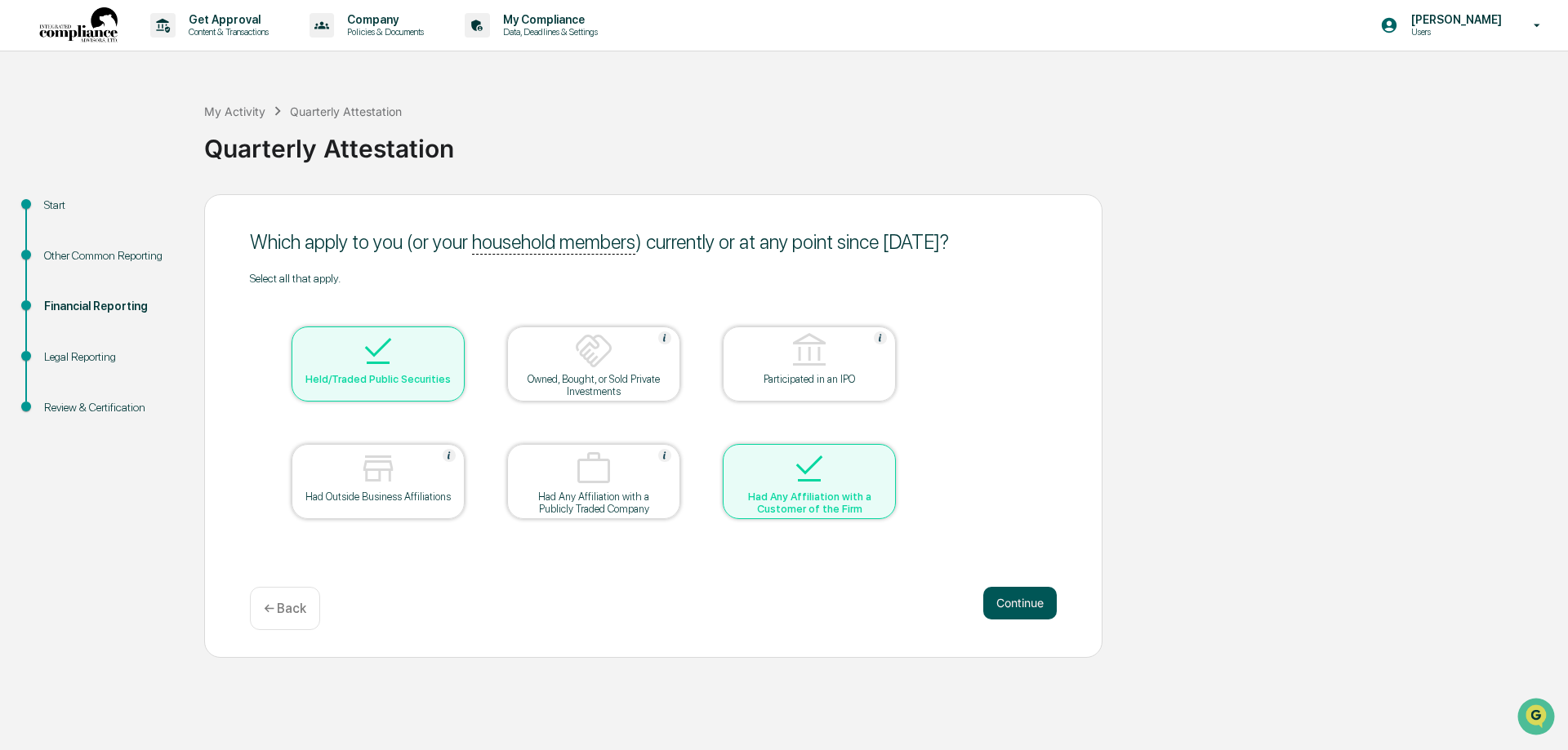
click at [1004, 616] on button "Continue" at bounding box center [1020, 603] width 74 height 33
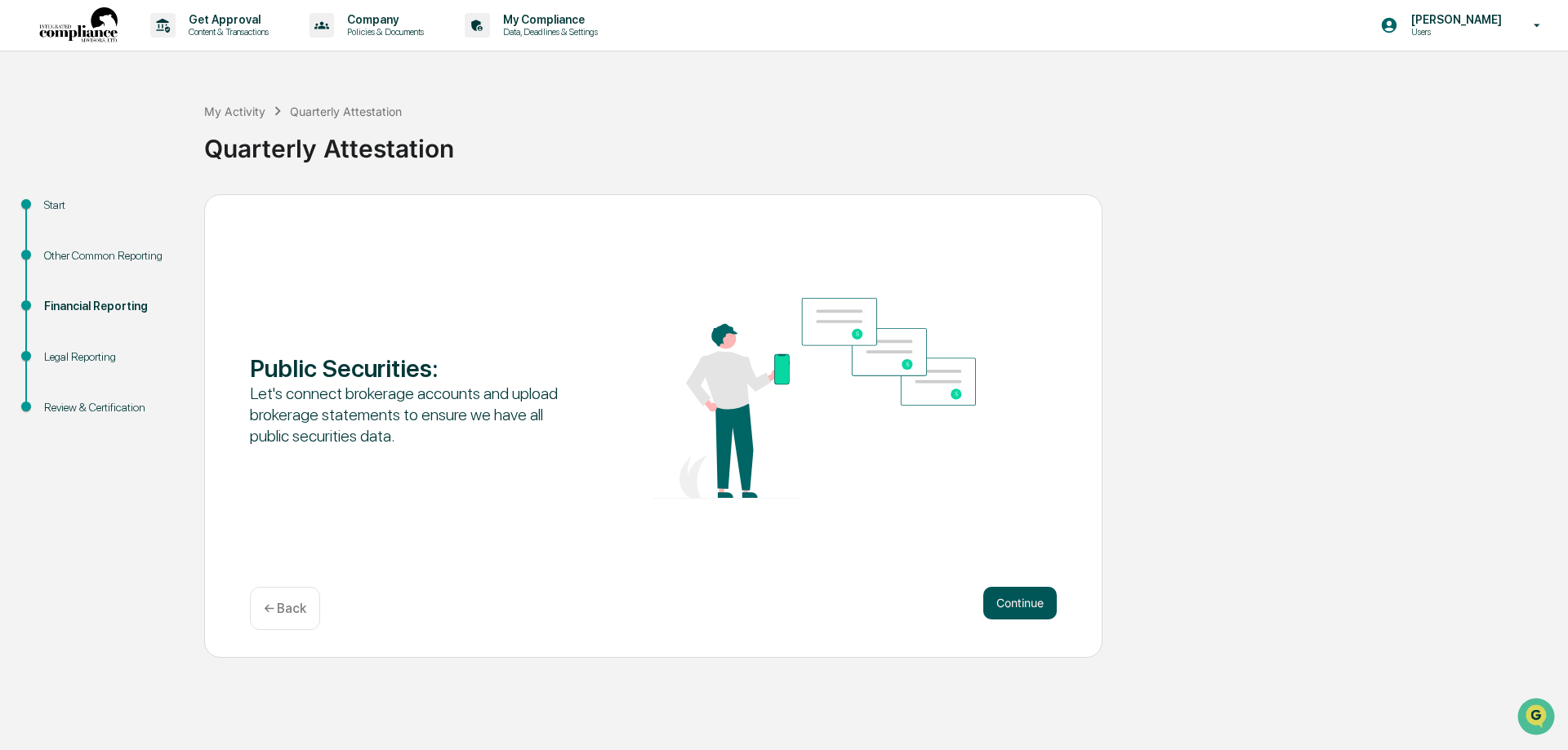
click at [999, 614] on button "Continue" at bounding box center [1020, 603] width 74 height 33
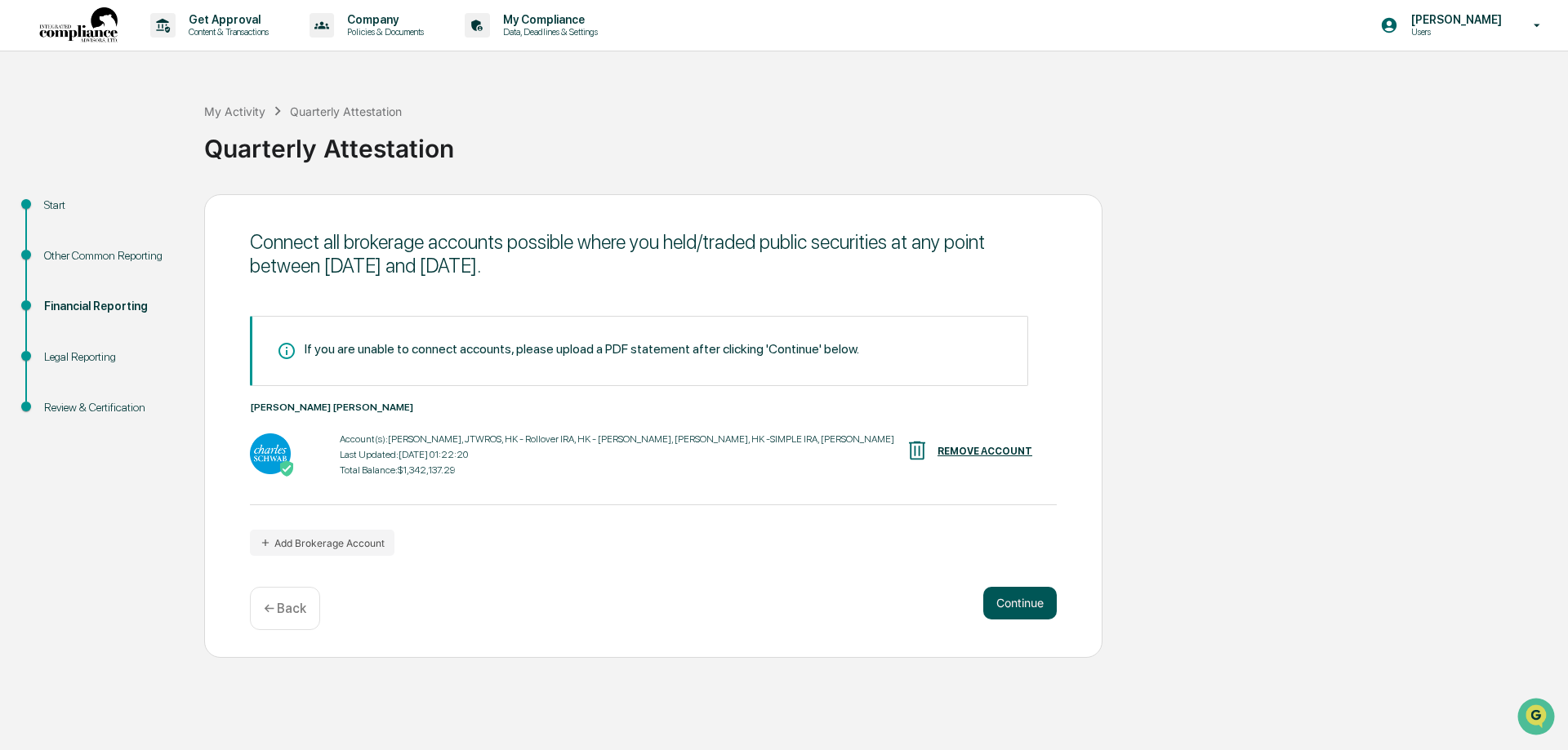
click at [1003, 609] on button "Continue" at bounding box center [1020, 603] width 74 height 33
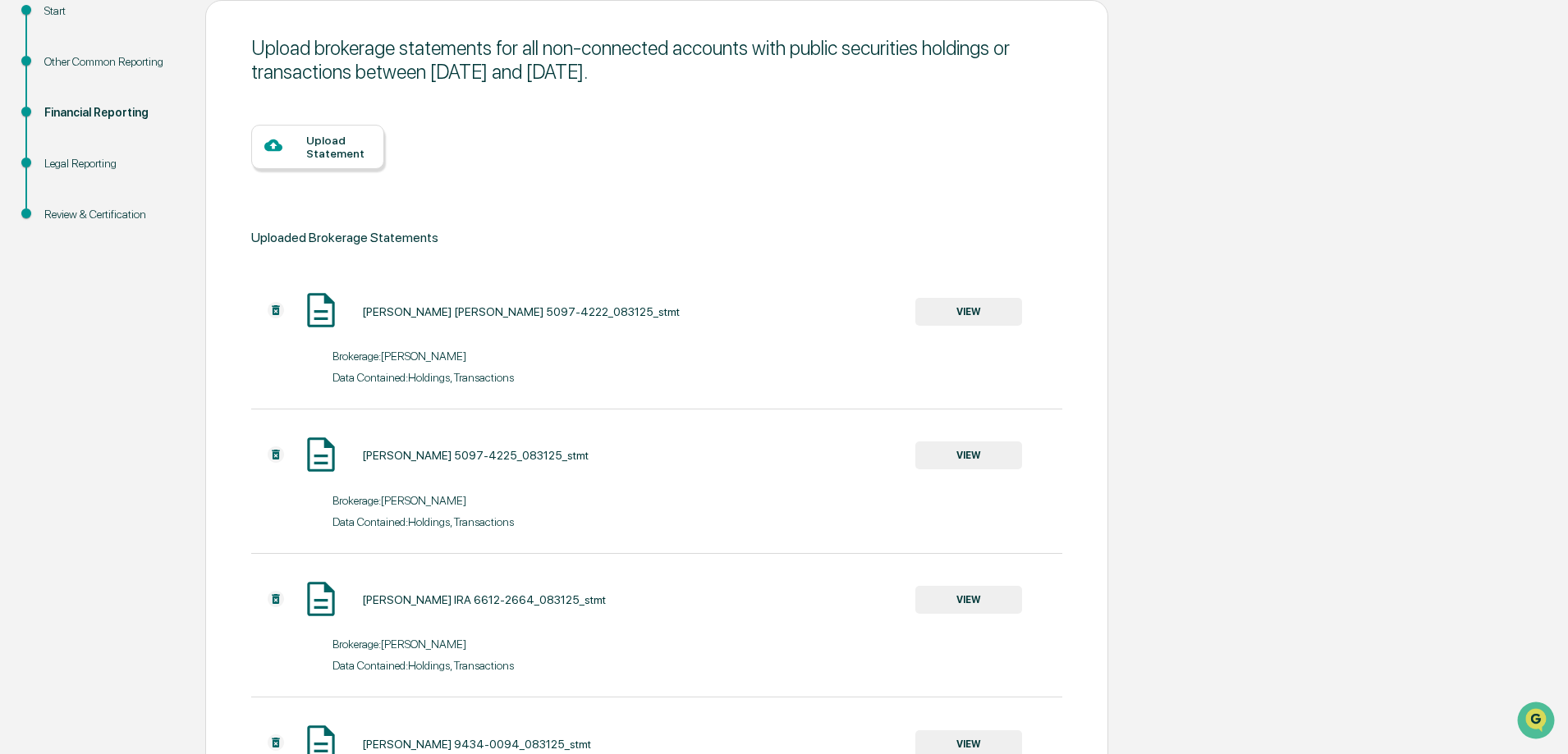
scroll to position [246, 0]
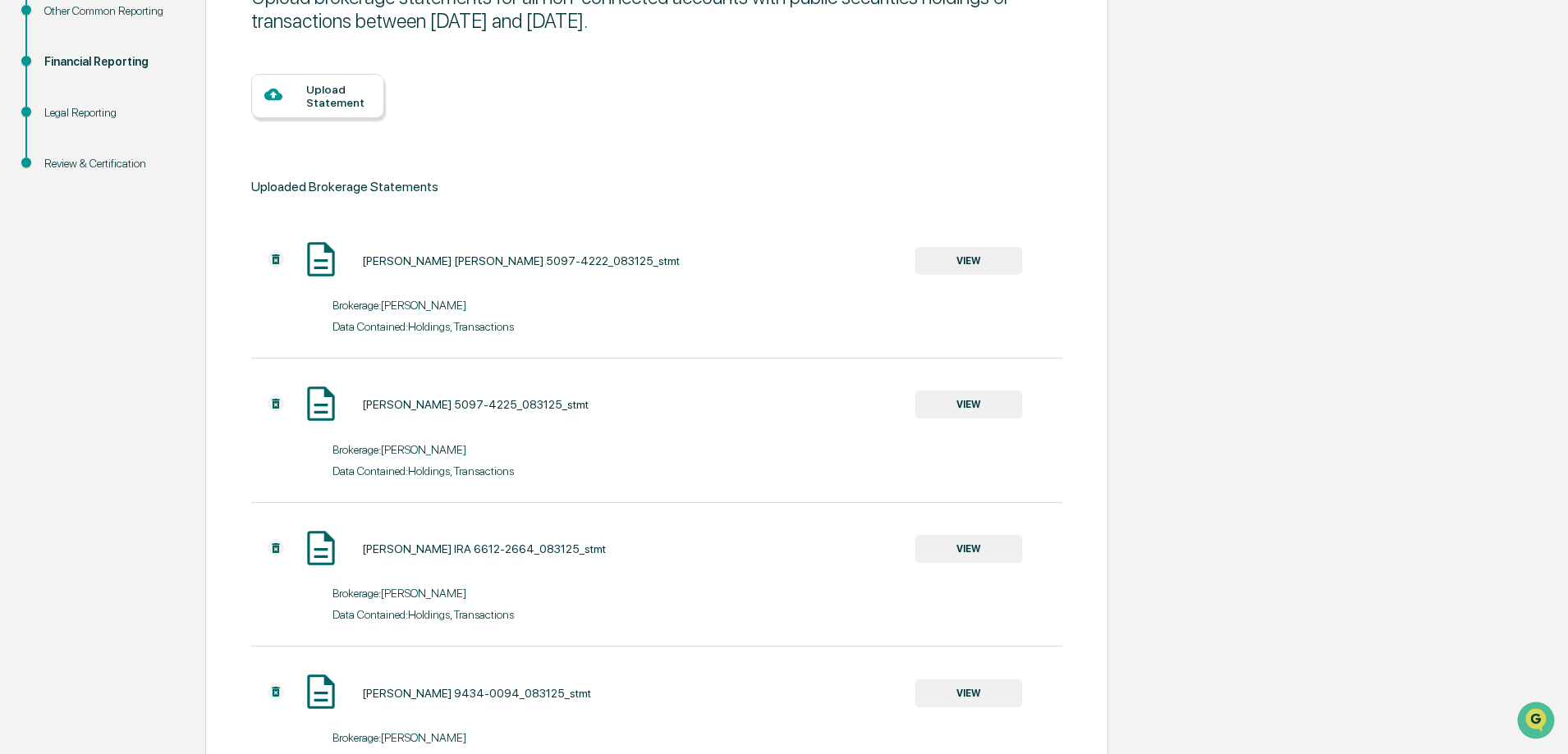
click at [275, 259] on img at bounding box center [276, 259] width 16 height 16
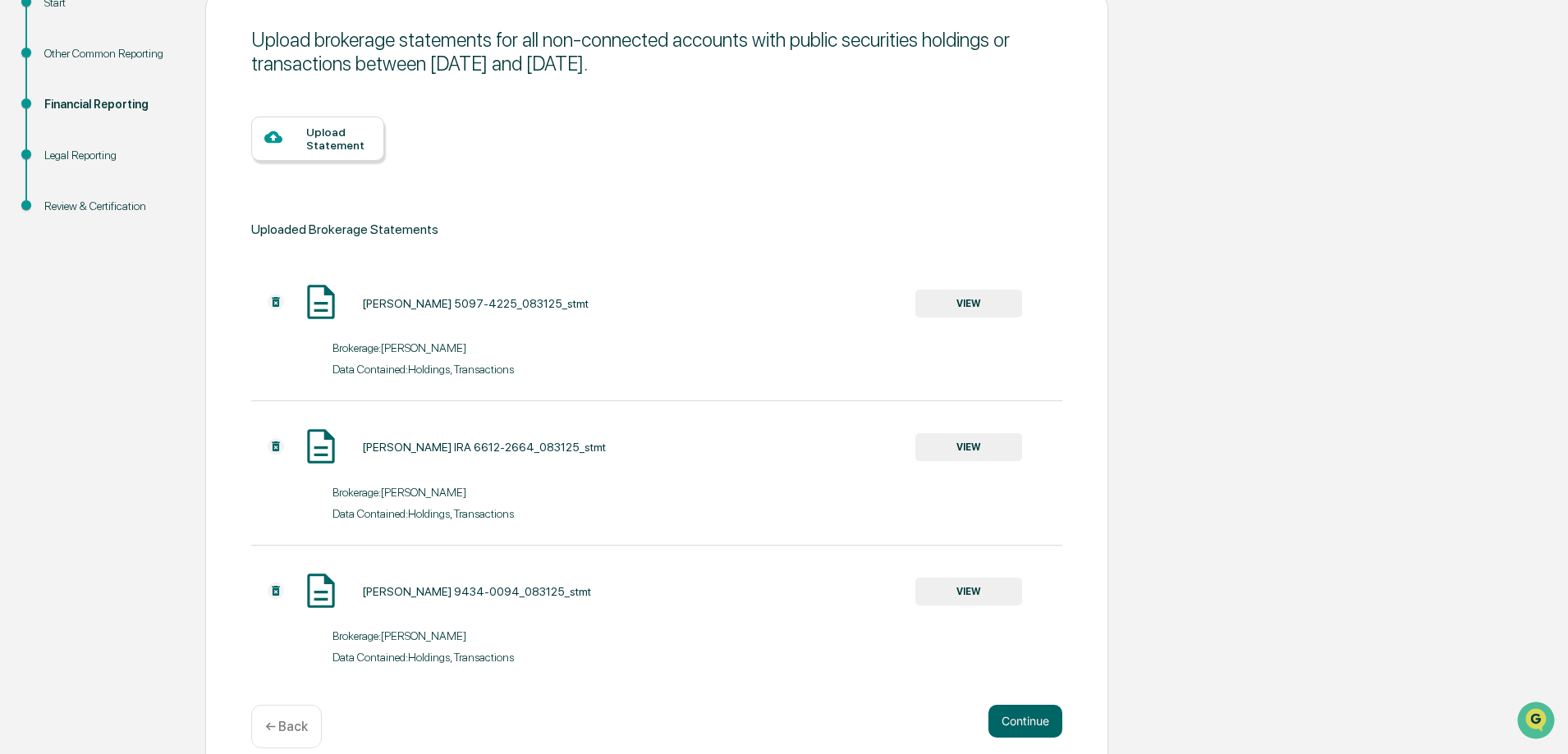
scroll to position [226, 0]
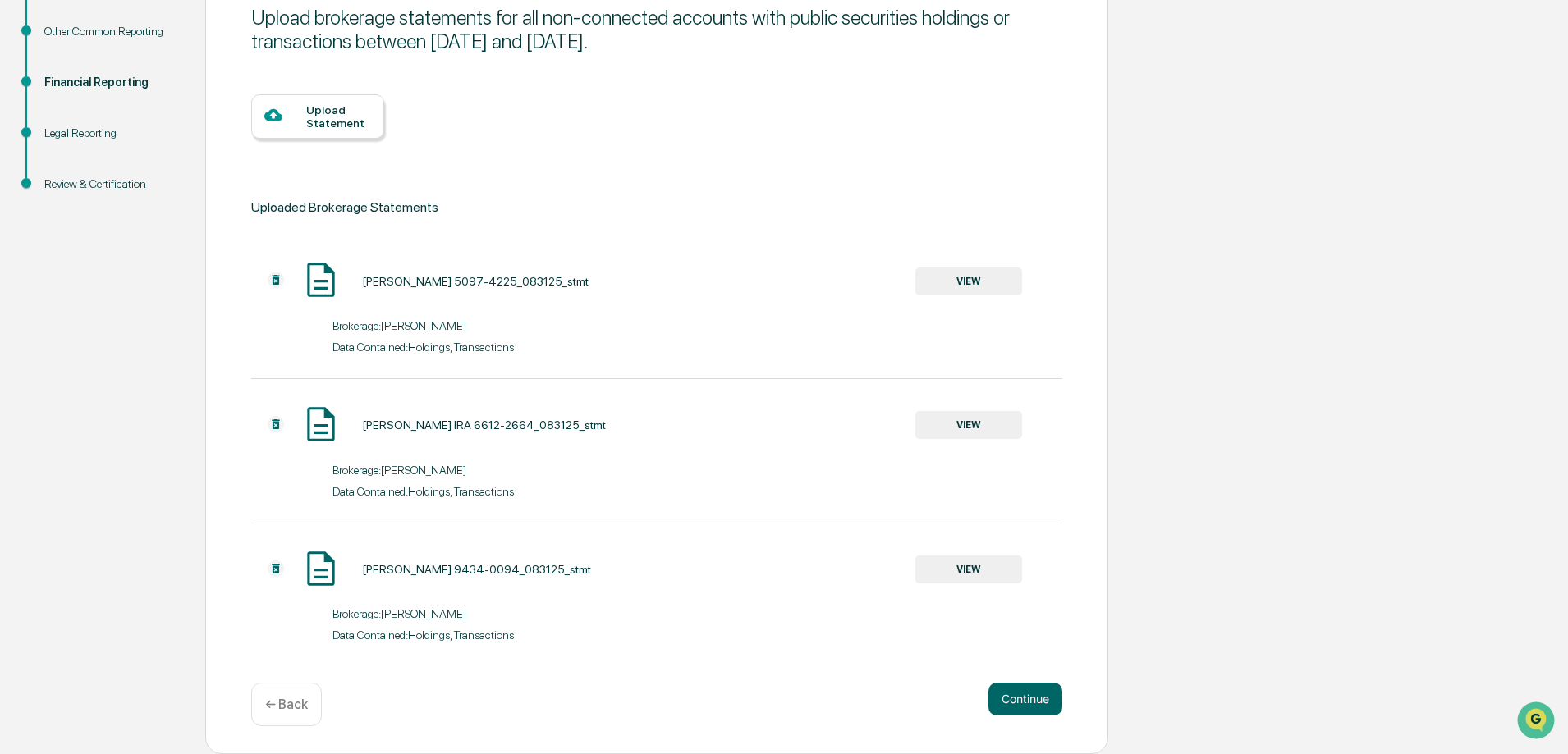
click at [273, 279] on img at bounding box center [276, 279] width 16 height 16
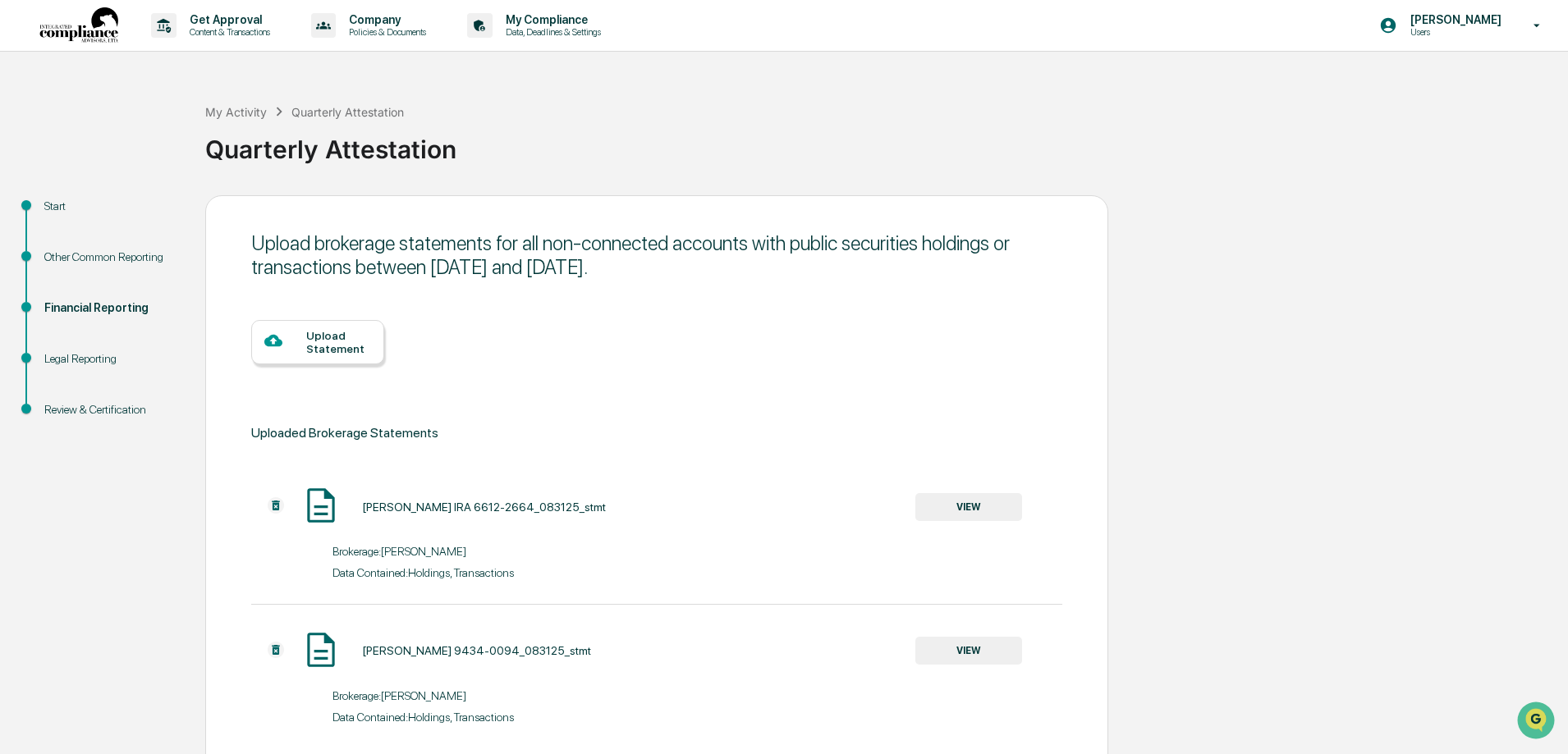
scroll to position [81, 0]
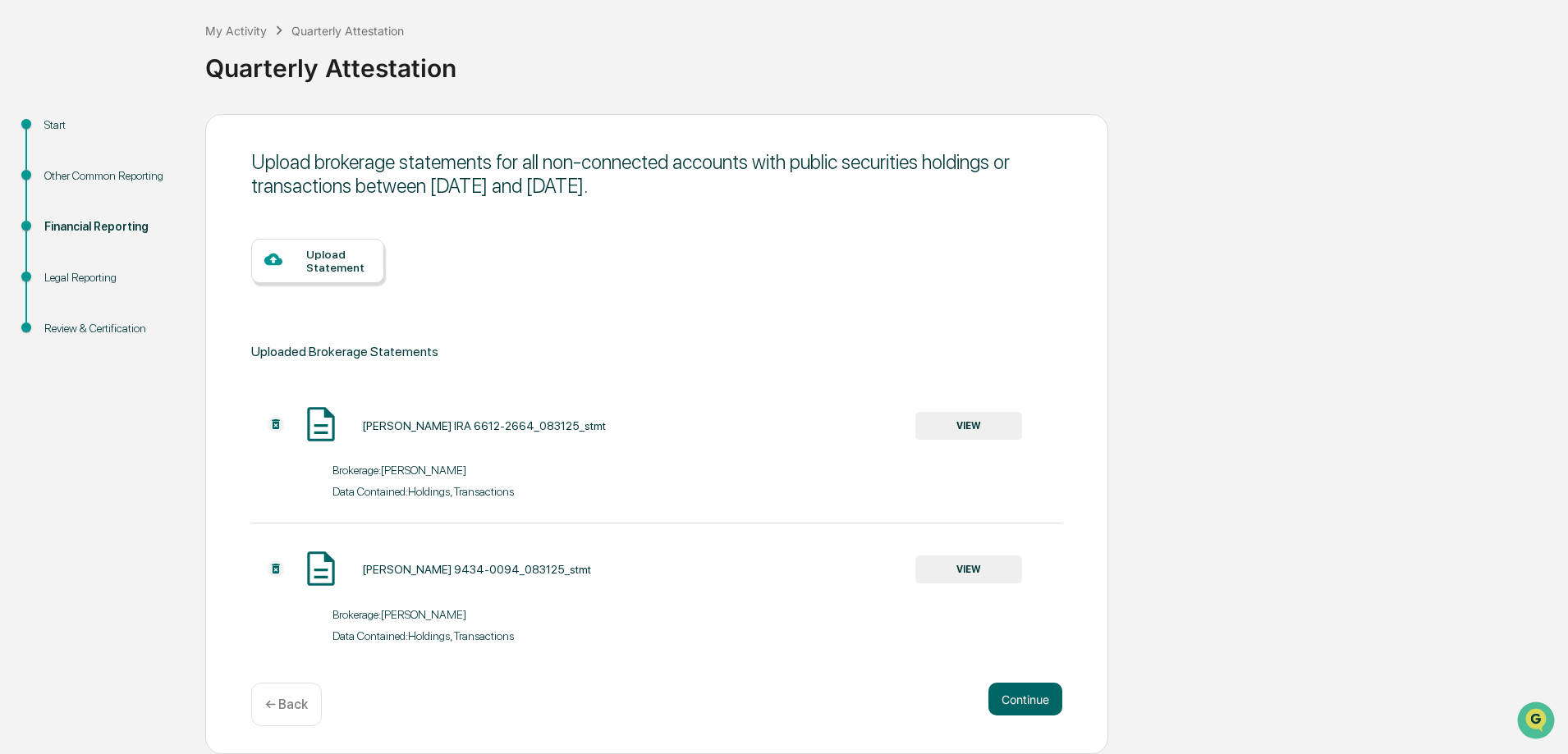
click at [274, 424] on img at bounding box center [276, 424] width 16 height 16
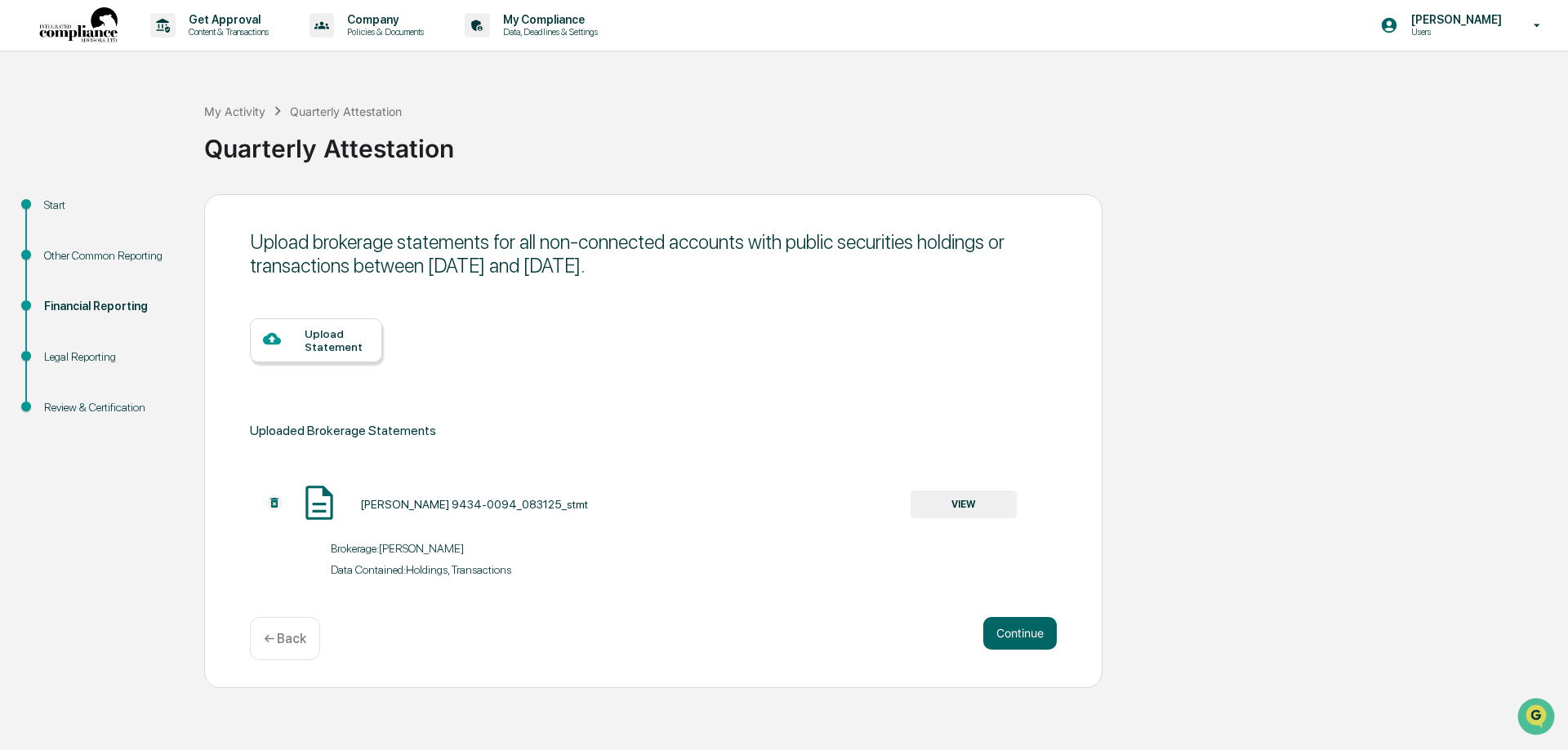
click at [276, 502] on img at bounding box center [274, 502] width 16 height 16
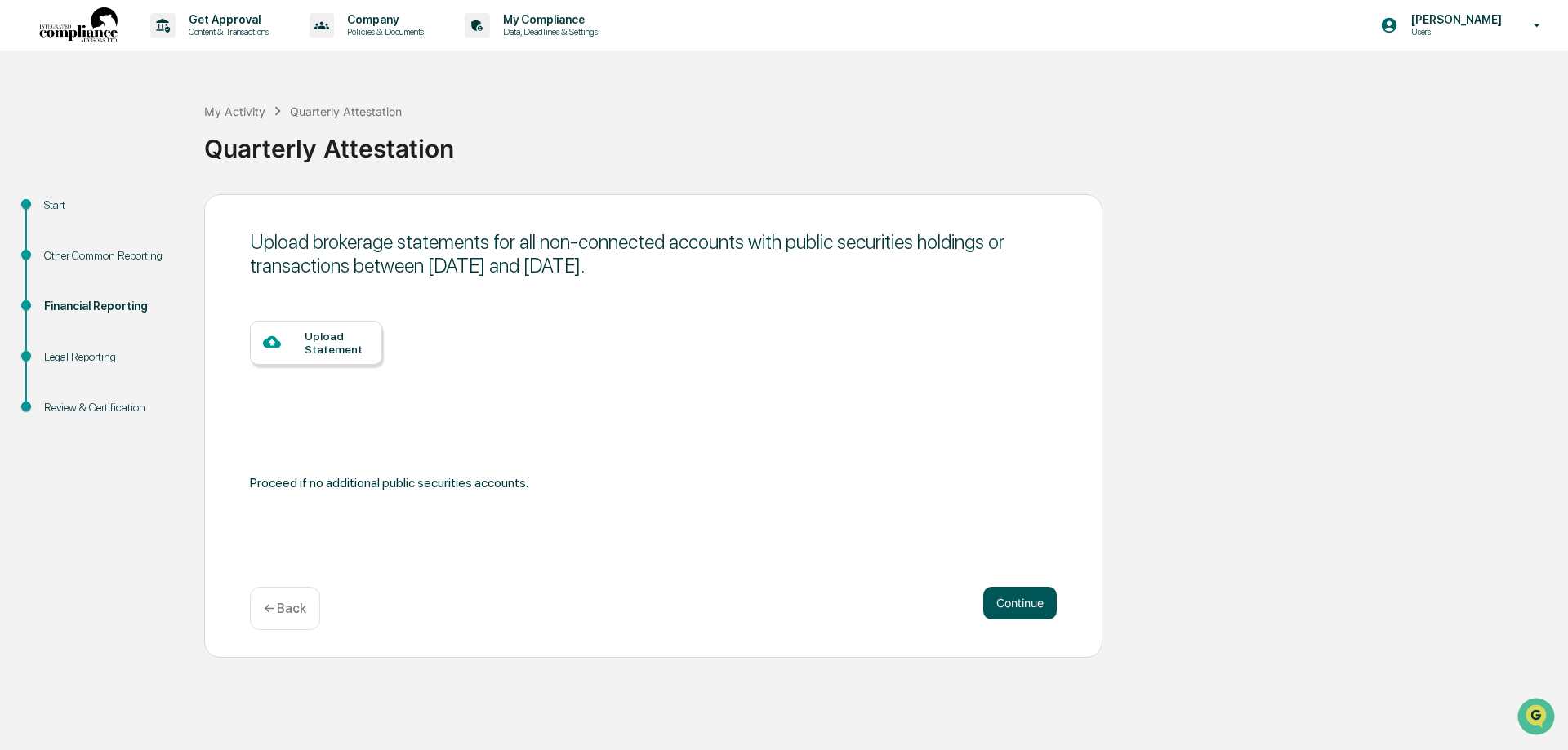
click at [1007, 611] on button "Continue" at bounding box center [1020, 603] width 74 height 33
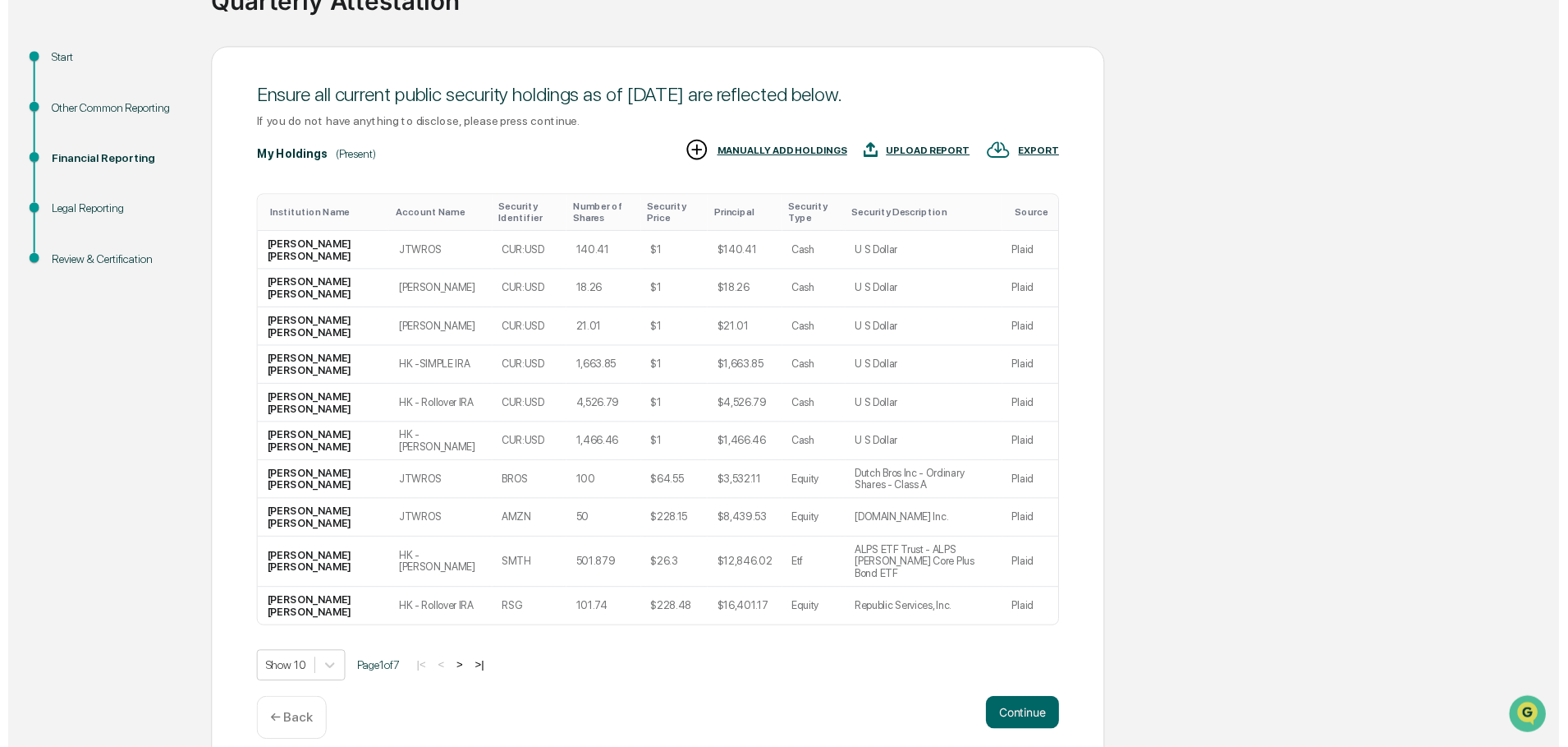
scroll to position [156, 0]
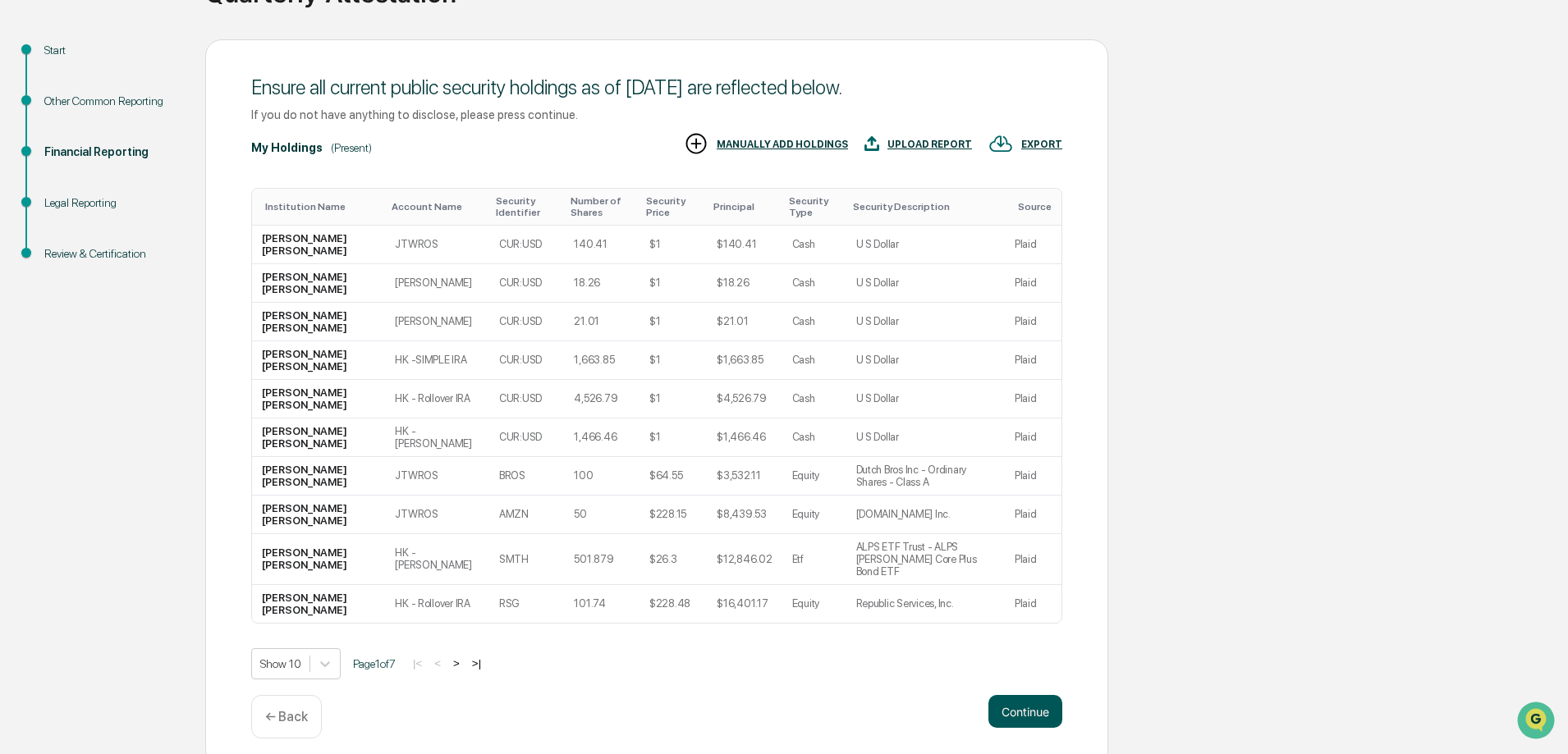
click at [1025, 695] on button "Continue" at bounding box center [1025, 711] width 74 height 33
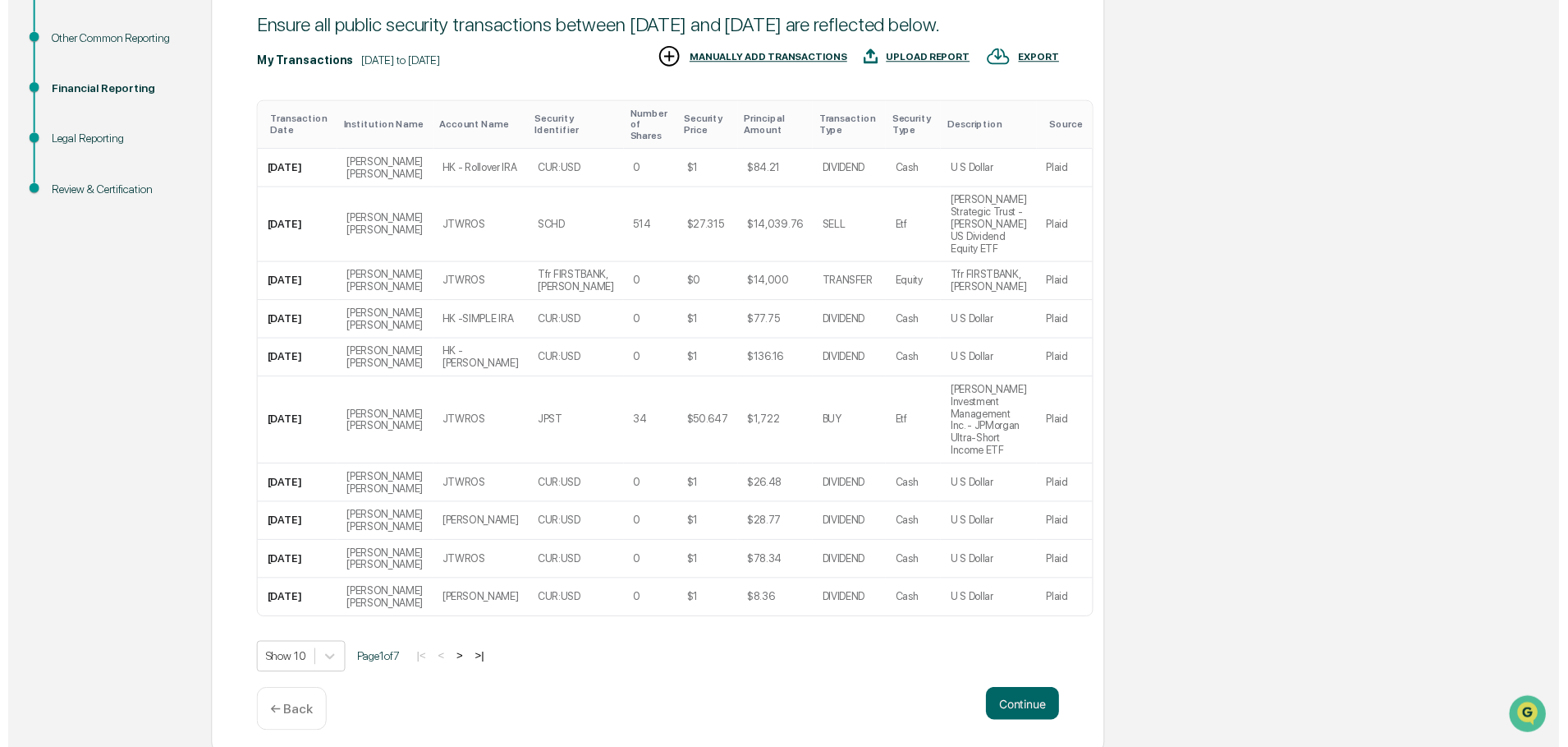
scroll to position [230, 0]
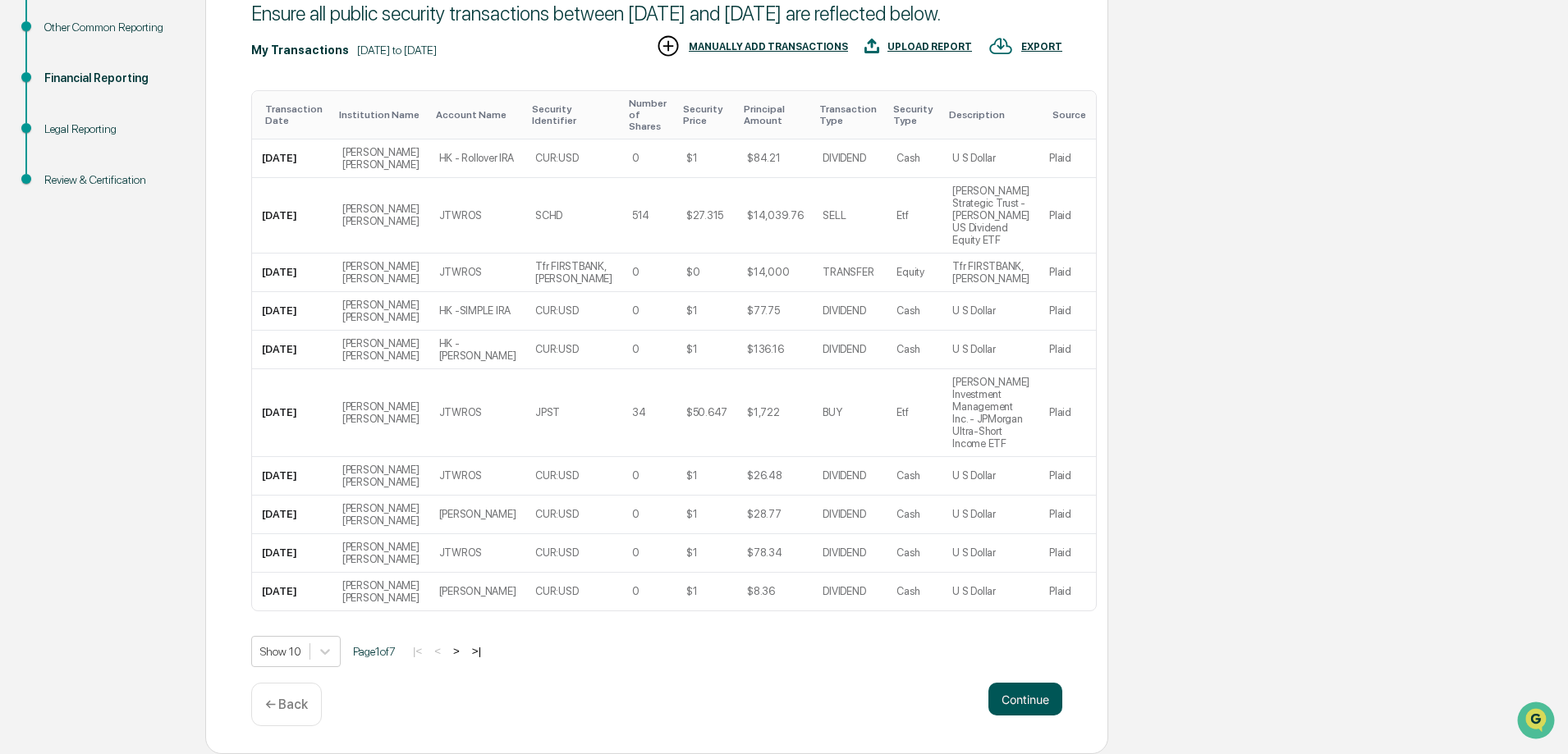
click at [1032, 703] on button "Continue" at bounding box center [1025, 699] width 74 height 33
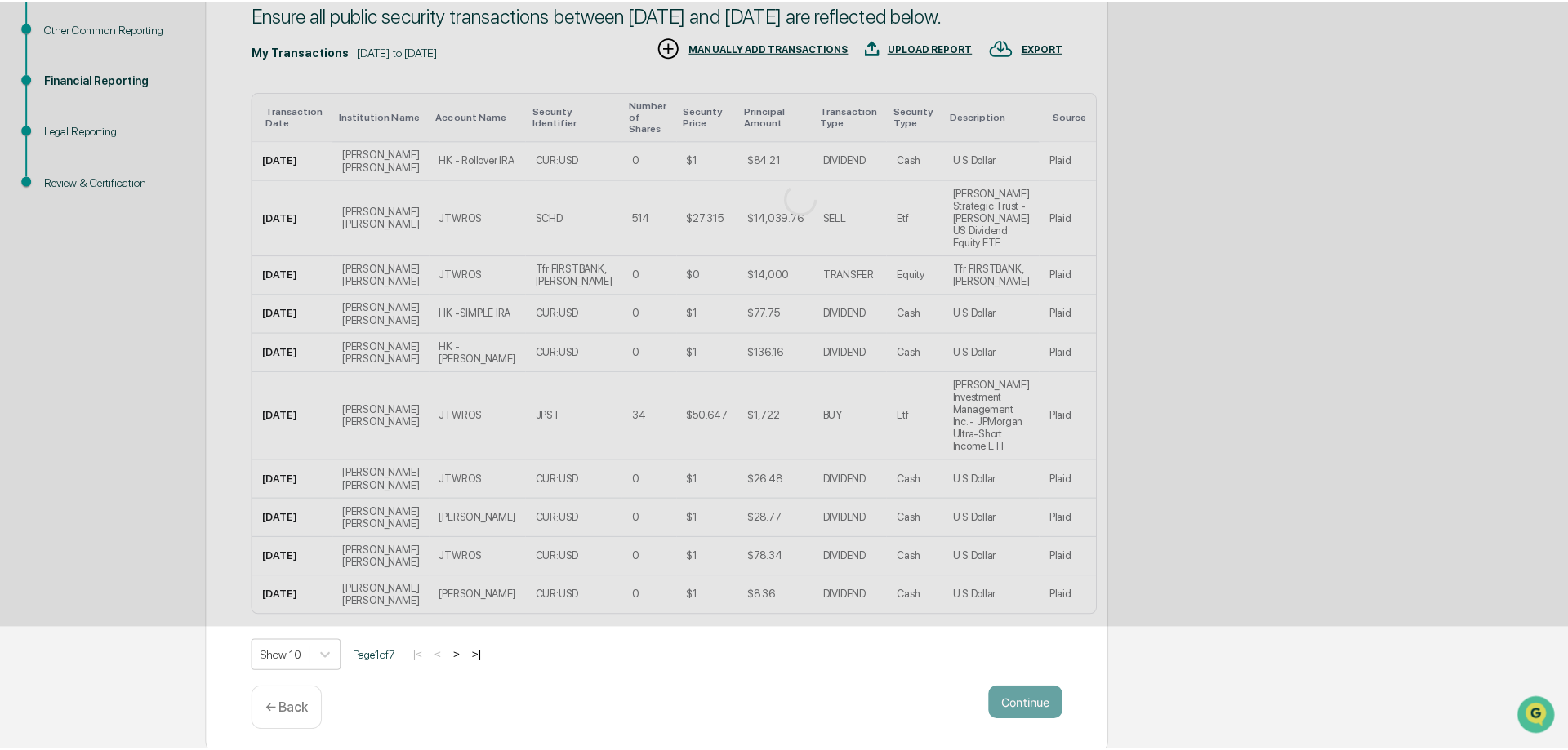
scroll to position [0, 0]
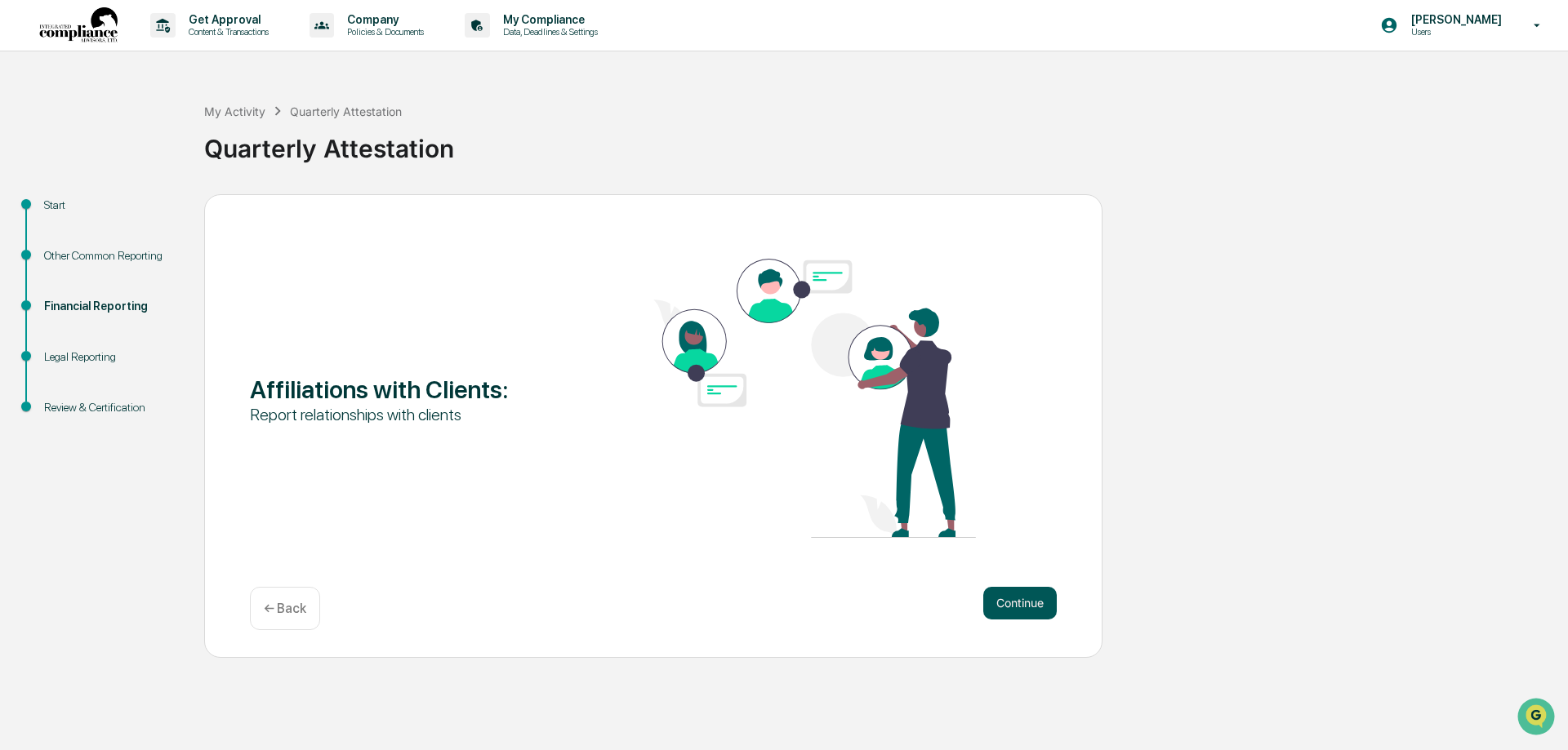
click at [1043, 608] on button "Continue" at bounding box center [1020, 603] width 74 height 33
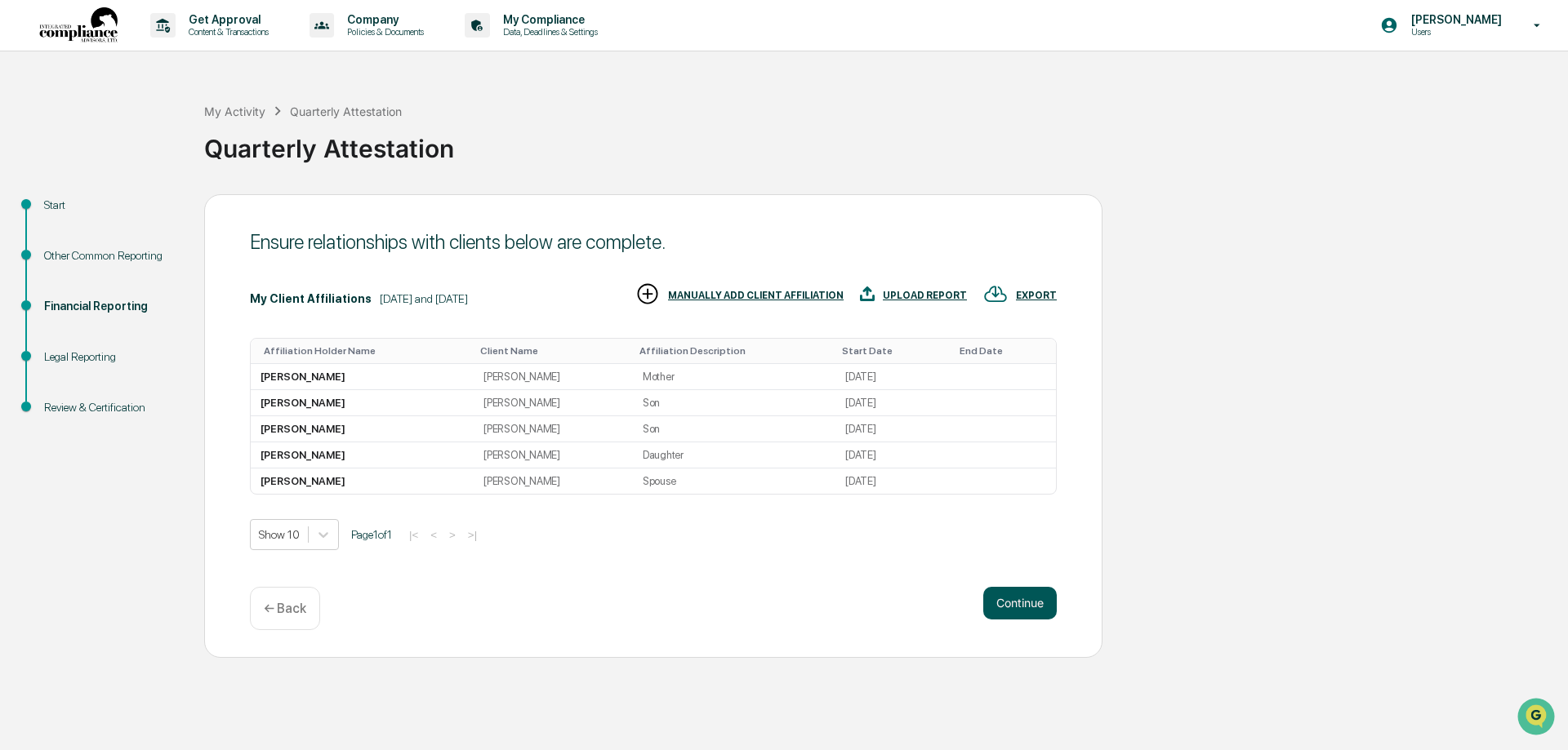
click at [1032, 603] on button "Continue" at bounding box center [1020, 603] width 74 height 33
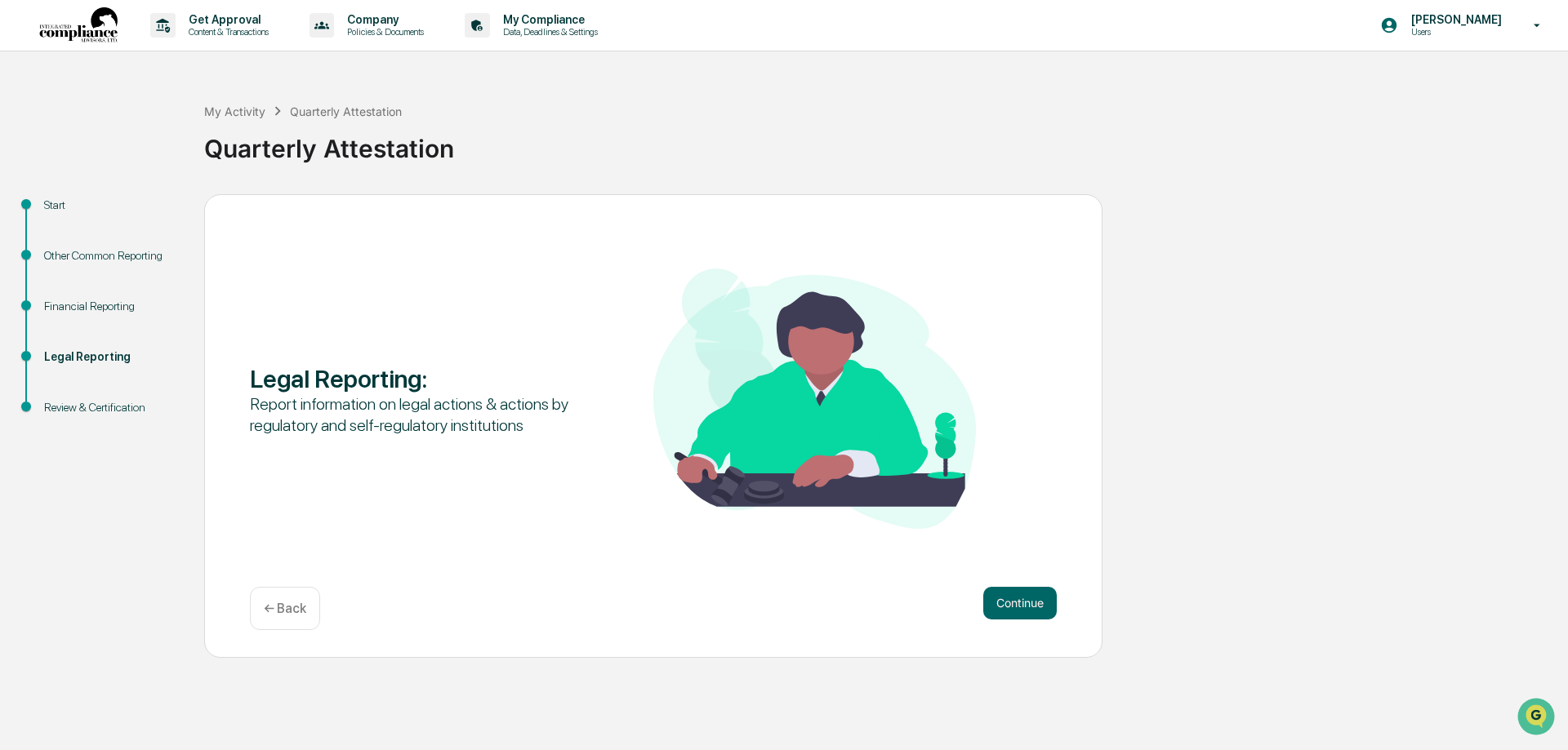
click at [284, 605] on p "← Back" at bounding box center [285, 608] width 43 height 16
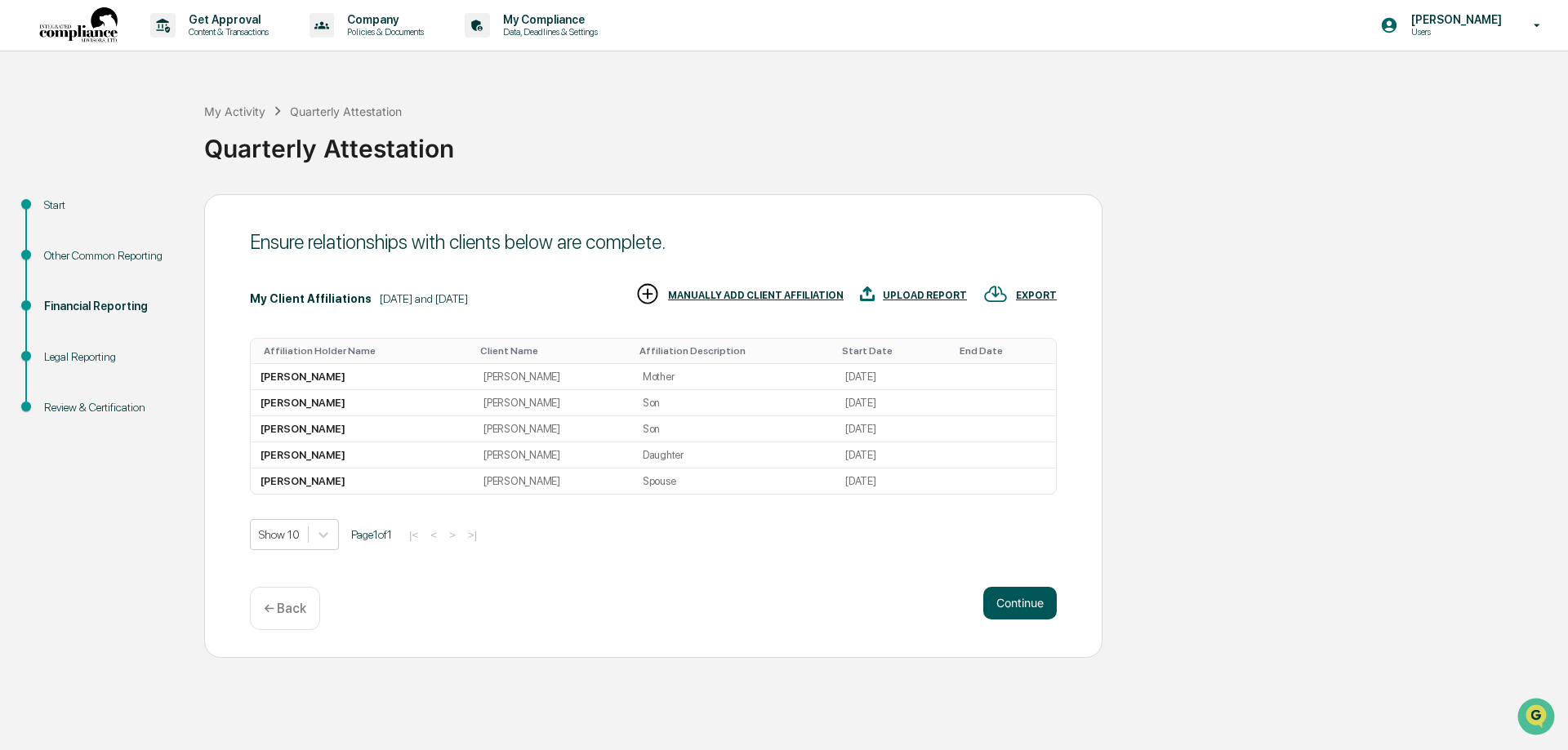
click at [1021, 599] on button "Continue" at bounding box center [1020, 603] width 74 height 33
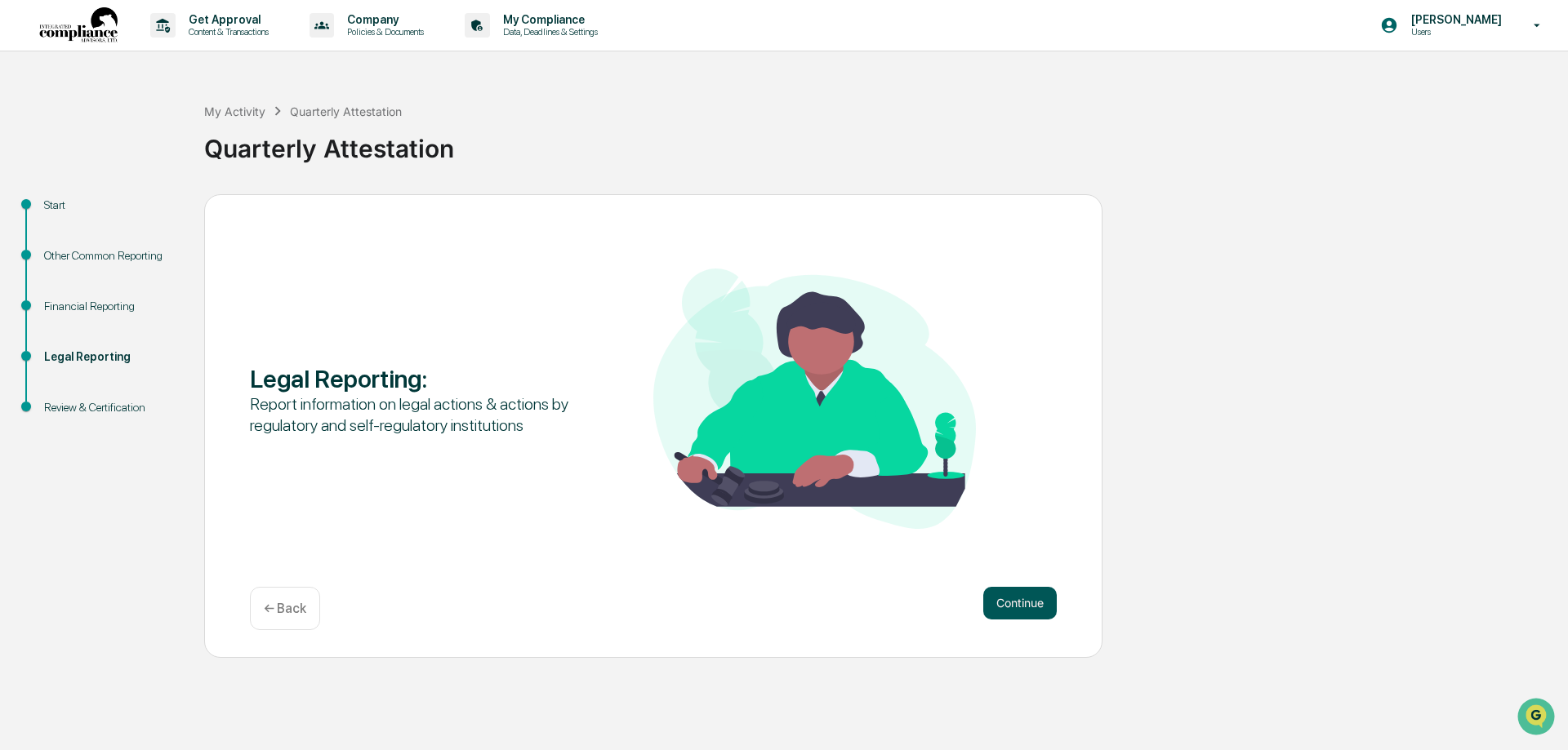
click at [1036, 602] on button "Continue" at bounding box center [1020, 603] width 74 height 33
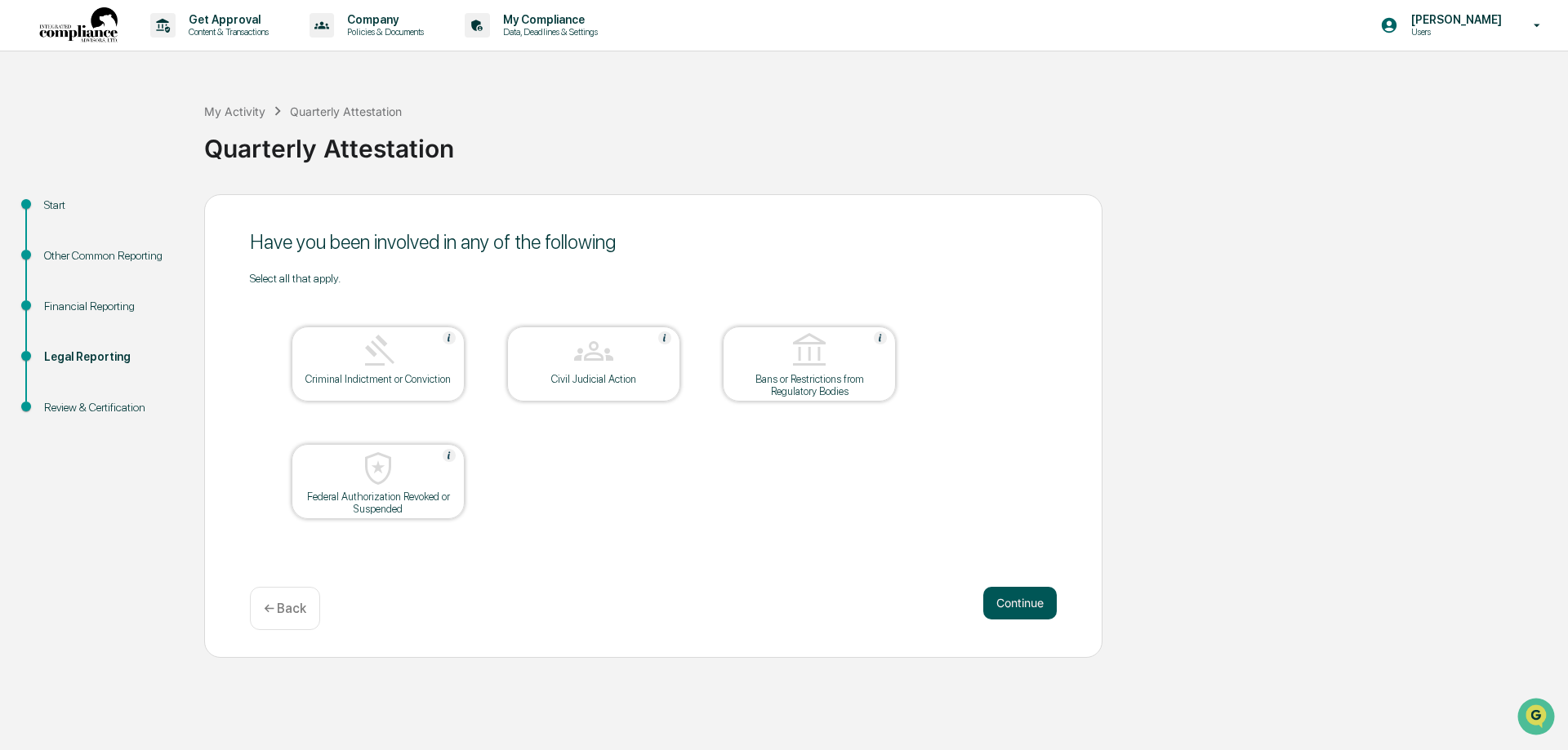
click at [1043, 603] on button "Continue" at bounding box center [1020, 603] width 74 height 33
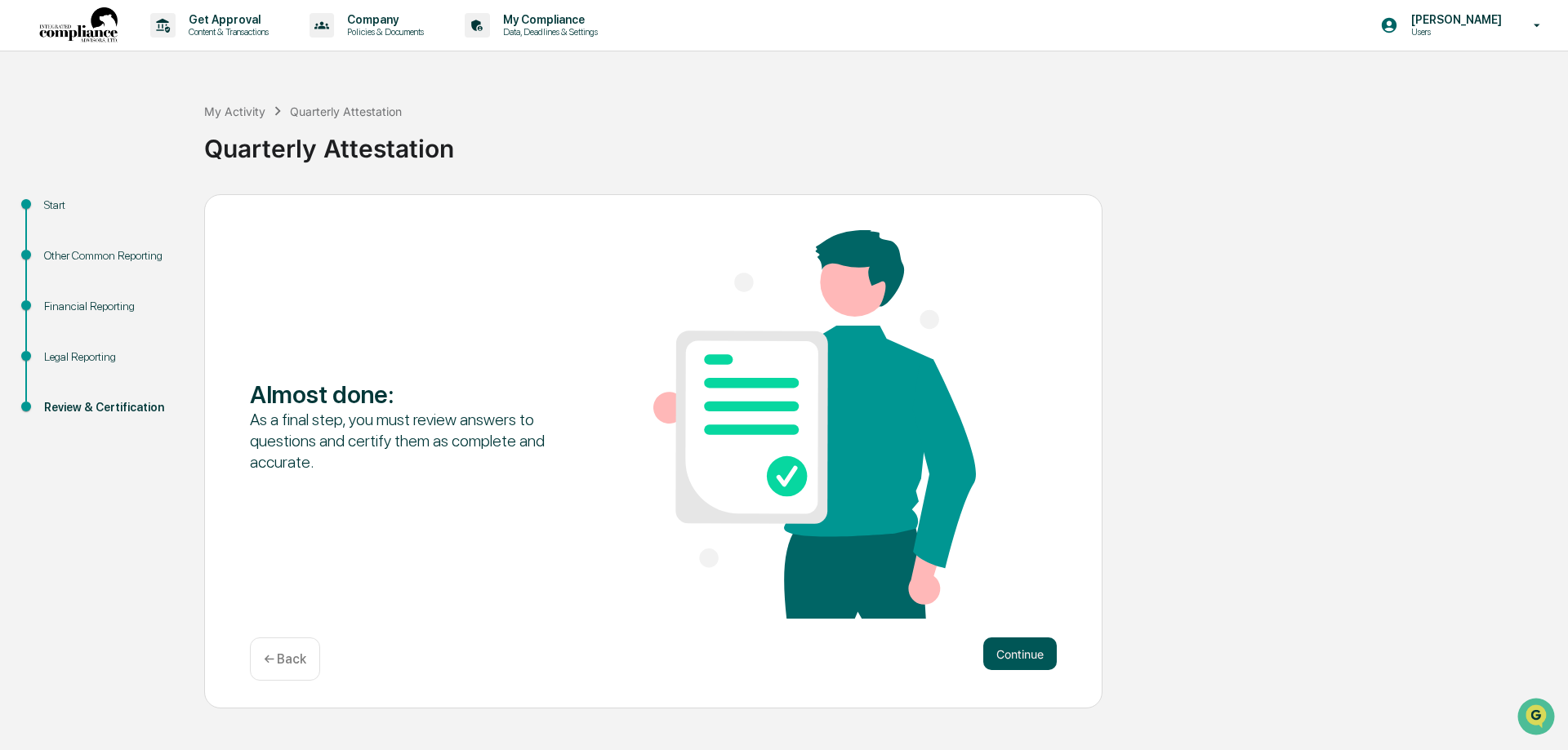
click at [1049, 661] on button "Continue" at bounding box center [1020, 654] width 74 height 33
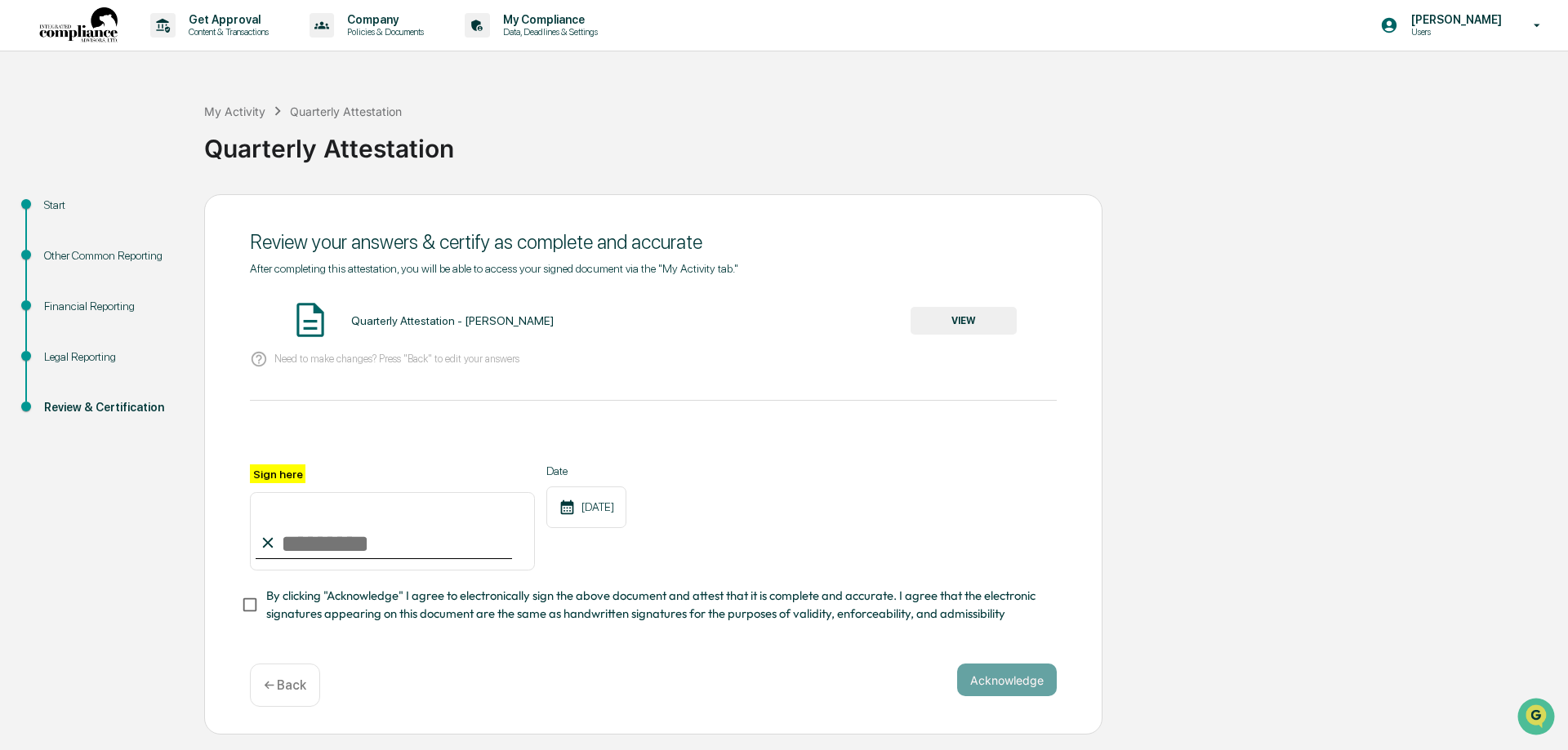
click at [936, 321] on button "VIEW" at bounding box center [963, 320] width 106 height 28
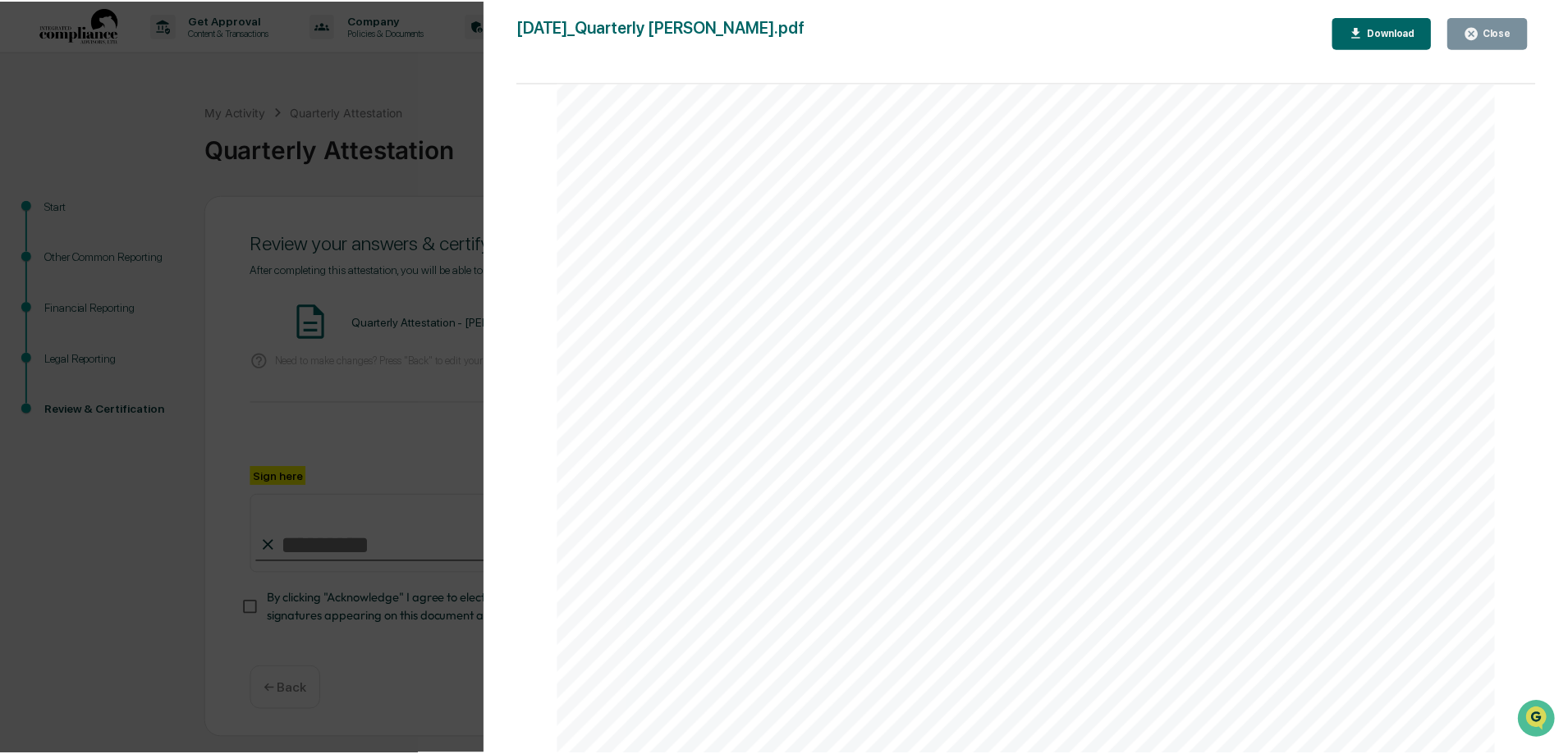
scroll to position [9885, 0]
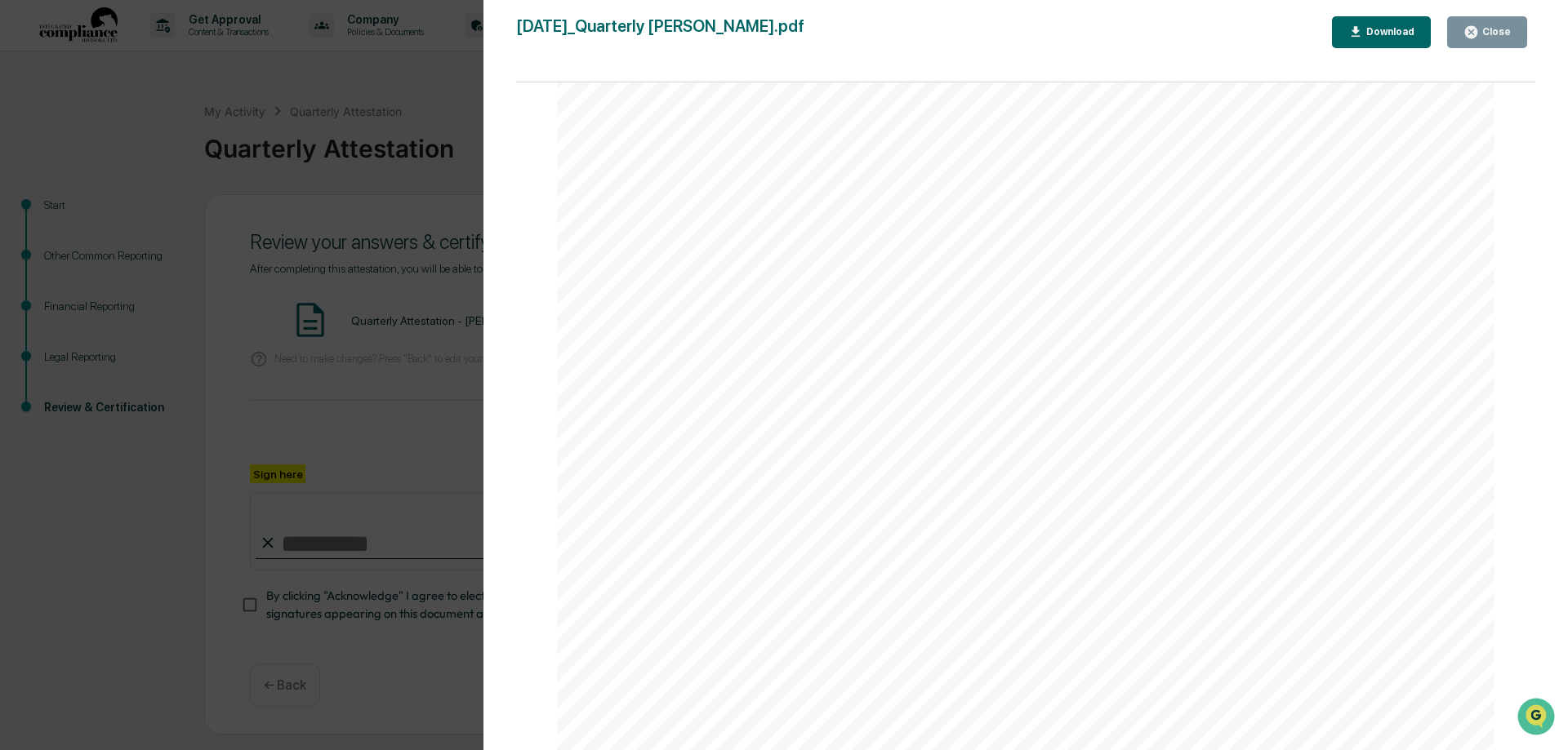
click at [1482, 23] on button "Close" at bounding box center [1486, 32] width 80 height 32
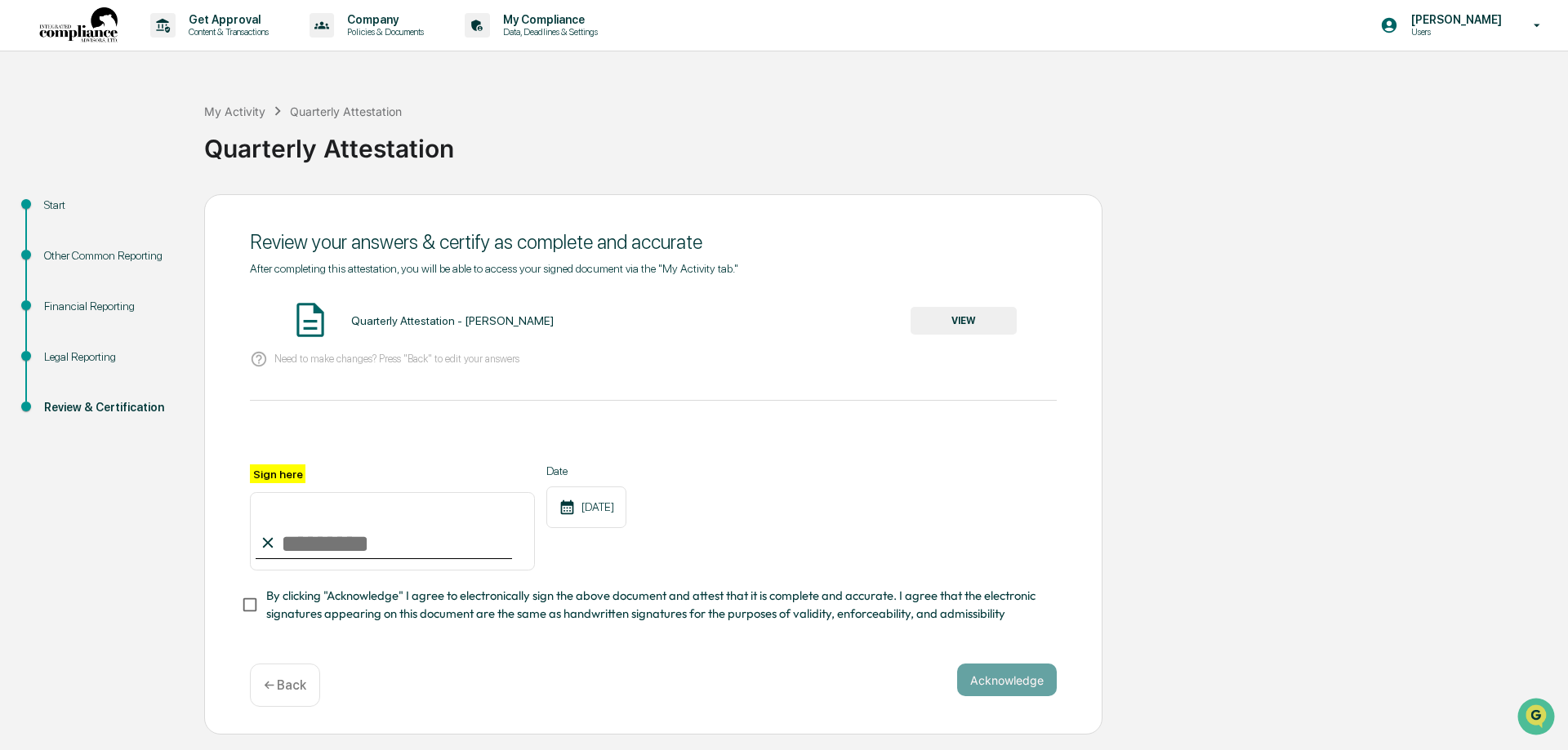
click at [335, 536] on input "Sign here" at bounding box center [392, 531] width 285 height 79
type input "**********"
click at [976, 681] on button "Acknowledge" at bounding box center [1007, 680] width 100 height 33
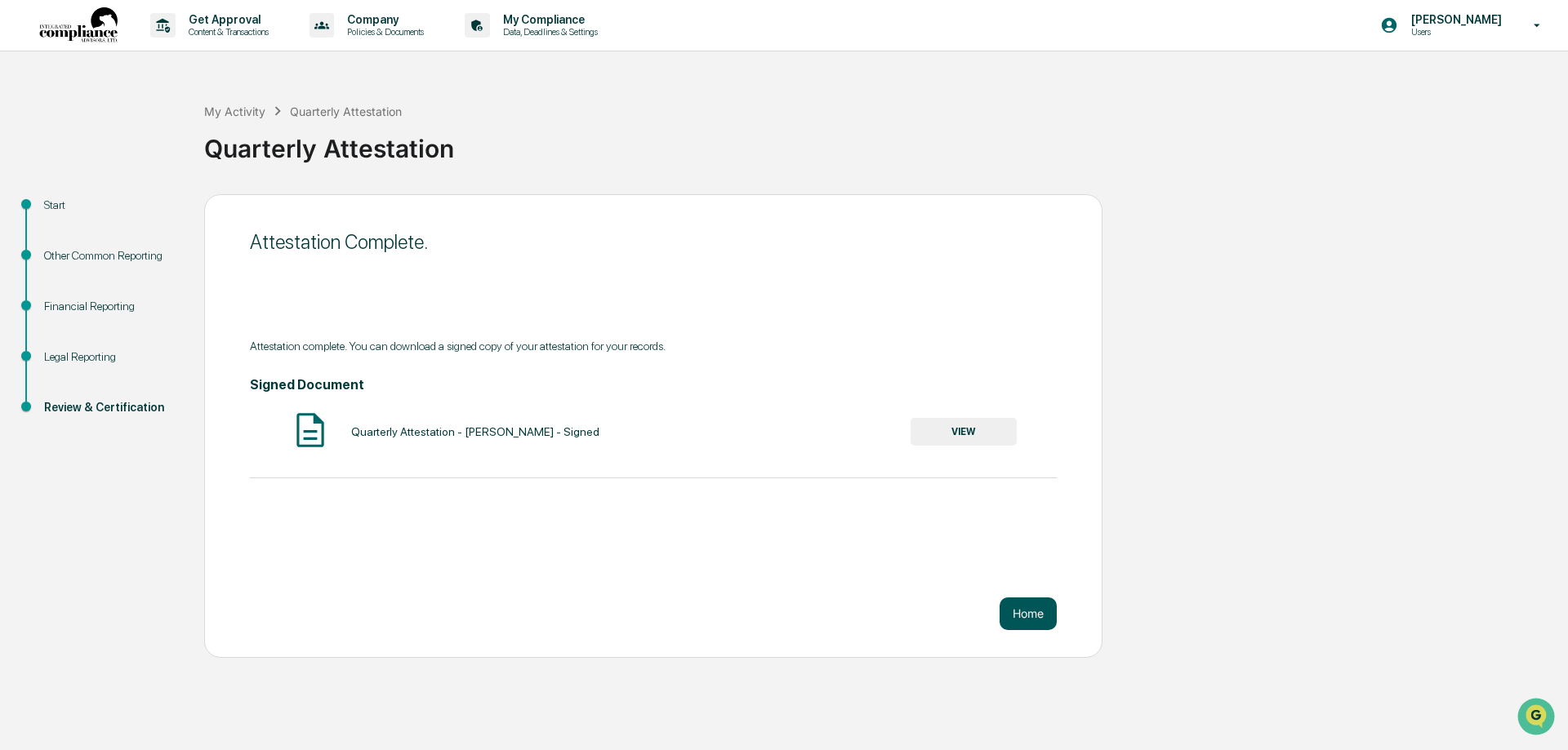
click at [1030, 624] on button "Home" at bounding box center [1027, 613] width 57 height 33
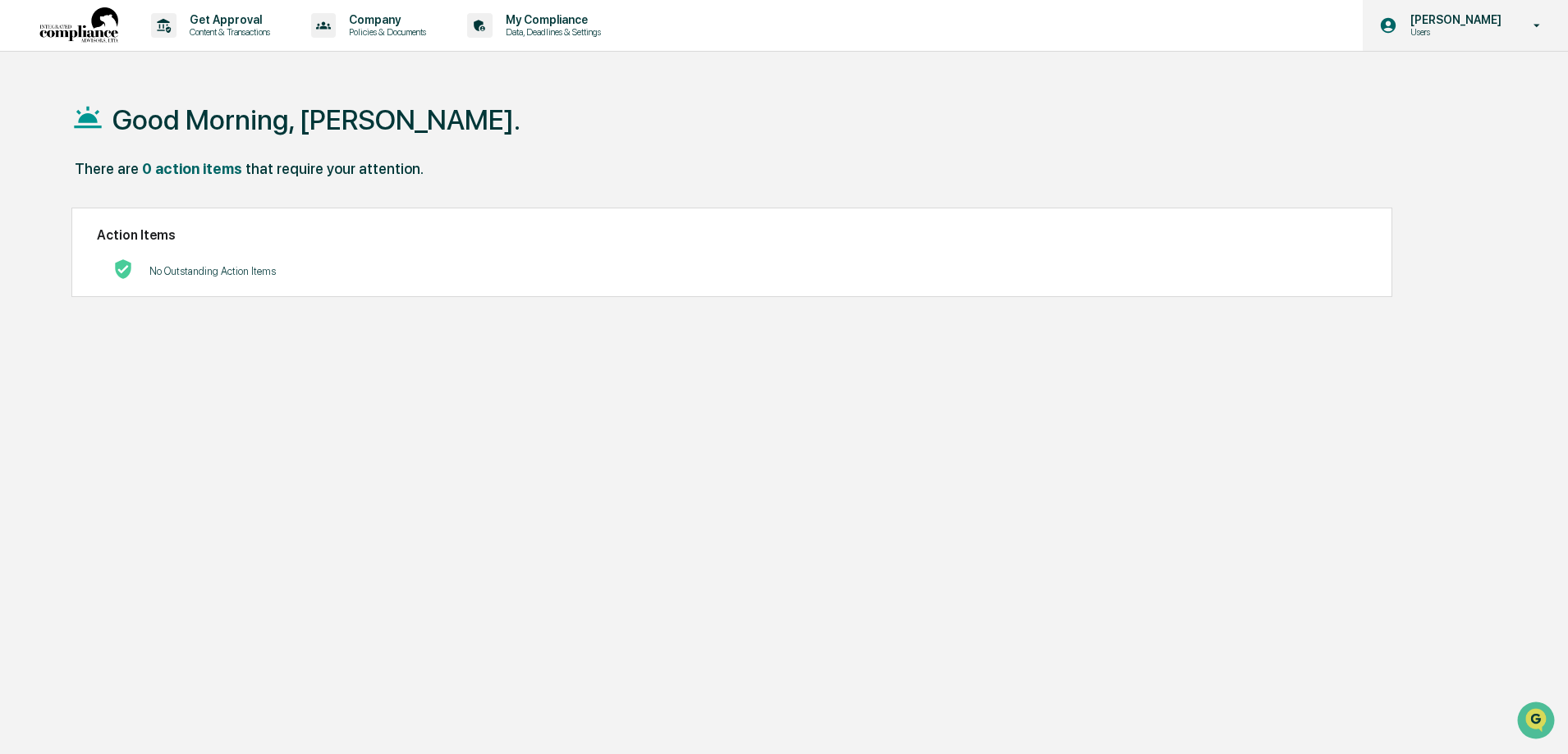
click at [1446, 16] on p "[PERSON_NAME]" at bounding box center [1453, 20] width 112 height 13
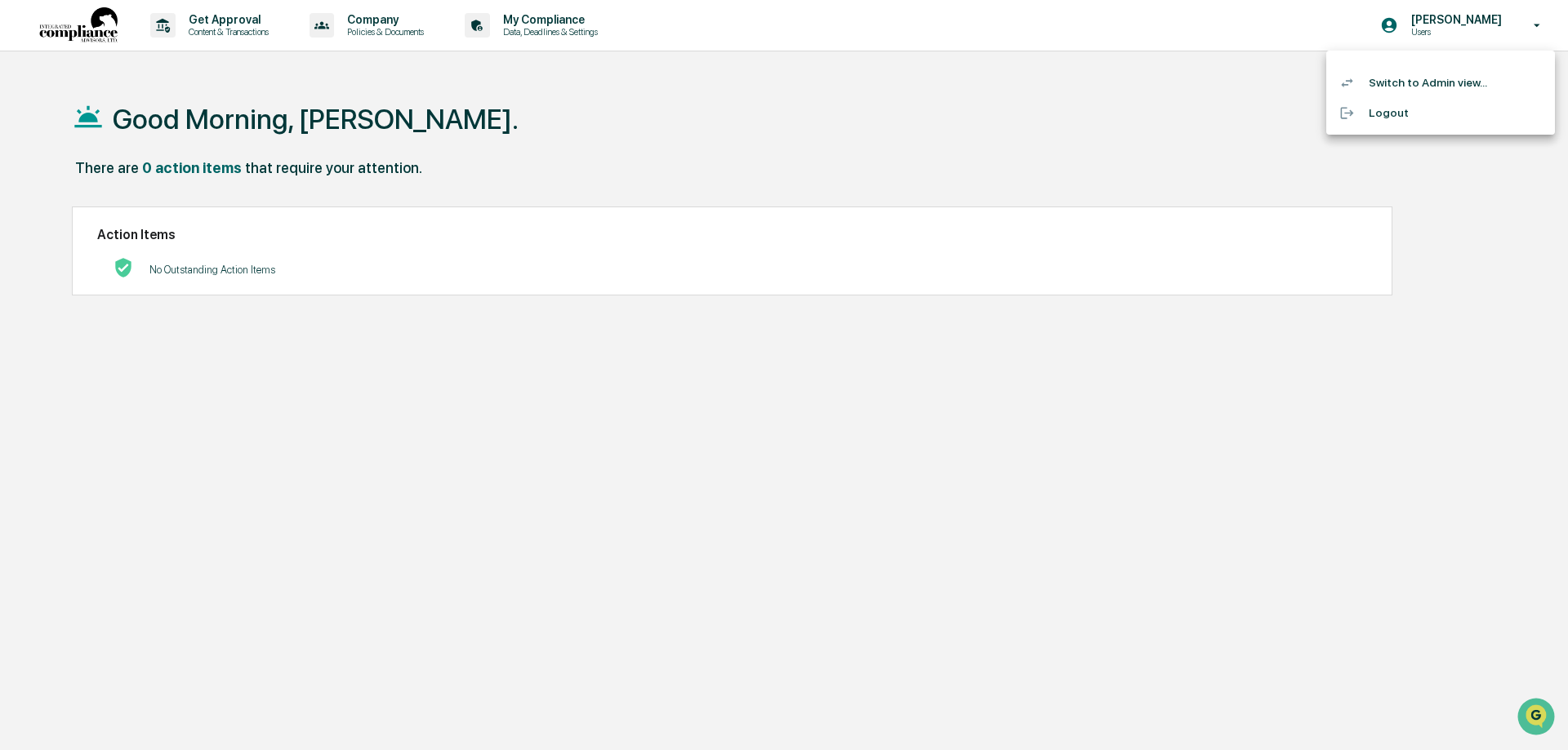
click at [1402, 84] on li "Switch to Admin view..." at bounding box center [1440, 83] width 229 height 30
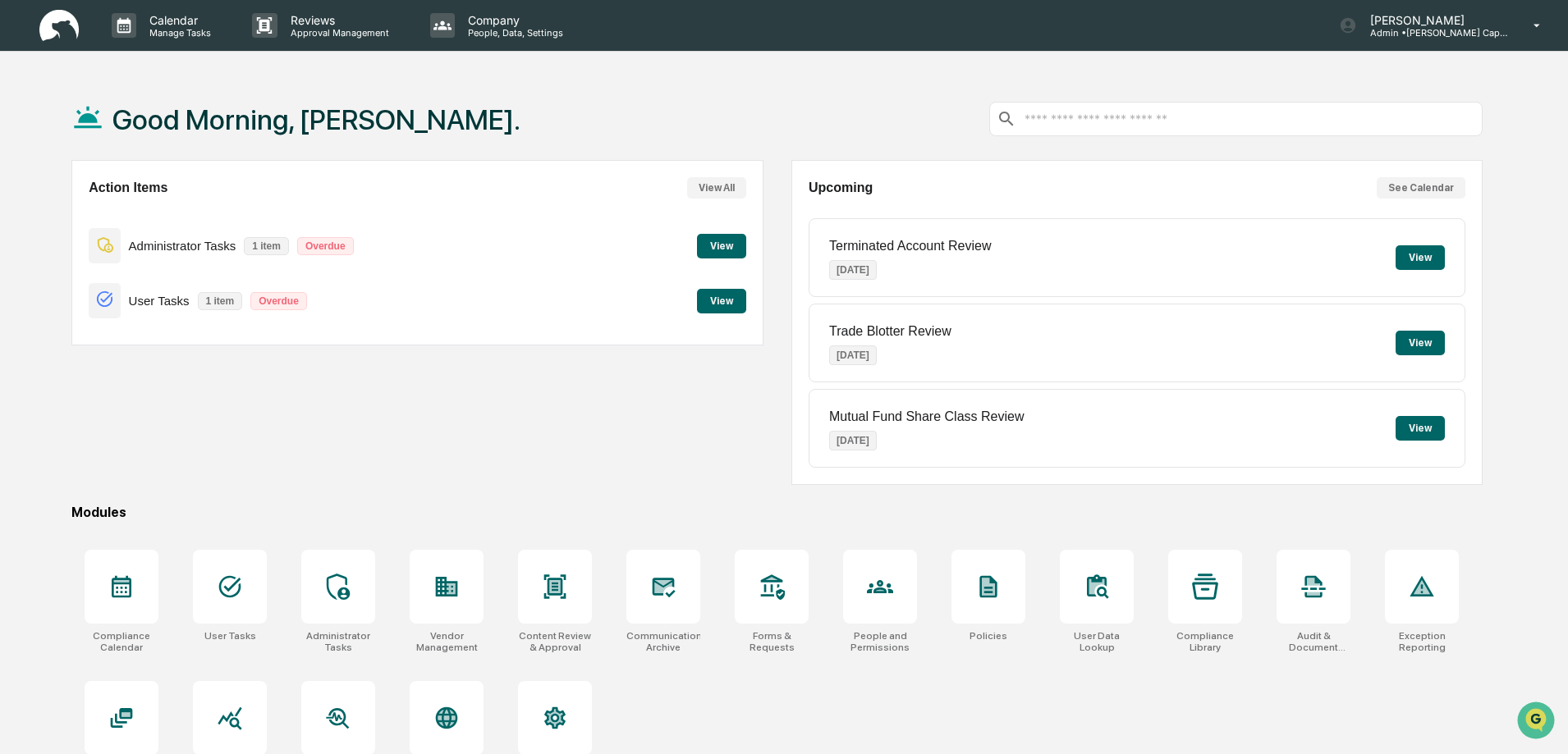
click at [725, 296] on button "View" at bounding box center [721, 301] width 49 height 24
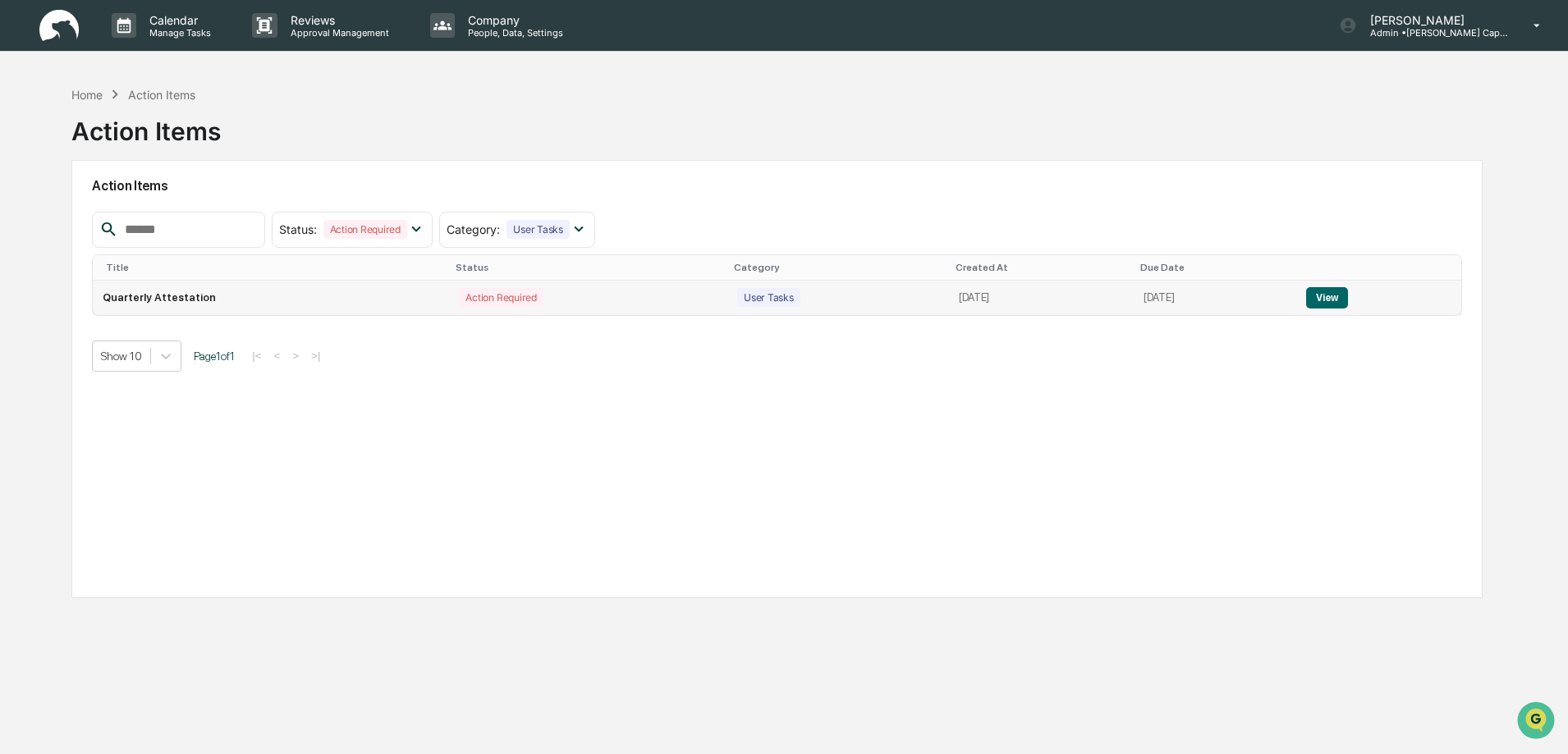
click at [1345, 295] on button "View" at bounding box center [1327, 297] width 42 height 21
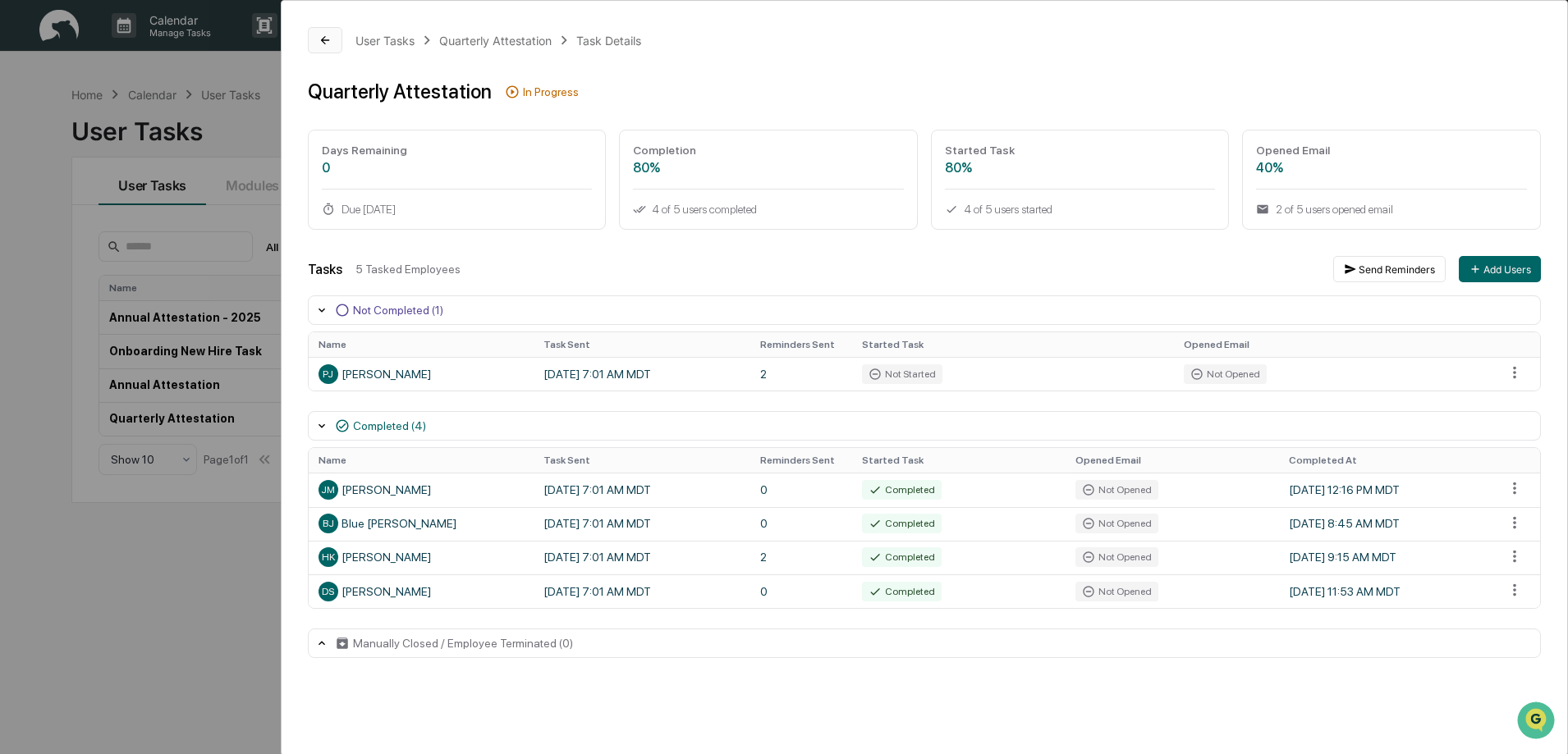
click at [331, 38] on icon at bounding box center [325, 40] width 13 height 13
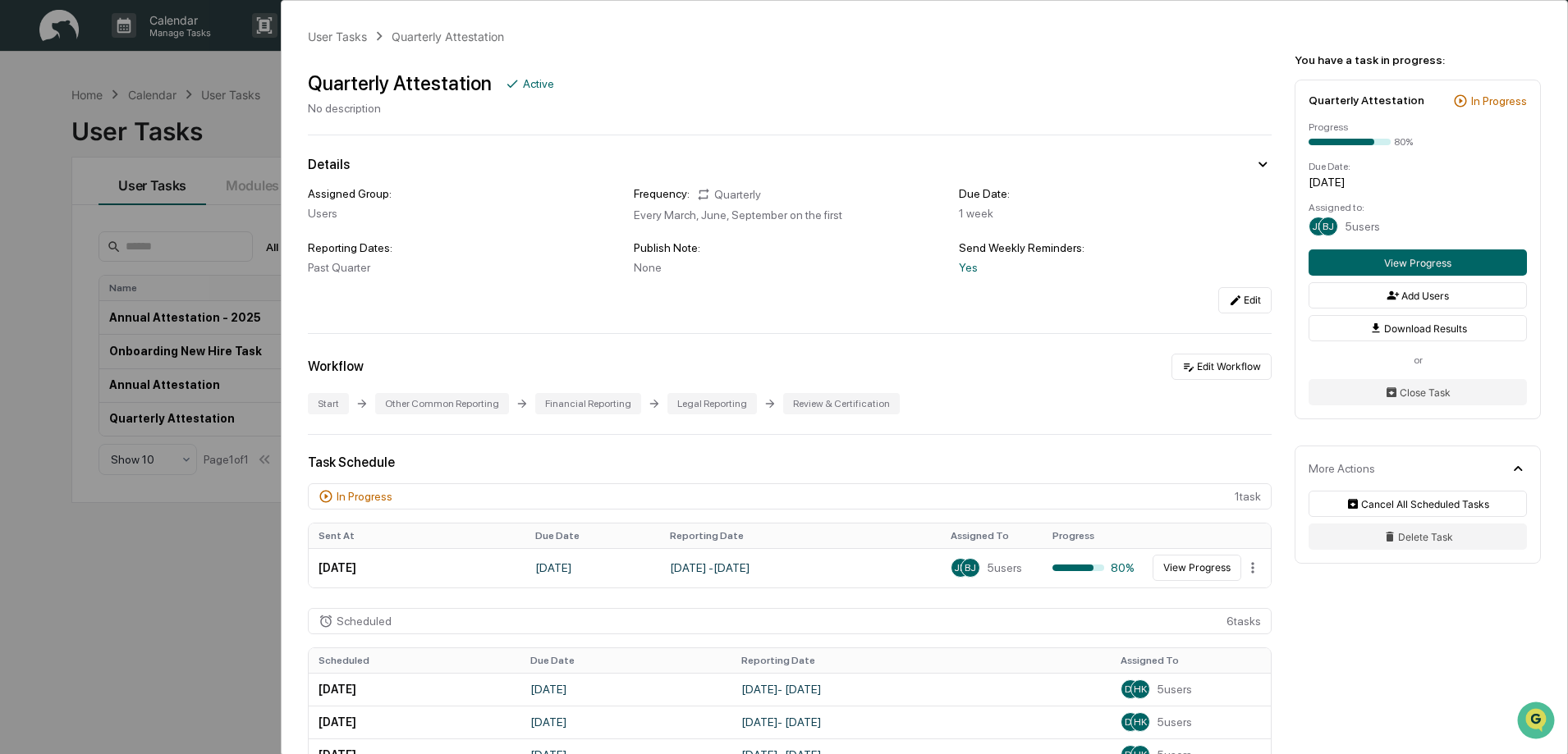
click at [174, 558] on div "User Tasks Quarterly Attestation Quarterly Attestation Active No description De…" at bounding box center [784, 377] width 1568 height 754
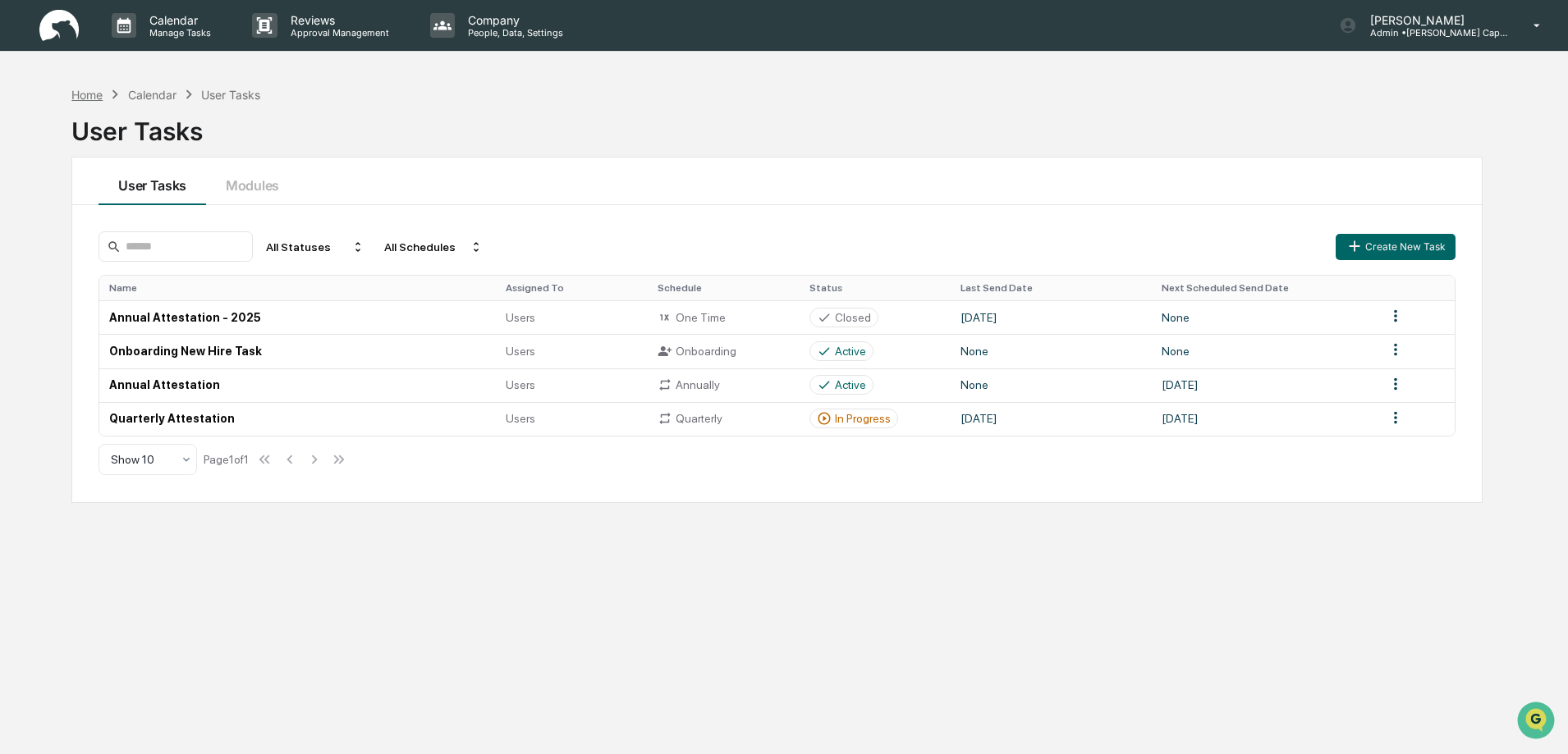
click at [87, 97] on div "Home" at bounding box center [87, 94] width 31 height 14
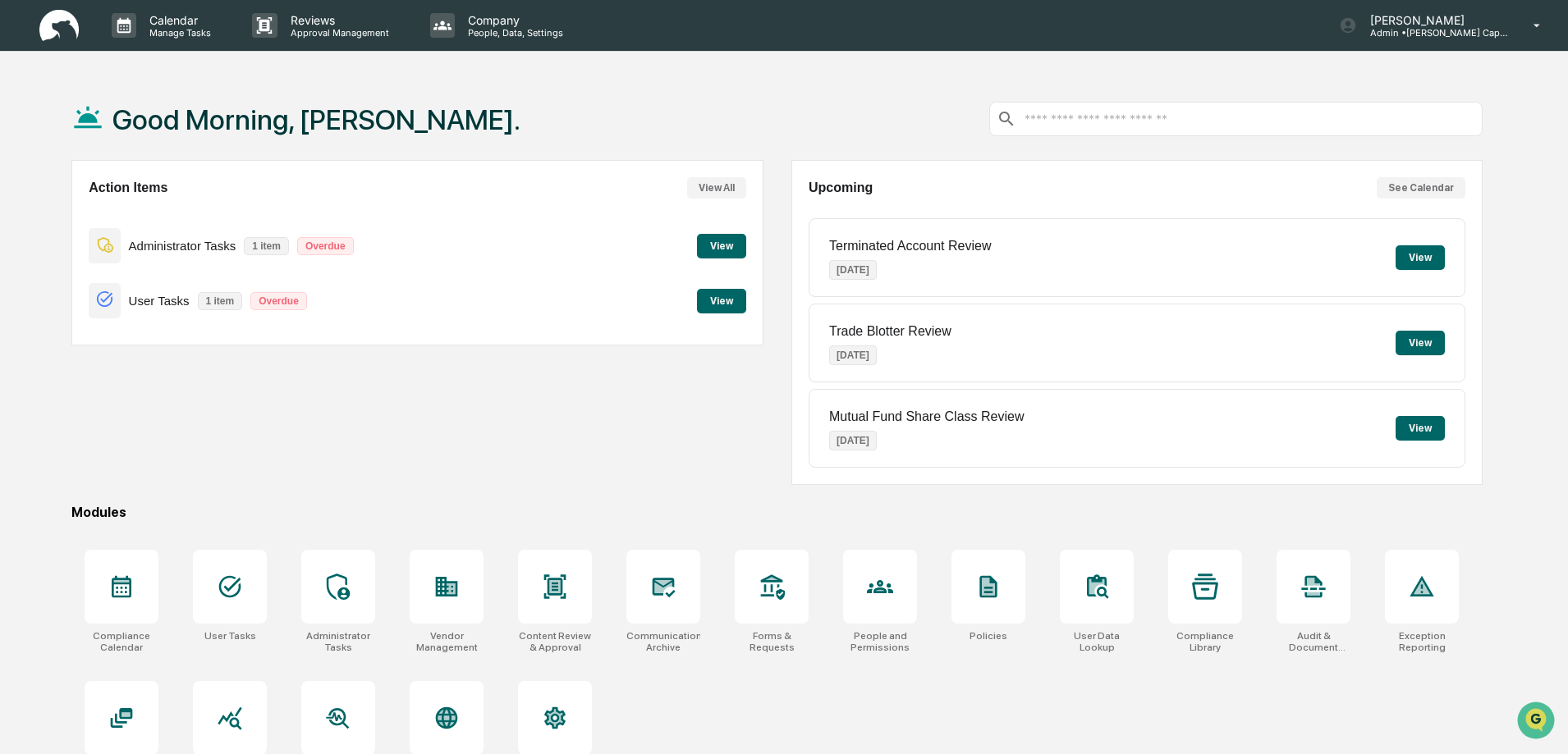
click at [703, 244] on button "View" at bounding box center [721, 246] width 49 height 24
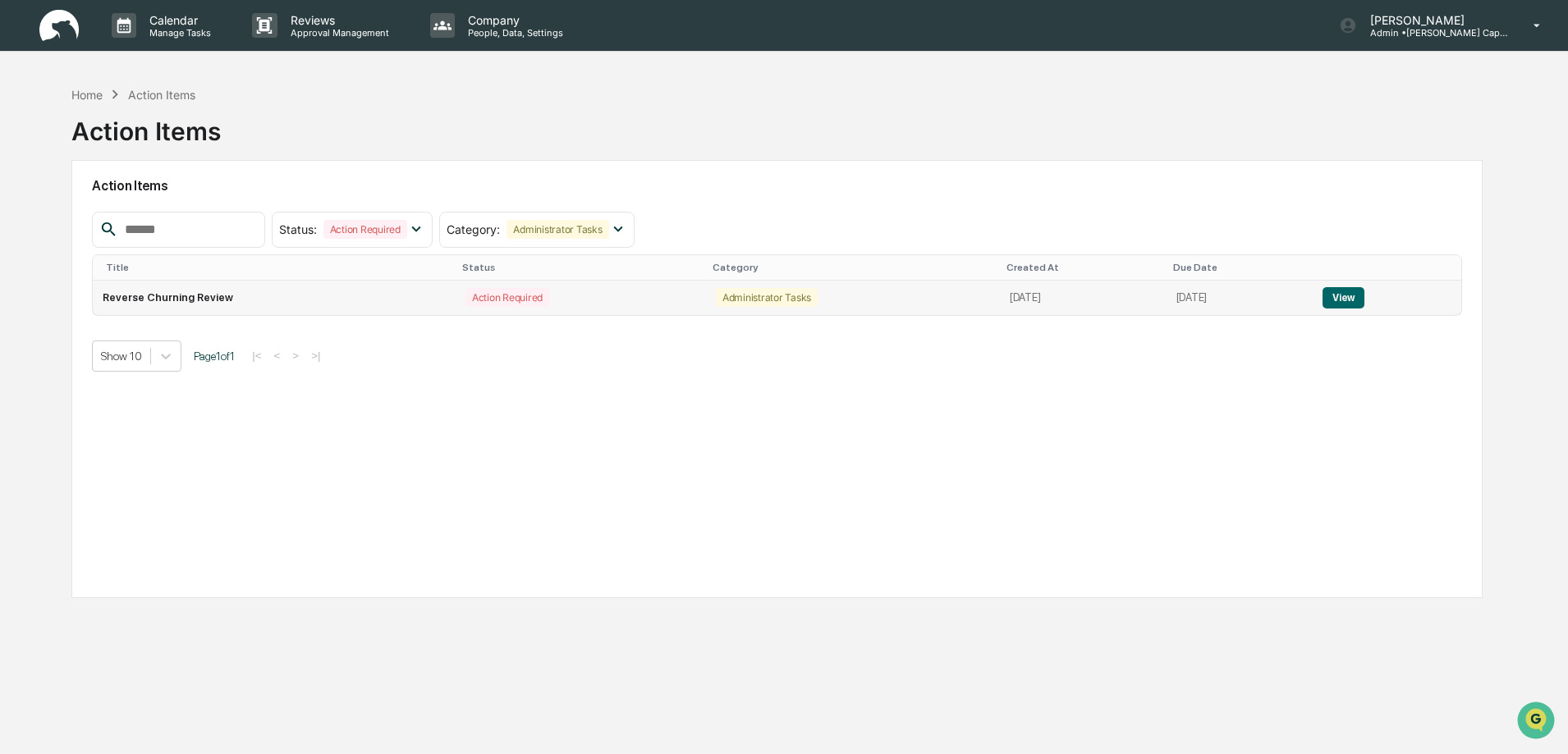
click at [1354, 291] on button "View" at bounding box center [1343, 297] width 42 height 21
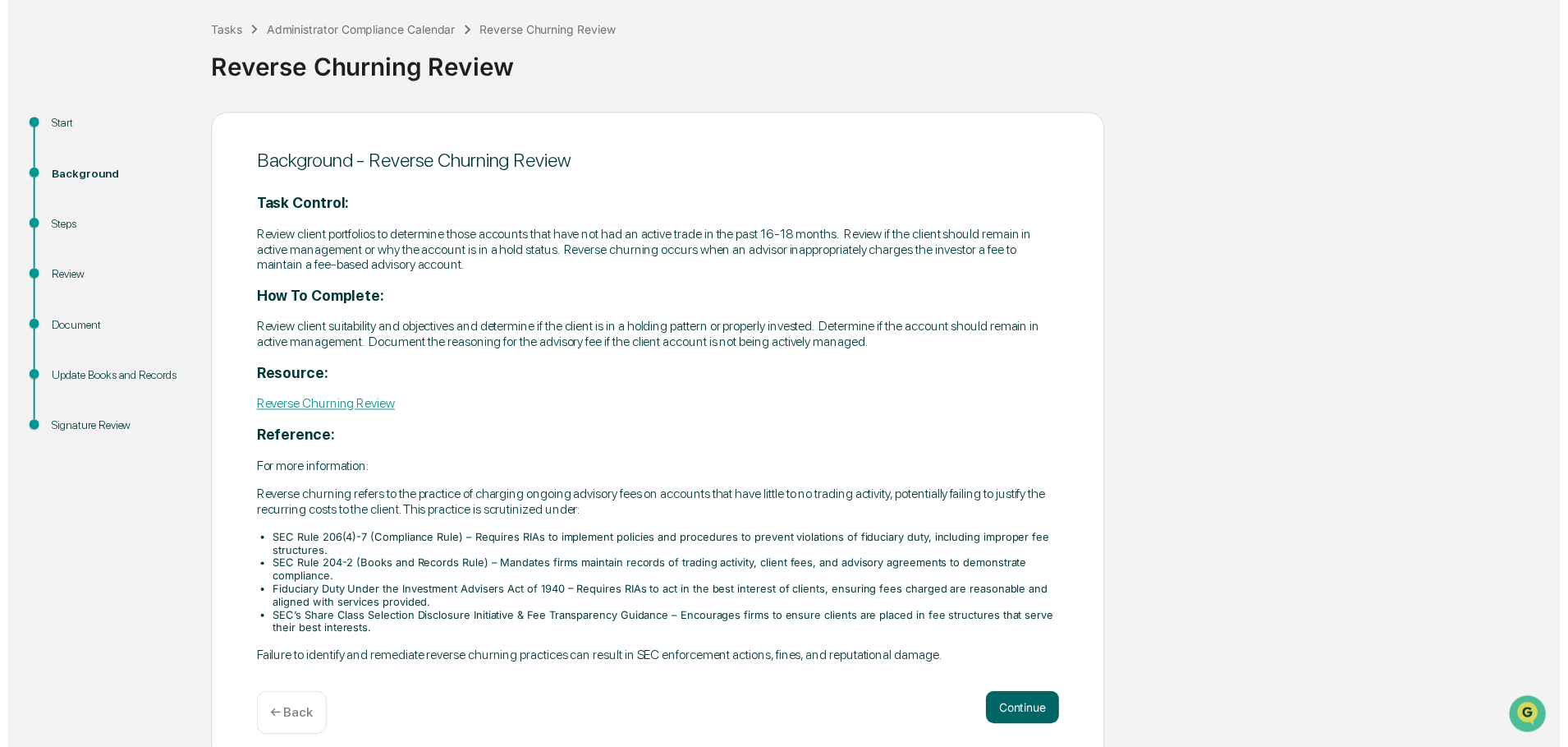
scroll to position [97, 0]
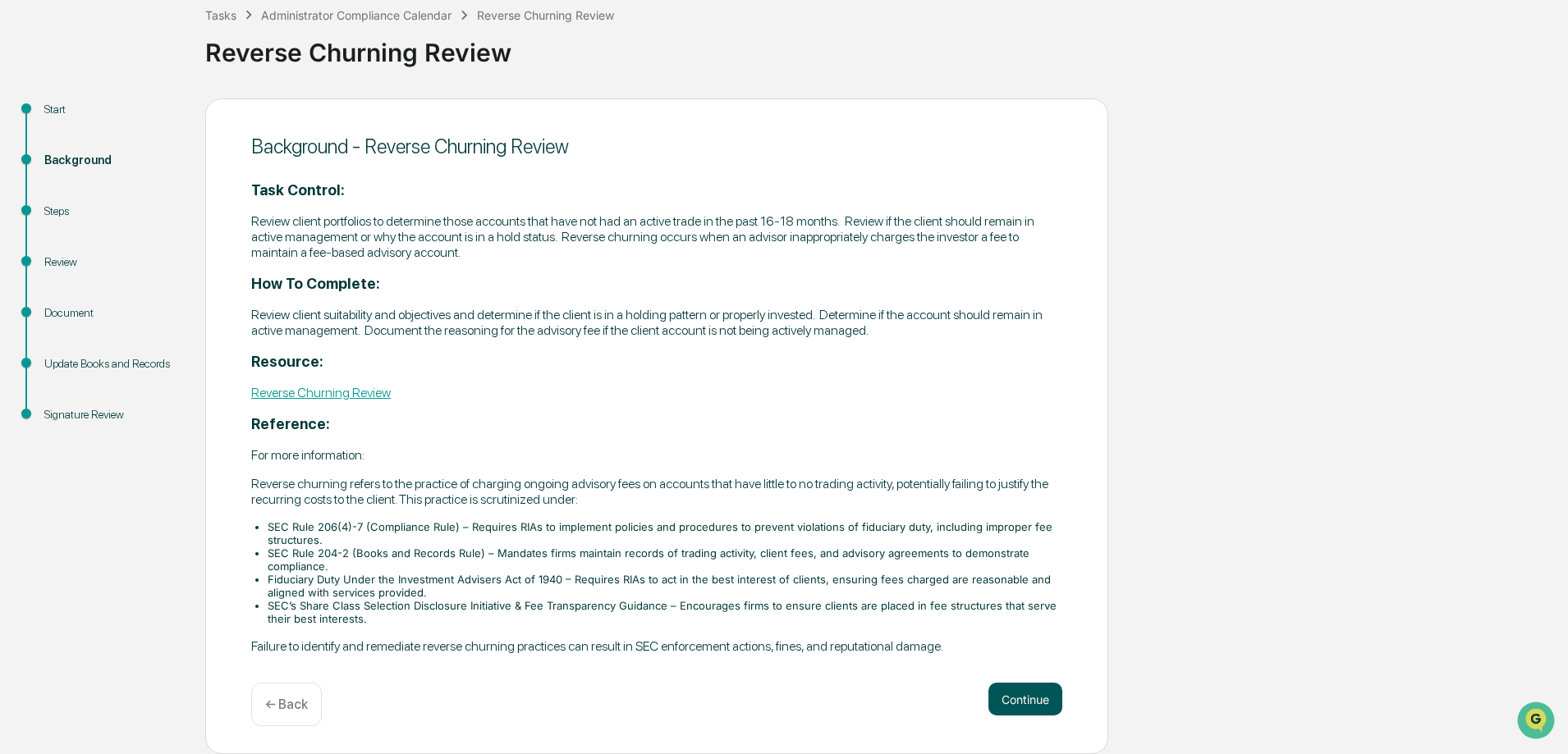
click at [1013, 696] on button "Continue" at bounding box center [1025, 699] width 74 height 33
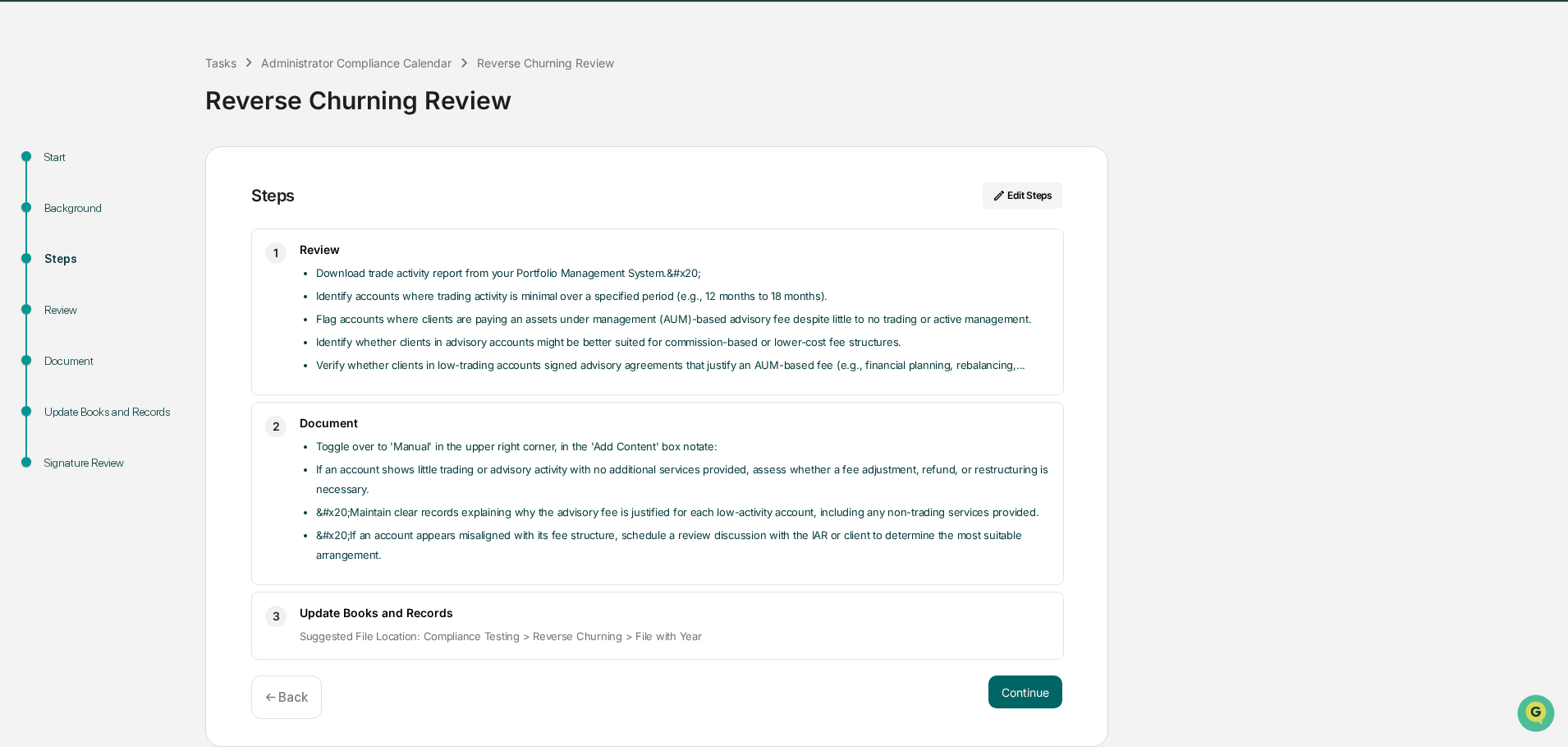
scroll to position [41, 0]
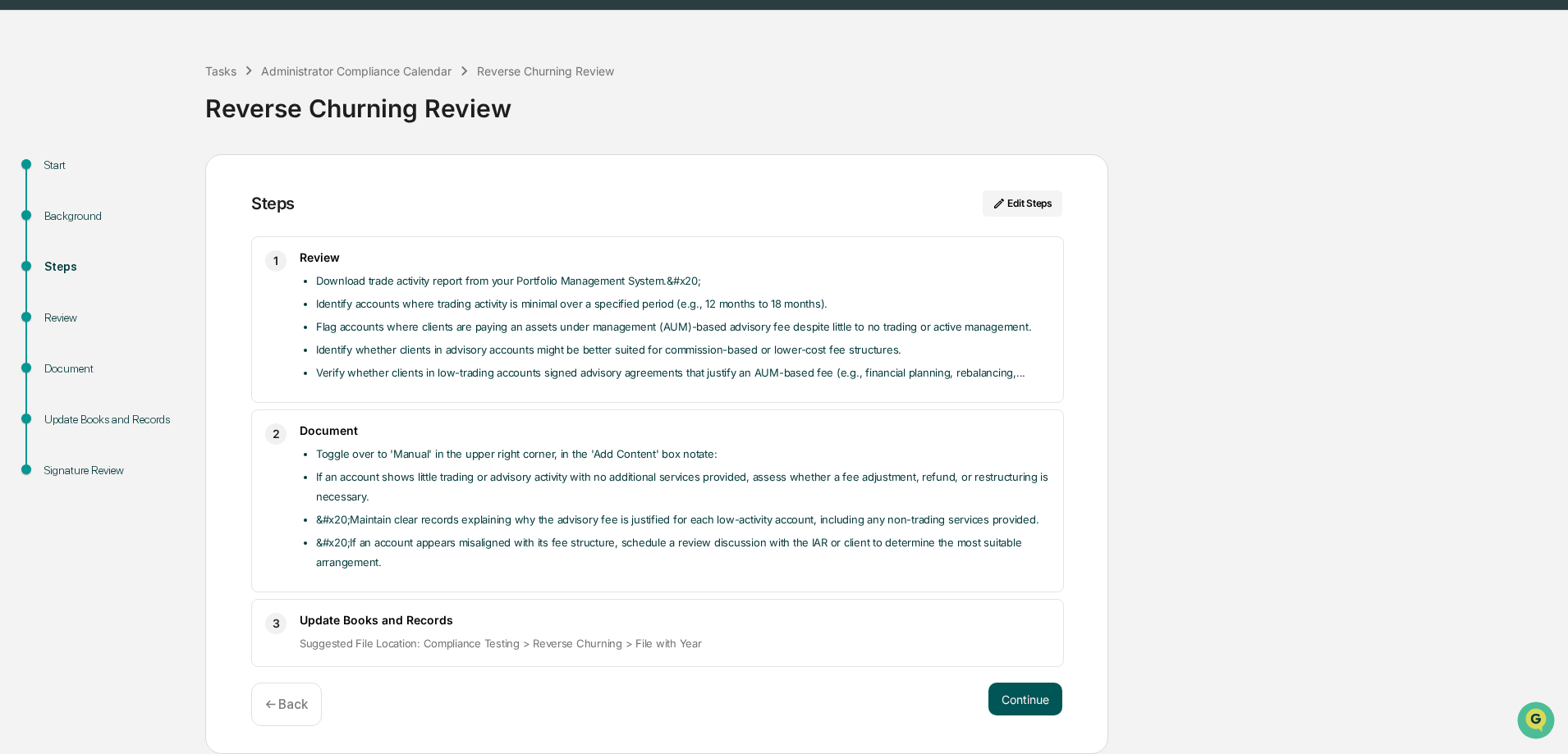
click at [1008, 701] on button "Continue" at bounding box center [1025, 699] width 74 height 33
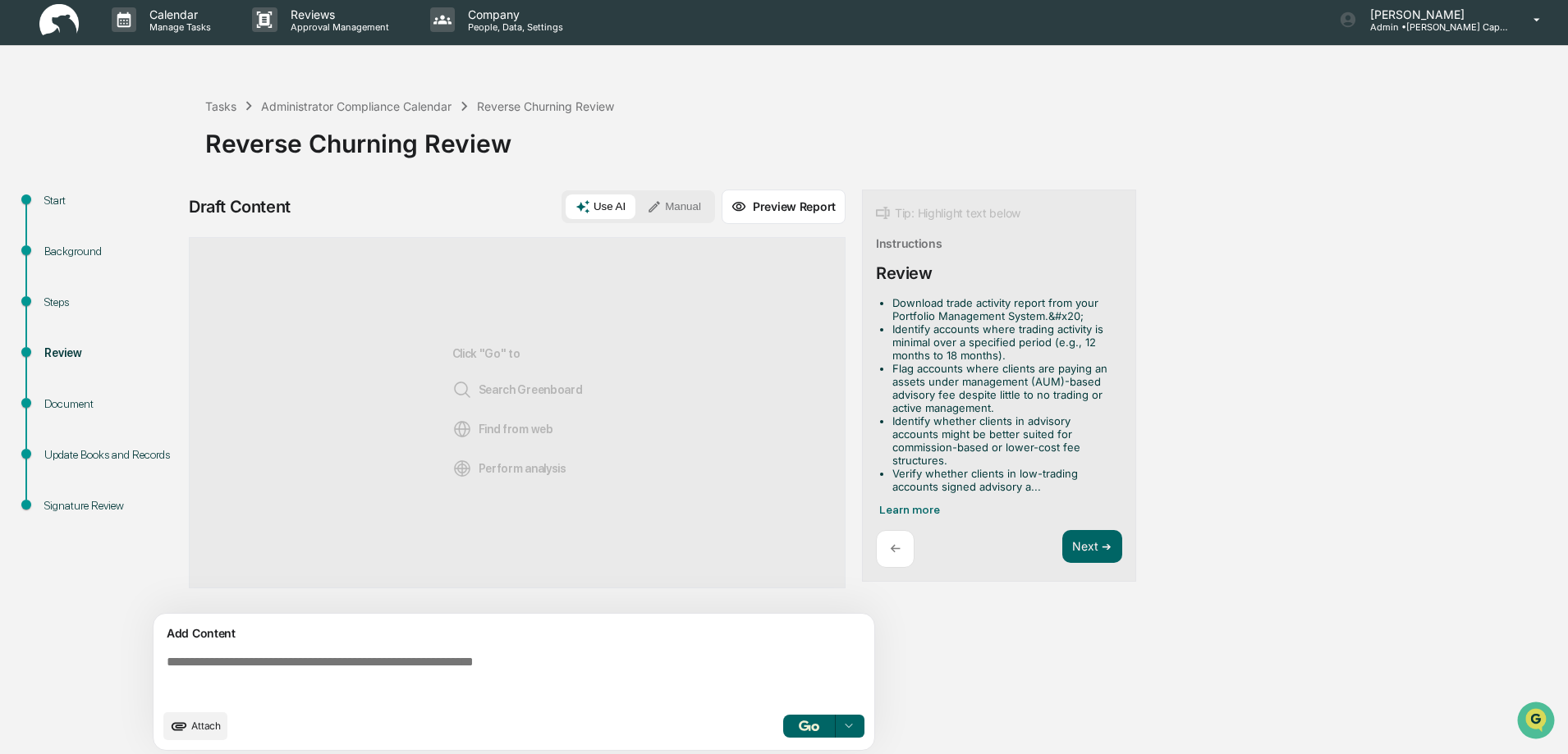
scroll to position [0, 0]
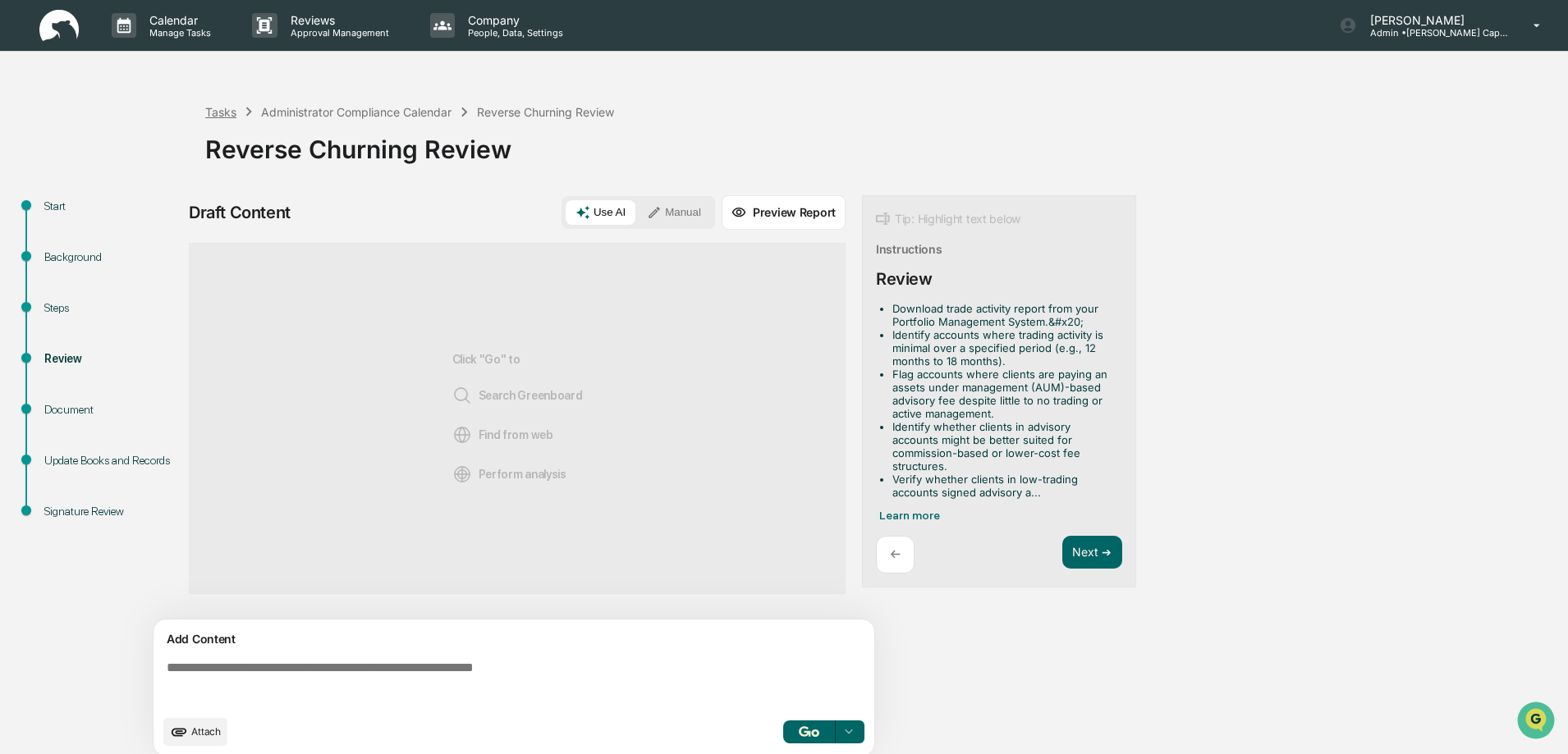
click at [234, 112] on div "Tasks" at bounding box center [221, 112] width 31 height 14
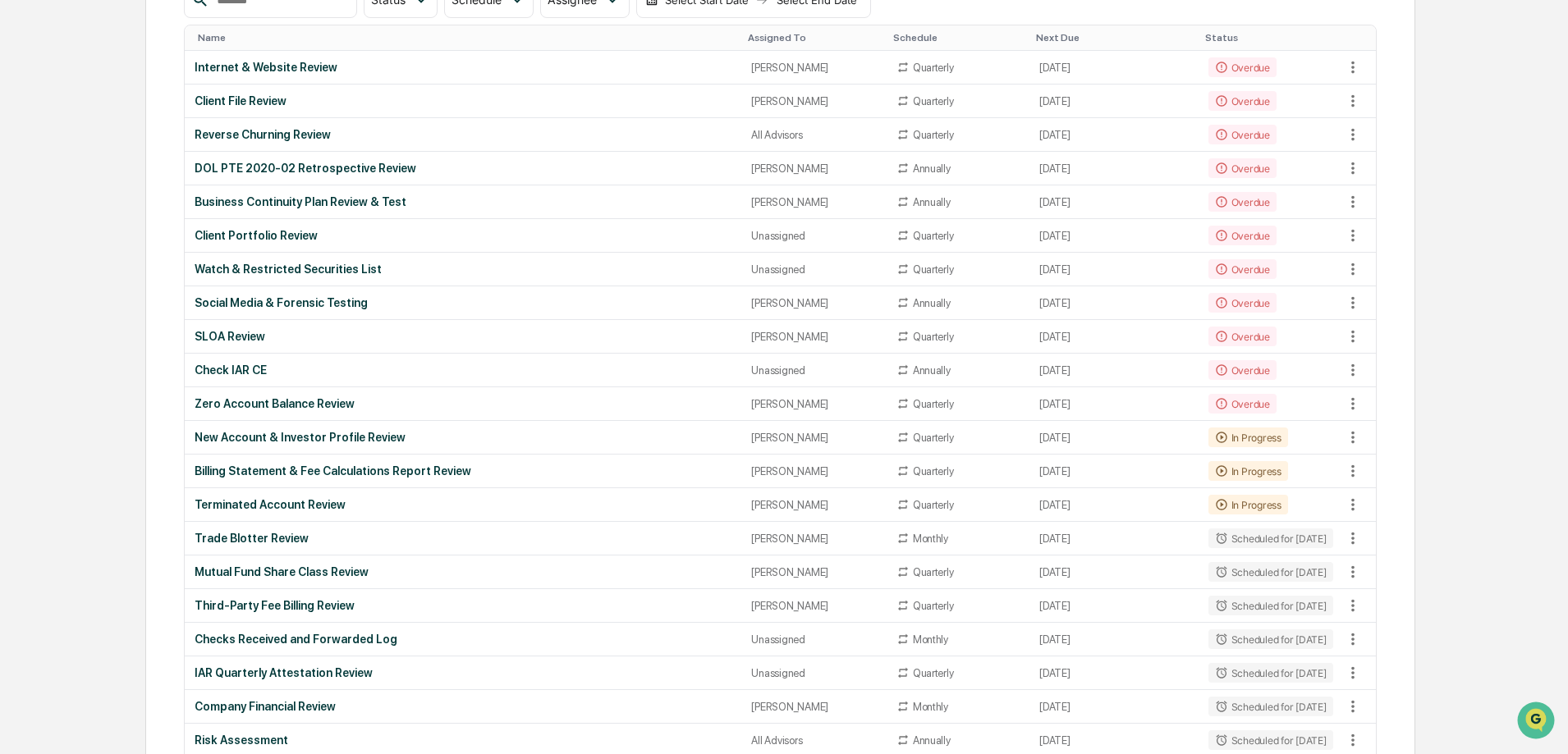
scroll to position [164, 0]
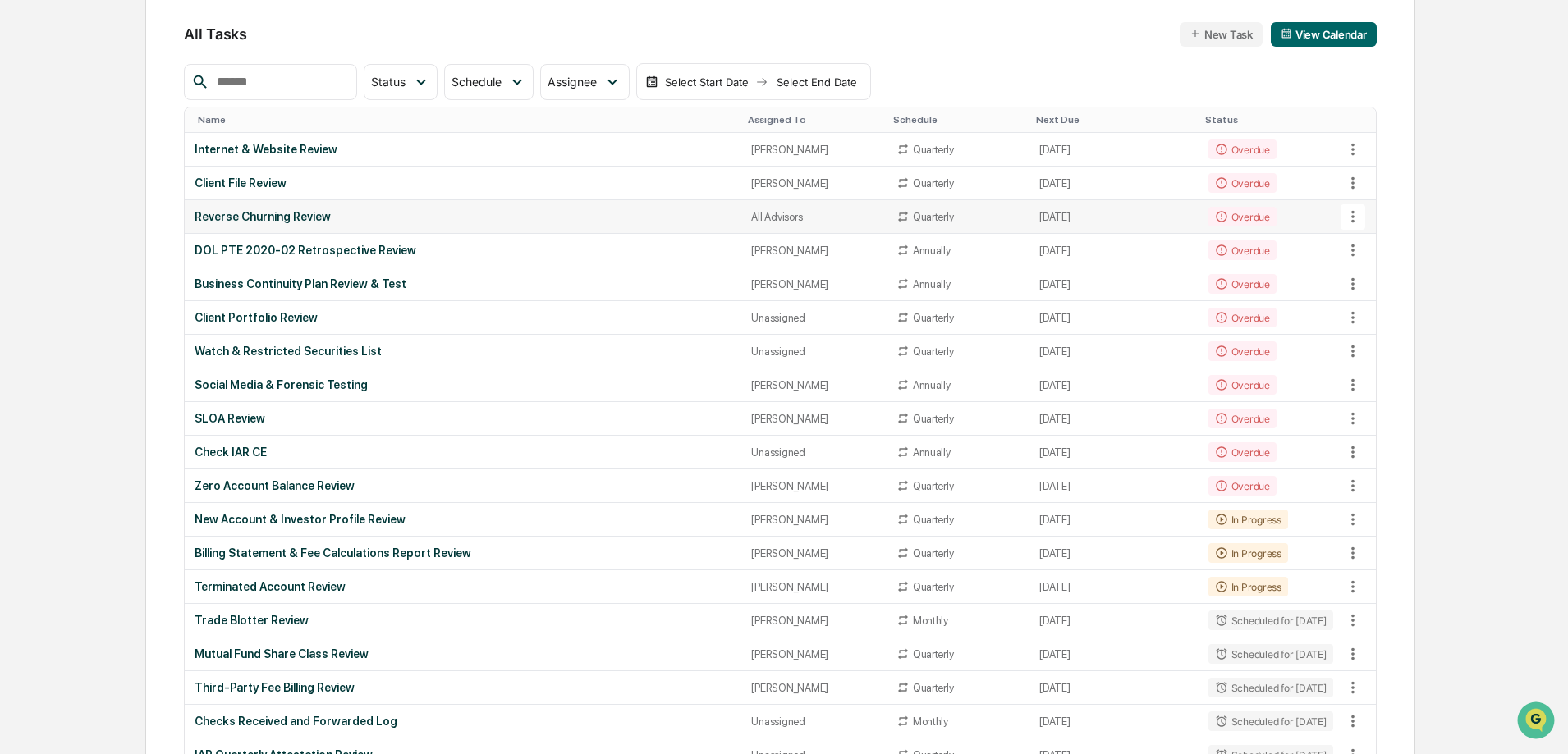
click at [263, 217] on div "Reverse Churning Review" at bounding box center [463, 217] width 537 height 13
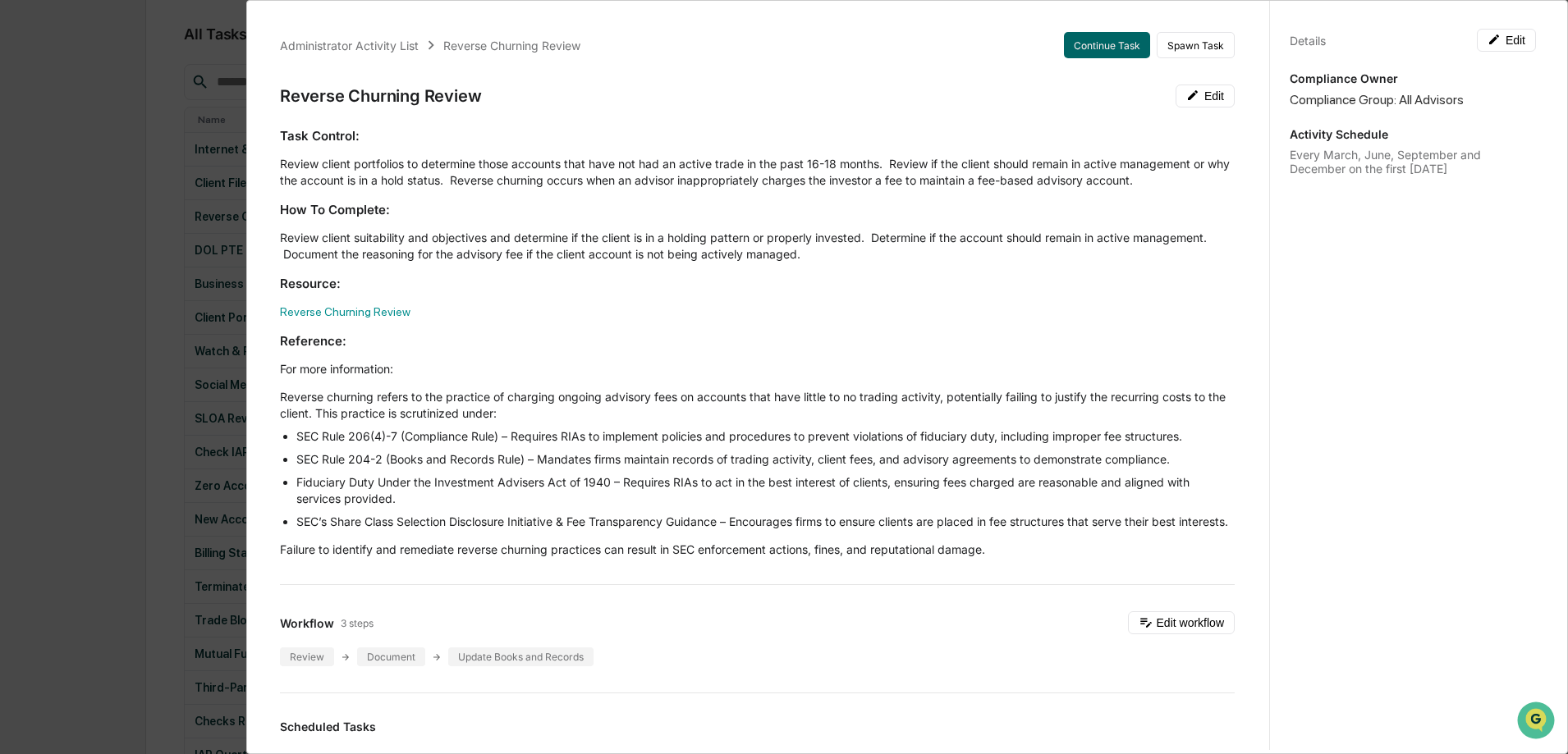
click at [123, 254] on div "Administrator Activity List Reverse Churning Review Continue Task Spawn Task Re…" at bounding box center [784, 377] width 1568 height 754
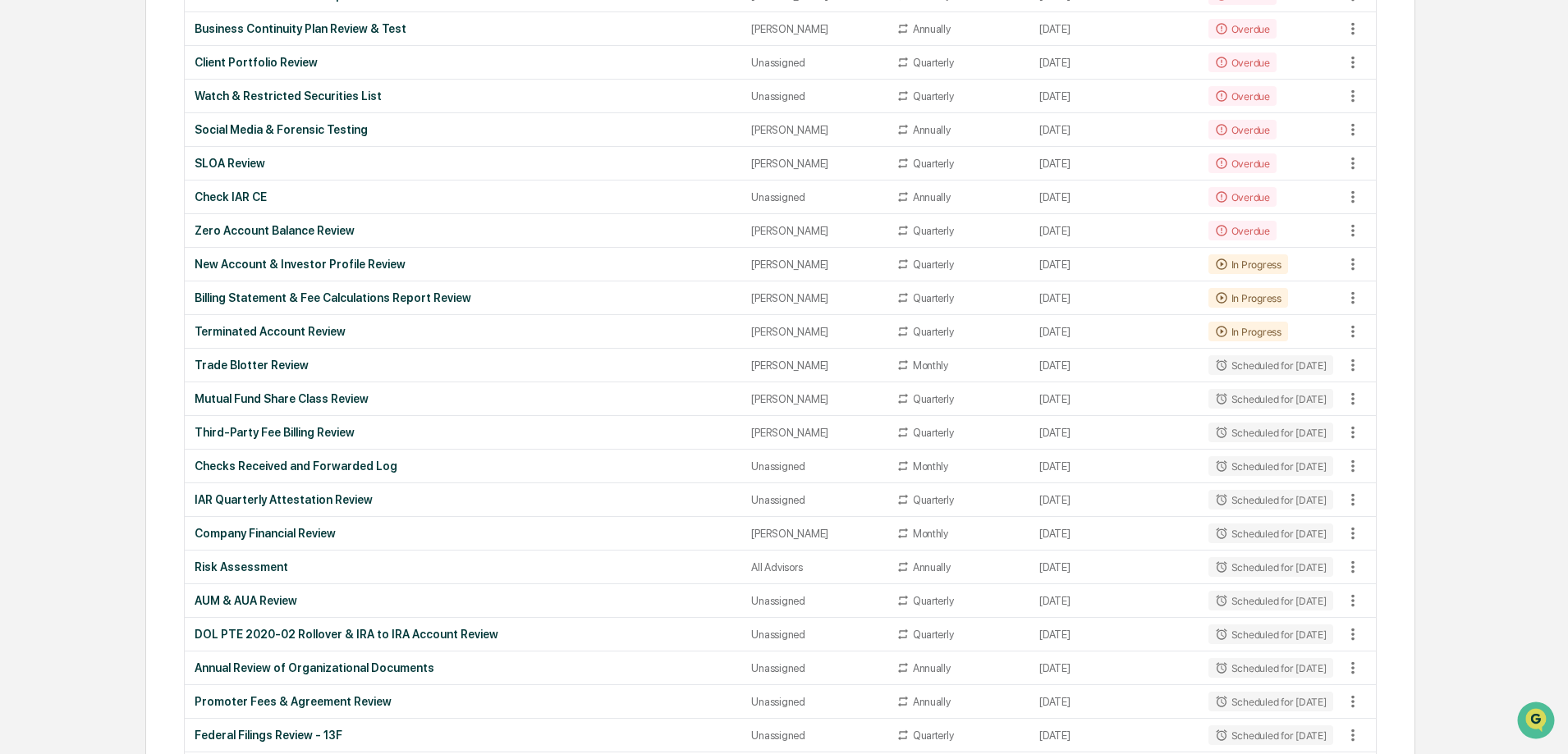
scroll to position [0, 0]
